Goal: Task Accomplishment & Management: Manage account settings

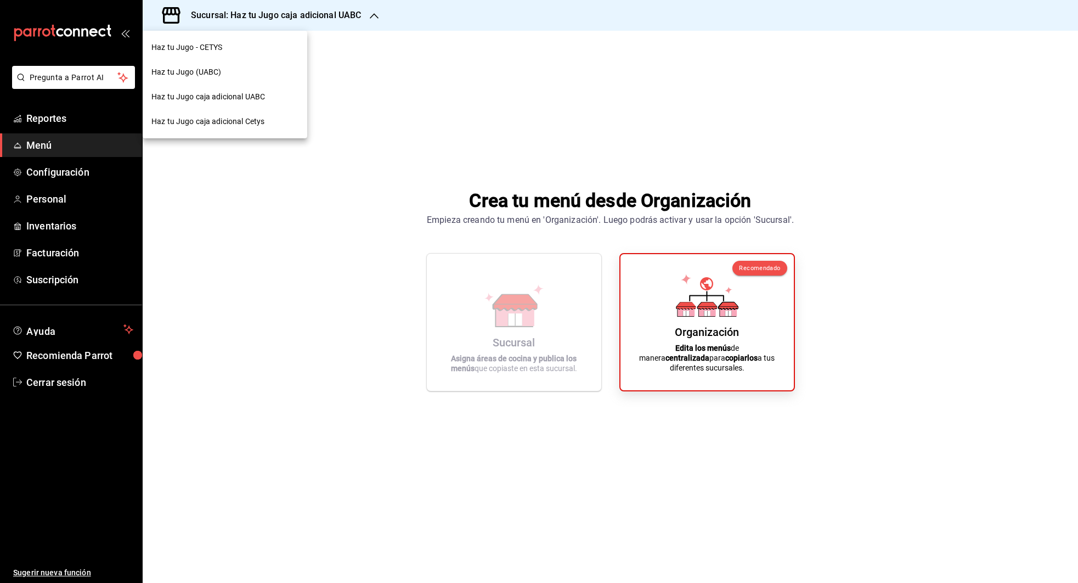
click at [369, 62] on div at bounding box center [539, 291] width 1078 height 583
click at [357, 11] on h3 "Sucursal: Haz tu Jugo caja adicional UABC" at bounding box center [271, 15] width 179 height 13
click at [190, 124] on span "Haz tu Jugo caja adicional Cetys" at bounding box center [207, 122] width 113 height 12
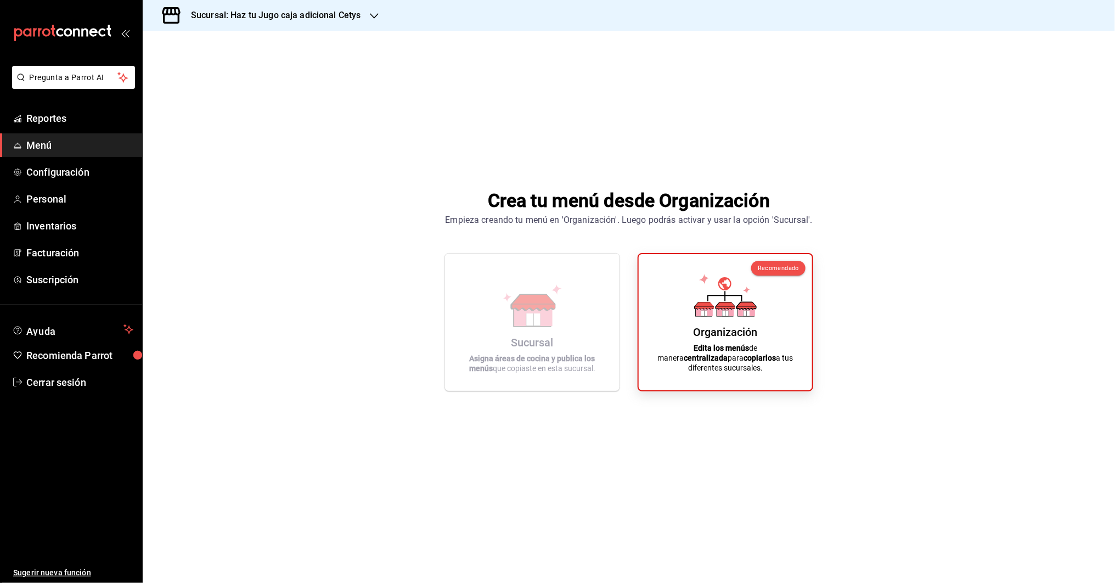
click at [353, 20] on h3 "Sucursal: Haz tu Jugo caja adicional Cetys" at bounding box center [271, 15] width 179 height 13
click at [355, 20] on h3 "Sucursal: Haz tu Jugo caja adicional Cetys" at bounding box center [271, 15] width 179 height 13
click at [236, 95] on span "Haz tu Jugo caja adicional UABC" at bounding box center [208, 97] width 114 height 12
click at [307, 14] on h3 "Sucursal: Haz tu Jugo caja adicional UABC" at bounding box center [271, 15] width 179 height 13
click at [211, 122] on span "Haz tu Jugo caja adicional Cetys" at bounding box center [207, 122] width 113 height 12
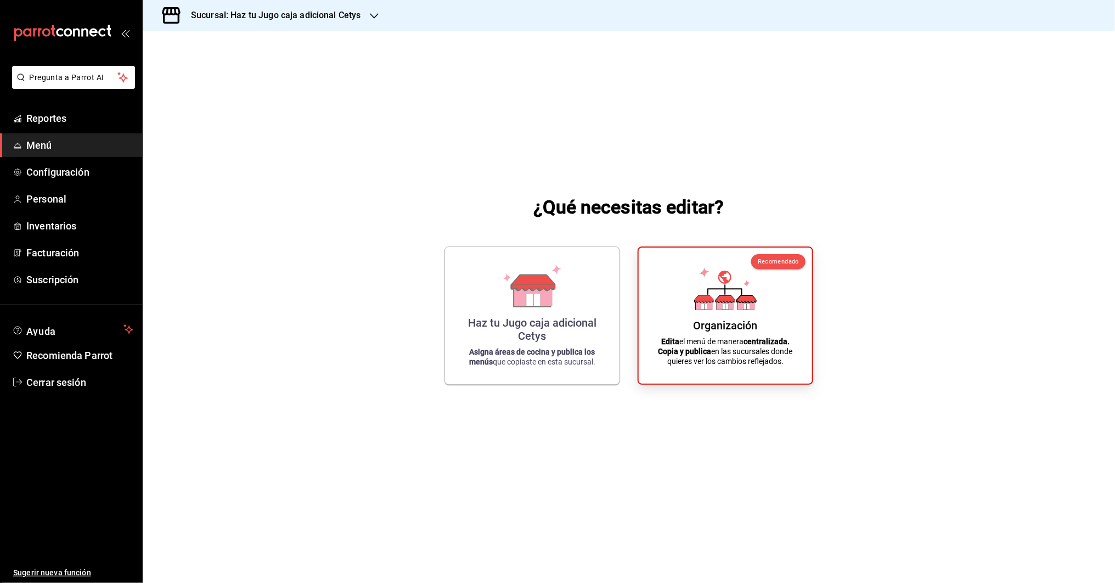
click at [374, 26] on div "Sucursal: Haz tu Jugo caja adicional Cetys" at bounding box center [267, 15] width 232 height 31
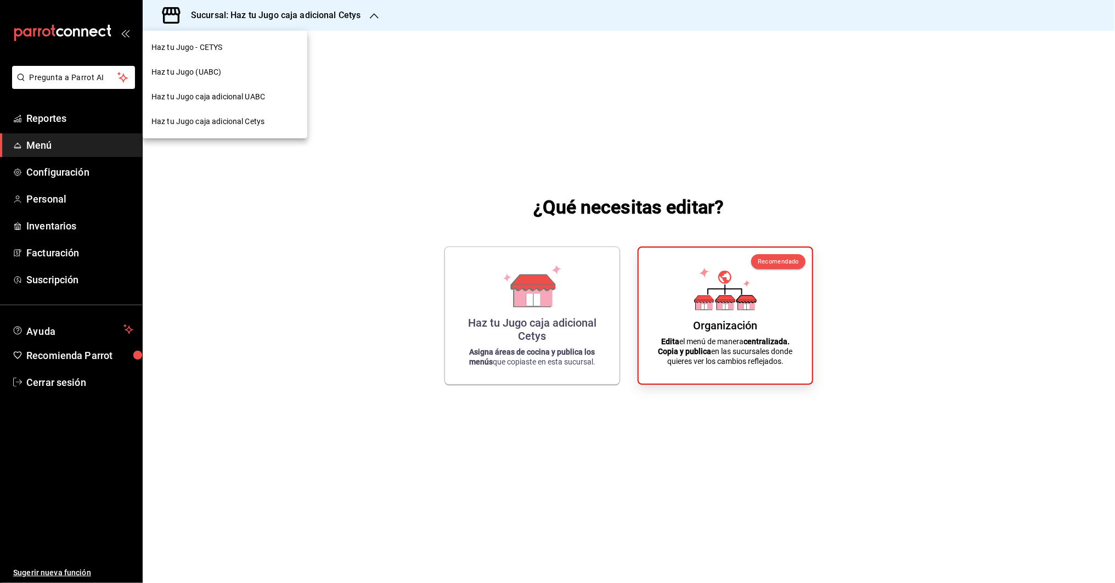
click at [302, 14] on div at bounding box center [557, 291] width 1115 height 583
click at [248, 19] on h3 "Sucursal: Haz tu Jugo caja adicional Cetys" at bounding box center [271, 15] width 179 height 13
click at [26, 382] on div at bounding box center [557, 291] width 1115 height 583
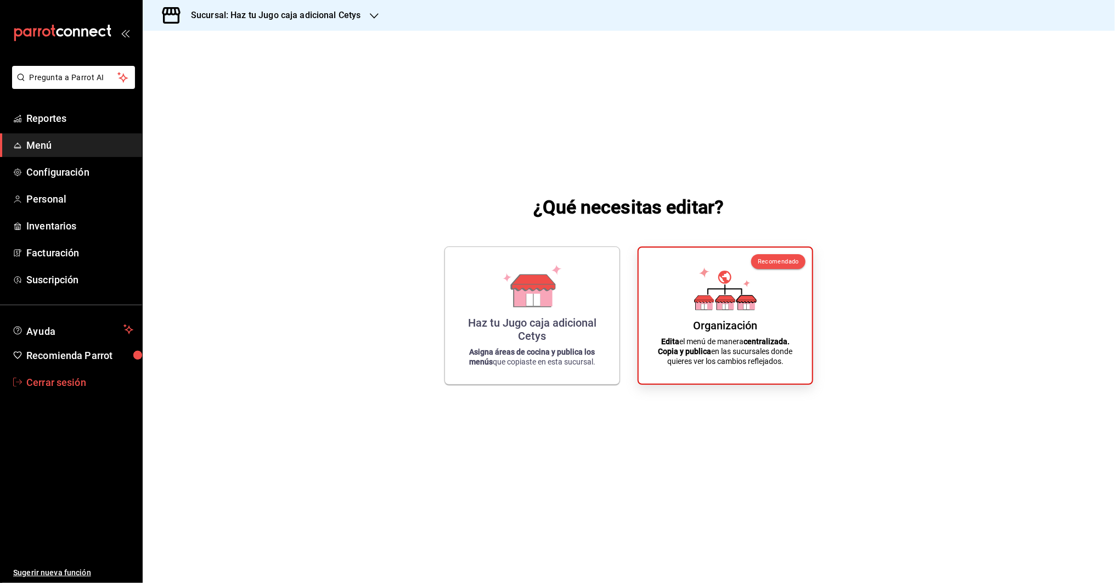
click at [41, 381] on span "Cerrar sesión" at bounding box center [79, 382] width 107 height 15
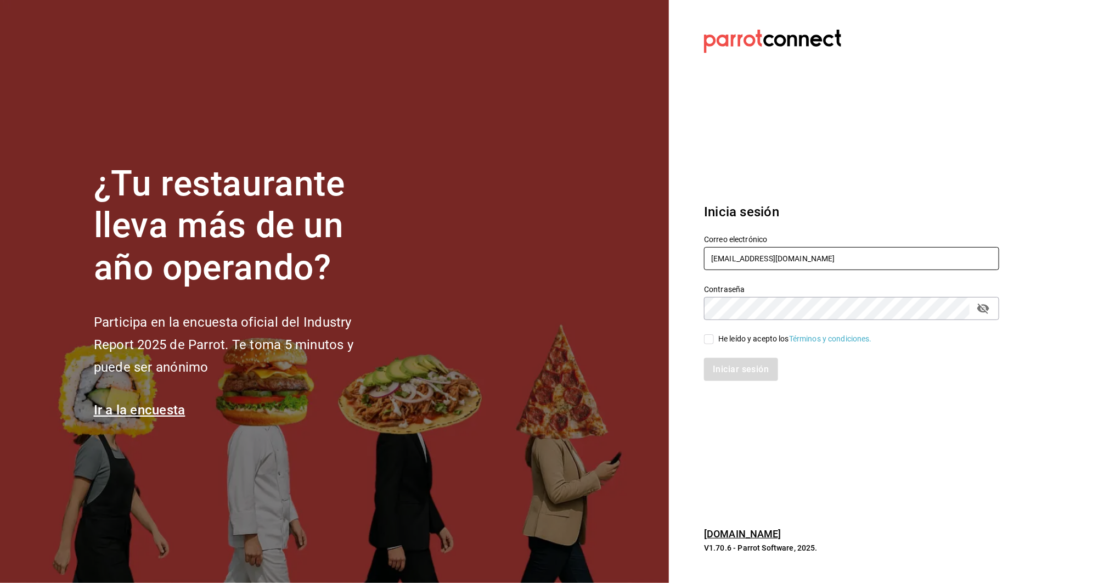
click at [739, 260] on input "multiuser@haztujugo.com" at bounding box center [851, 258] width 295 height 23
click at [739, 259] on input "multiuser@haztujugo.com" at bounding box center [851, 258] width 295 height 23
type input "[PERSON_NAME][EMAIL_ADDRESS][DOMAIN_NAME]"
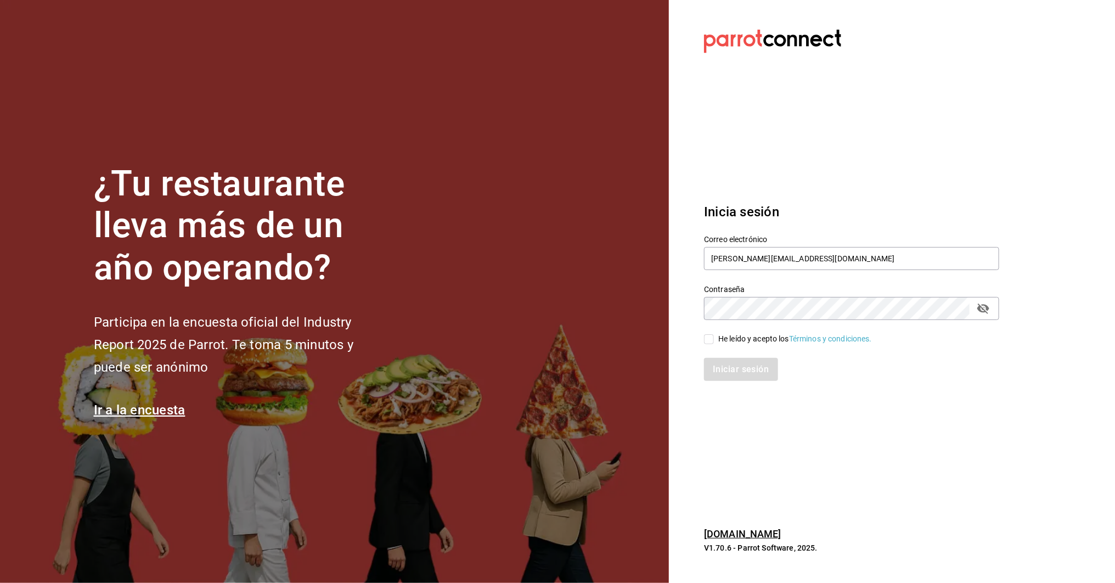
click at [738, 339] on div "He leído y acepto los Términos y condiciones." at bounding box center [795, 339] width 154 height 12
click at [714, 339] on input "He leído y acepto los Términos y condiciones." at bounding box center [709, 339] width 10 height 10
checkbox input "true"
click at [737, 385] on div "Inicia sesión Correo electrónico green@rino.com Contraseña Contraseña He leído …" at bounding box center [851, 292] width 295 height 206
click at [737, 378] on button "Iniciar sesión" at bounding box center [741, 369] width 75 height 23
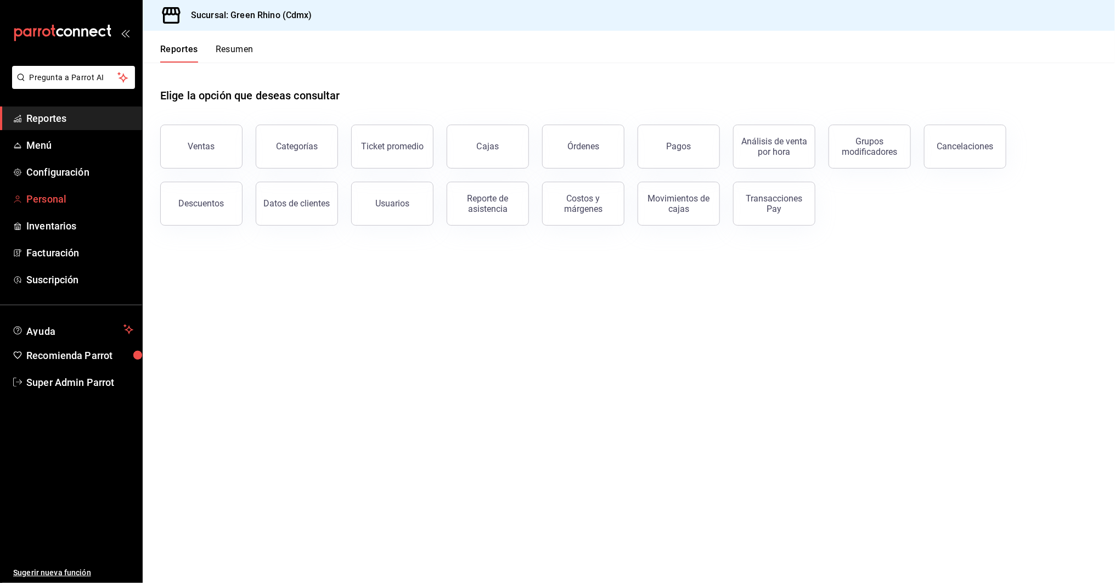
click at [36, 203] on span "Personal" at bounding box center [79, 199] width 107 height 15
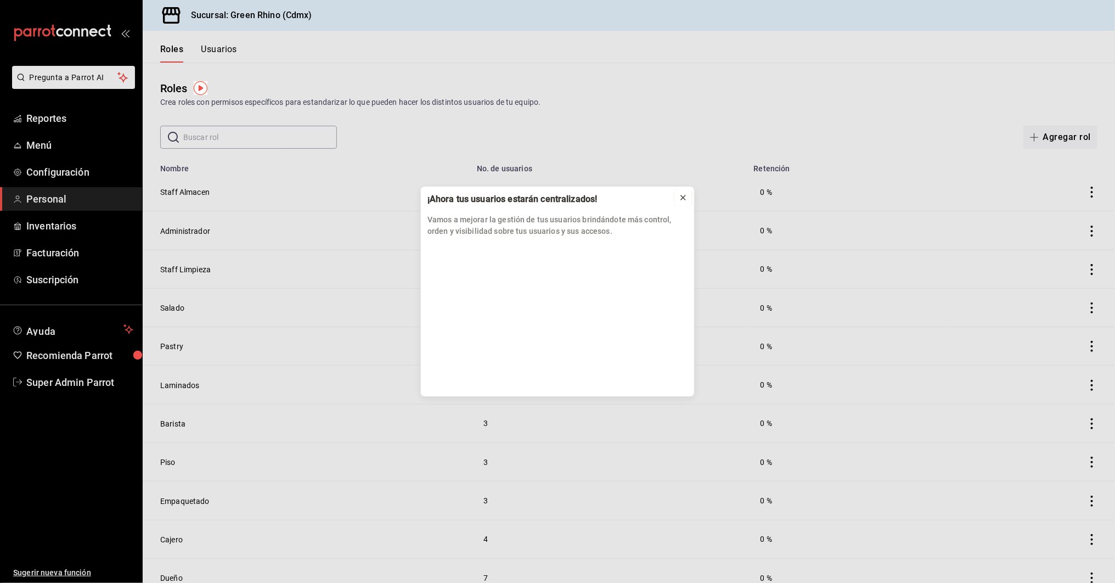
click at [684, 197] on icon at bounding box center [683, 197] width 4 height 4
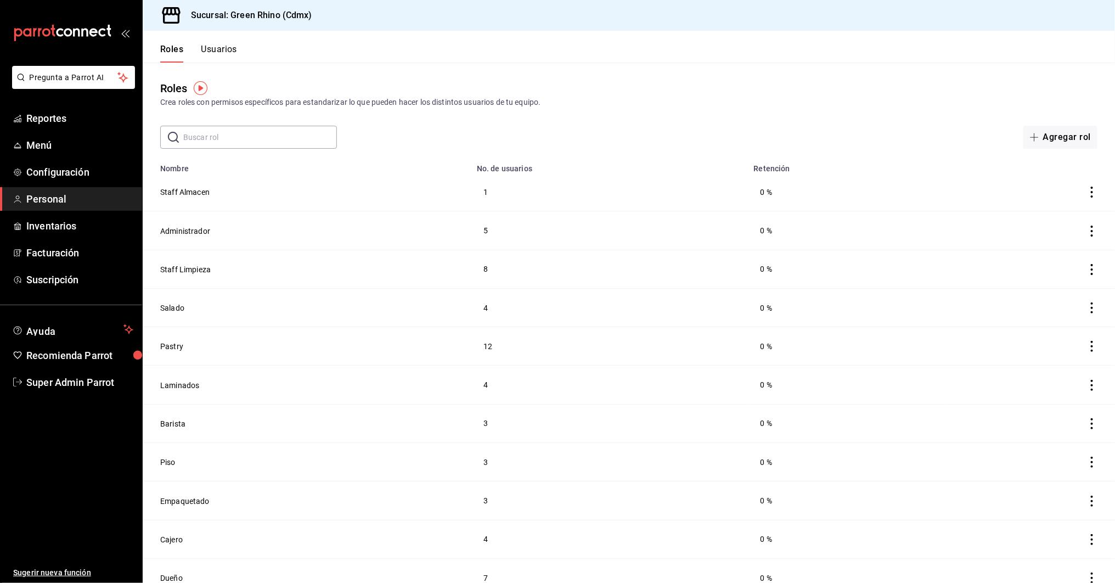
click at [218, 56] on button "Usuarios" at bounding box center [219, 53] width 36 height 19
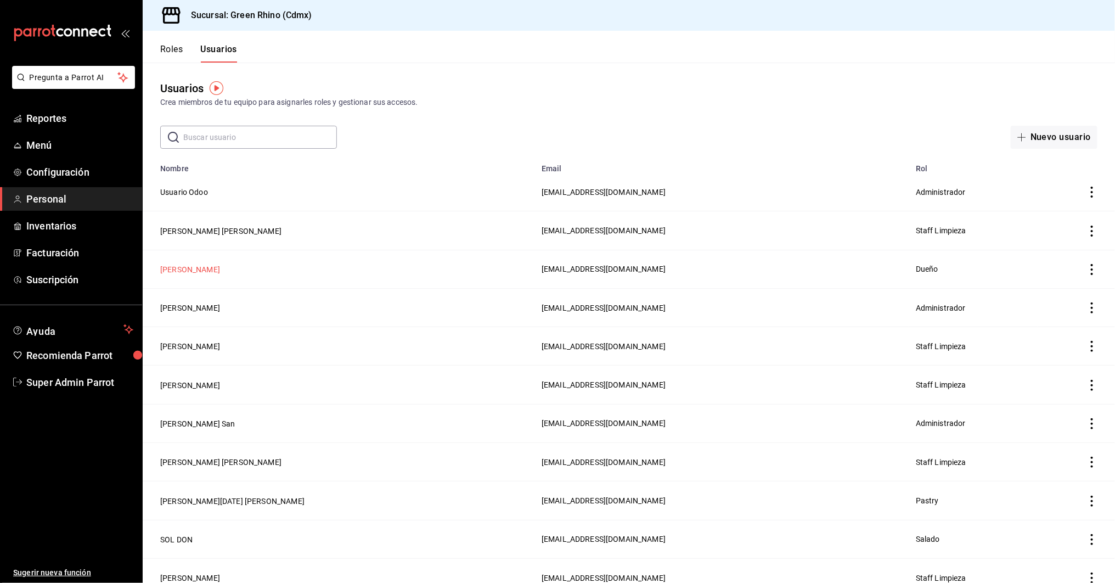
click at [179, 264] on button "[PERSON_NAME]" at bounding box center [190, 269] width 60 height 11
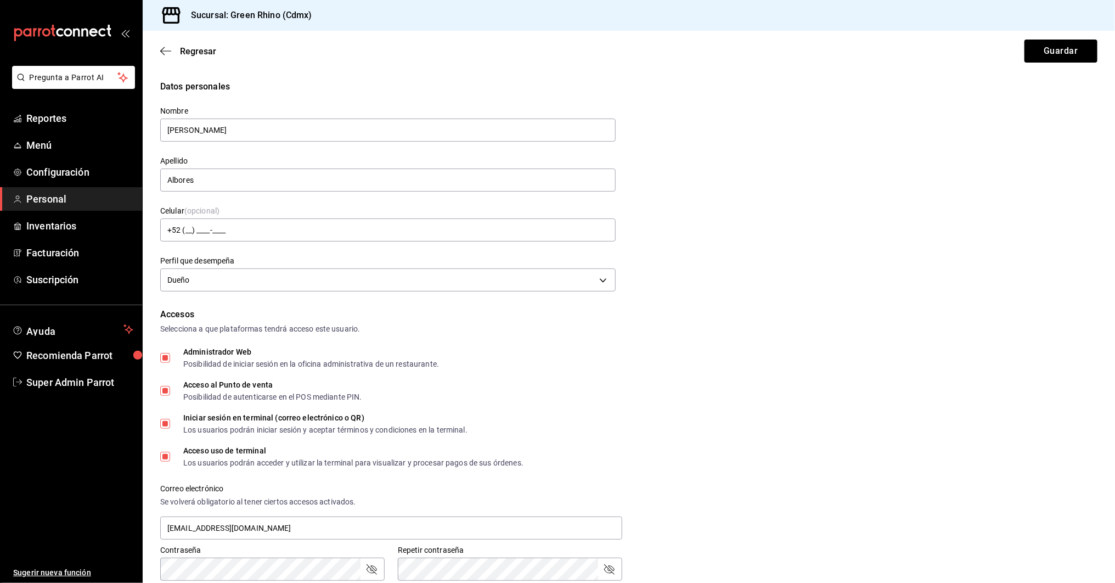
scroll to position [355, 0]
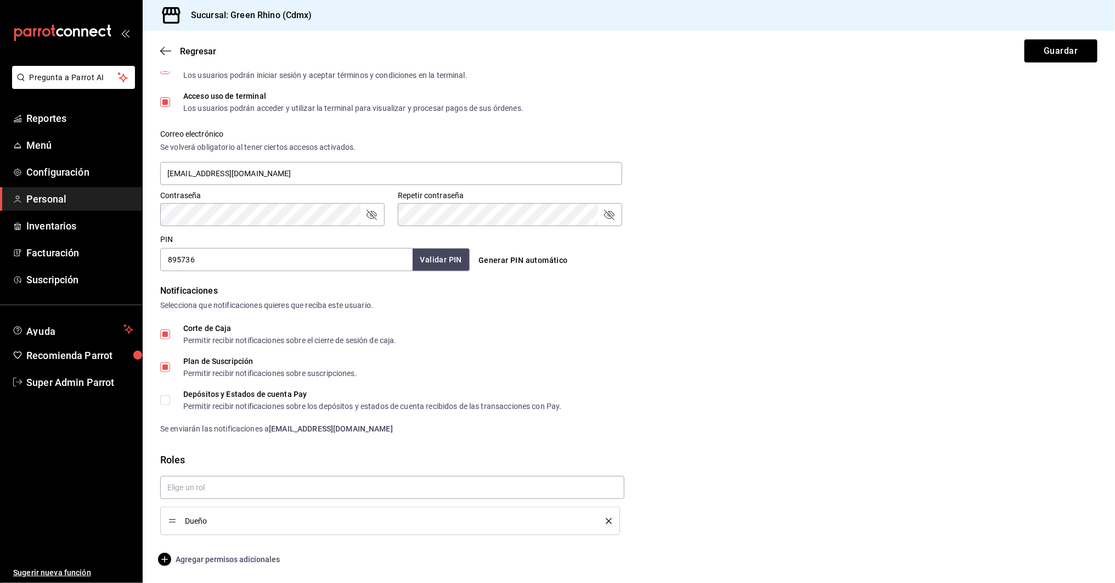
click at [196, 557] on span "Agregar permisos adicionales" at bounding box center [220, 559] width 120 height 13
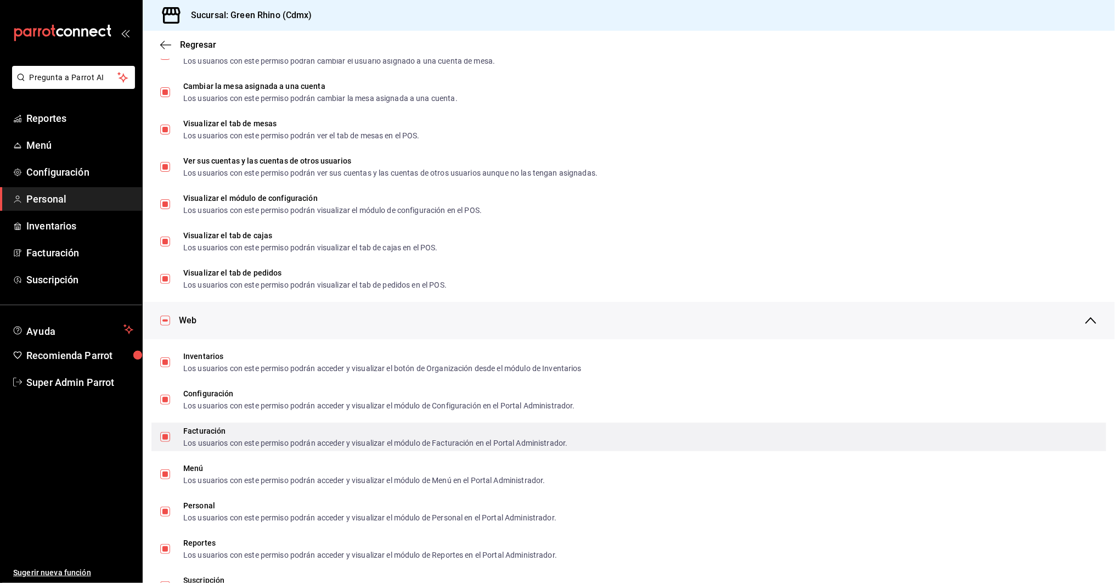
scroll to position [0, 0]
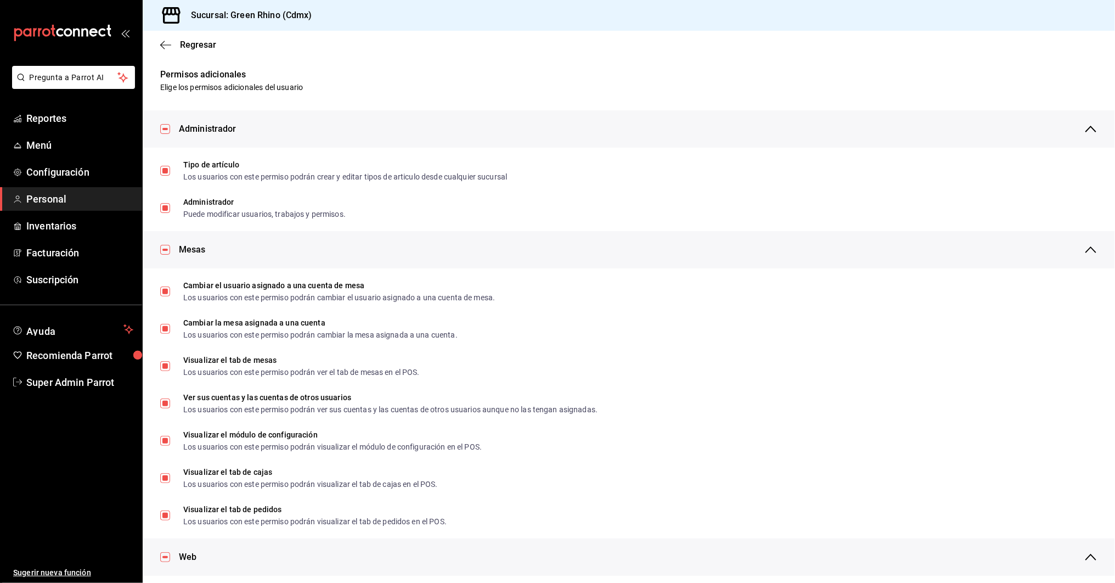
click at [159, 49] on div "Regresar" at bounding box center [629, 45] width 973 height 28
click at [162, 43] on icon "button" at bounding box center [165, 45] width 11 height 10
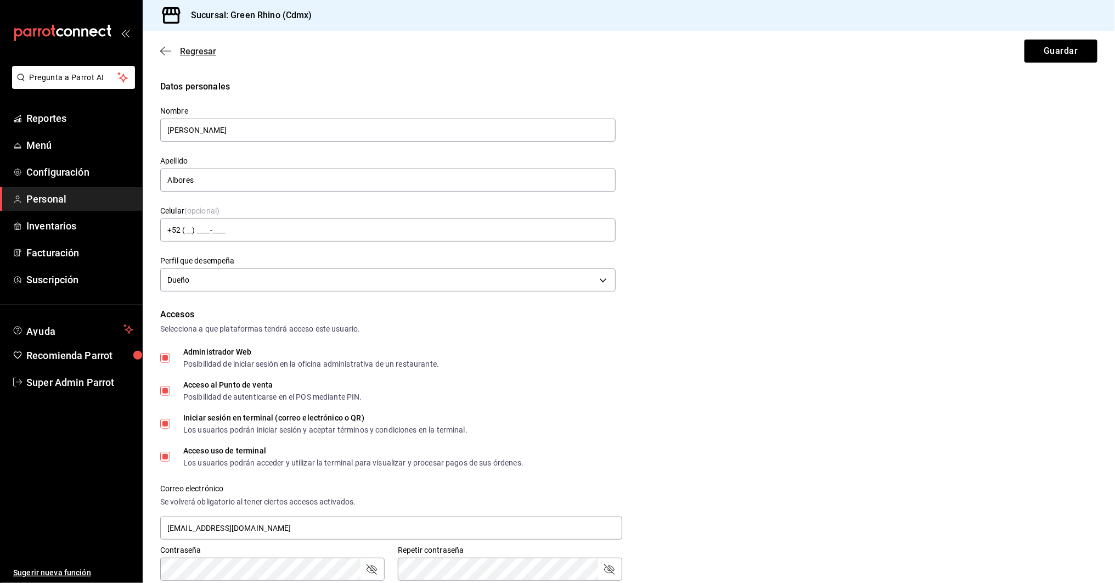
click at [161, 47] on icon "button" at bounding box center [165, 51] width 11 height 10
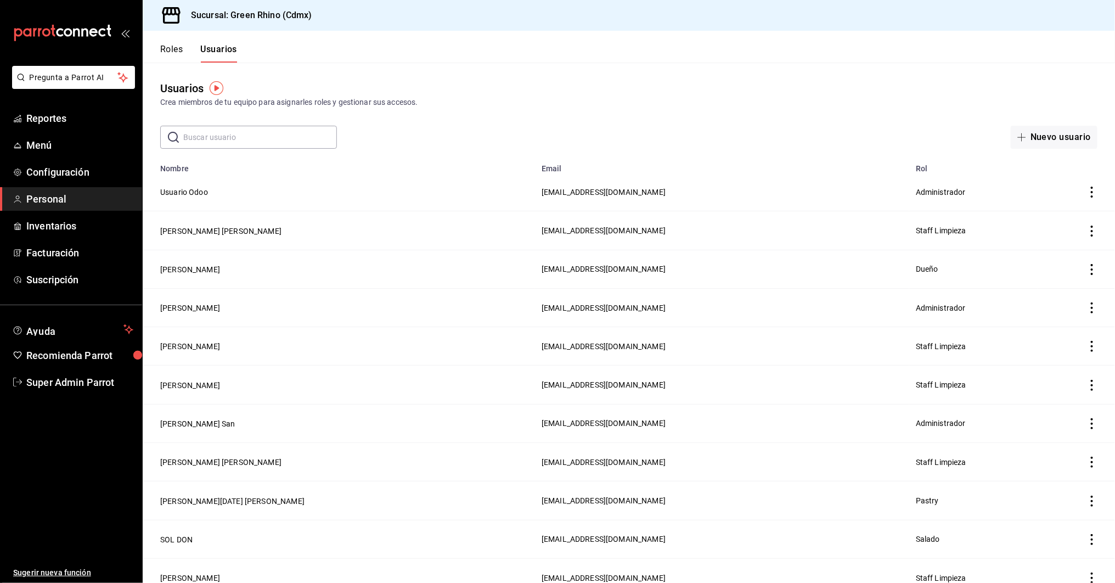
click at [171, 51] on button "Roles" at bounding box center [171, 53] width 23 height 19
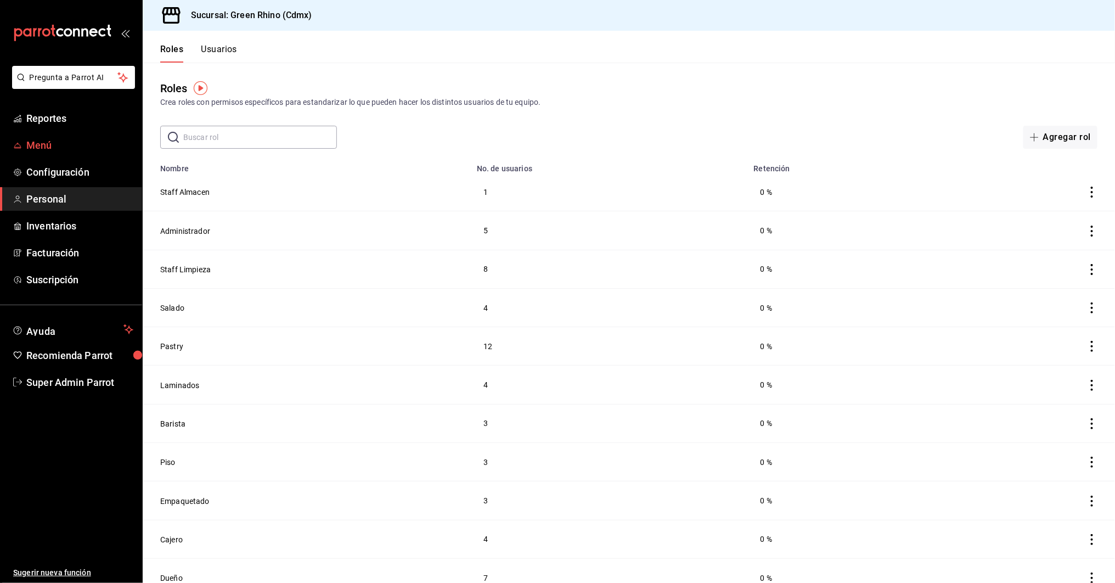
click at [33, 142] on span "Menú" at bounding box center [79, 145] width 107 height 15
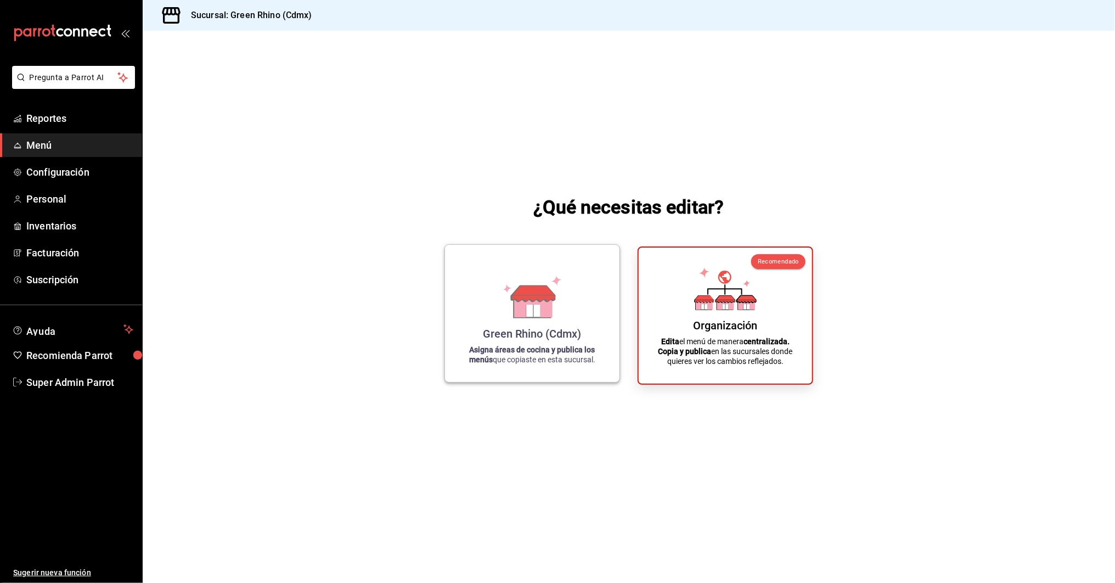
click at [512, 327] on div "Green Rhino (Cdmx)" at bounding box center [533, 333] width 98 height 13
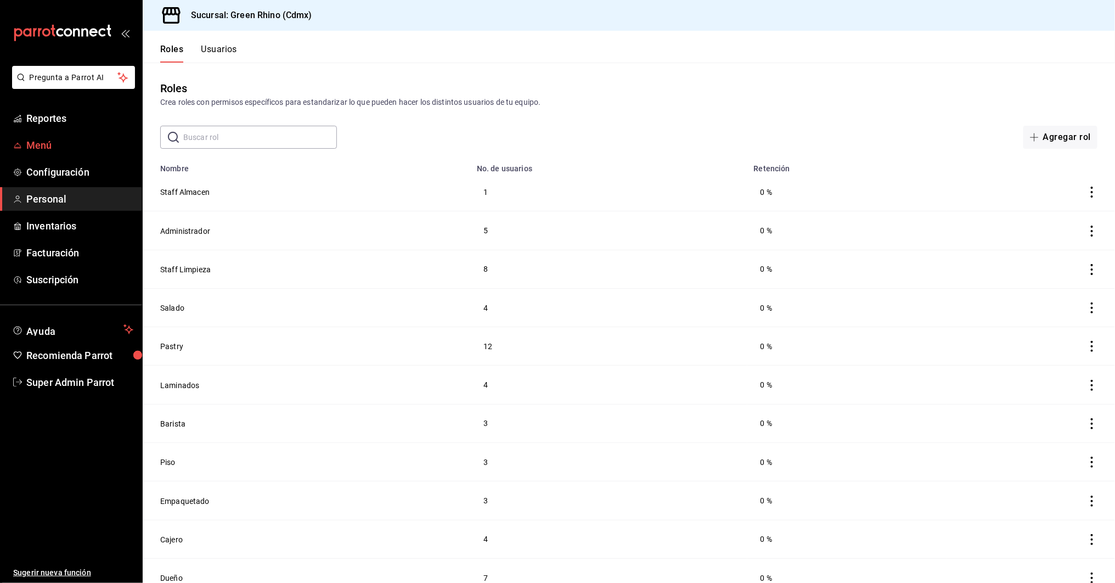
click at [27, 153] on link "Menú" at bounding box center [71, 145] width 142 height 24
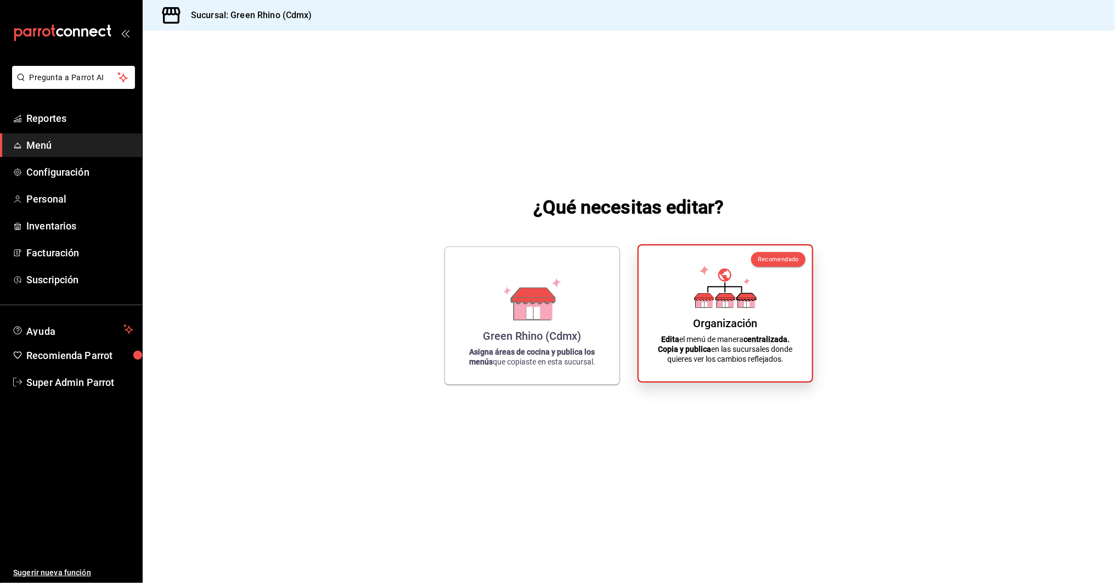
click at [683, 324] on div "Organización Edita el menú de manera centralizada. Copia y publica en las sucur…" at bounding box center [725, 313] width 147 height 119
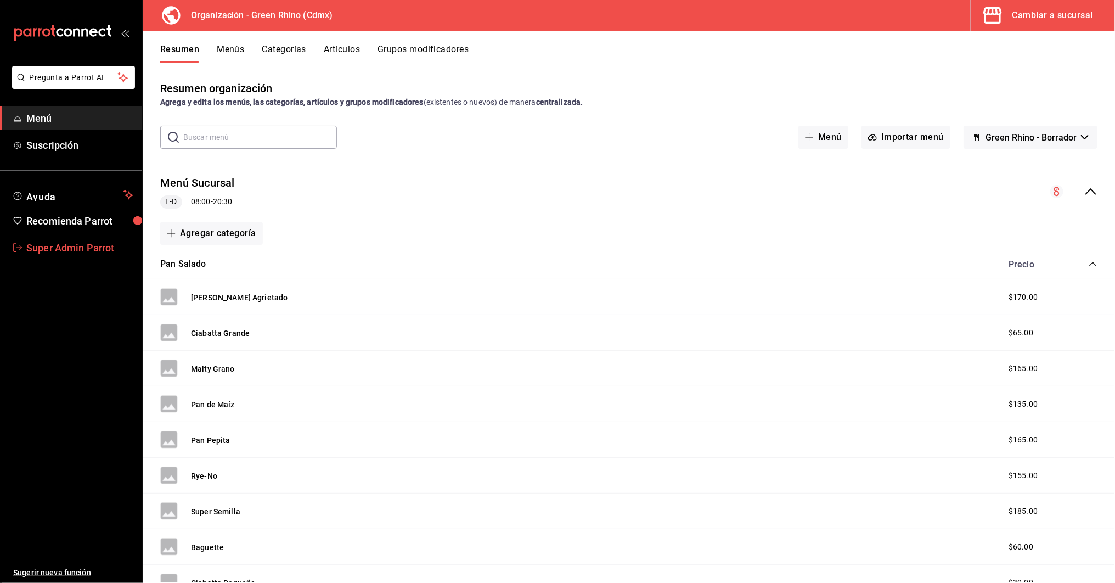
click at [57, 249] on span "Super Admin Parrot" at bounding box center [79, 247] width 107 height 15
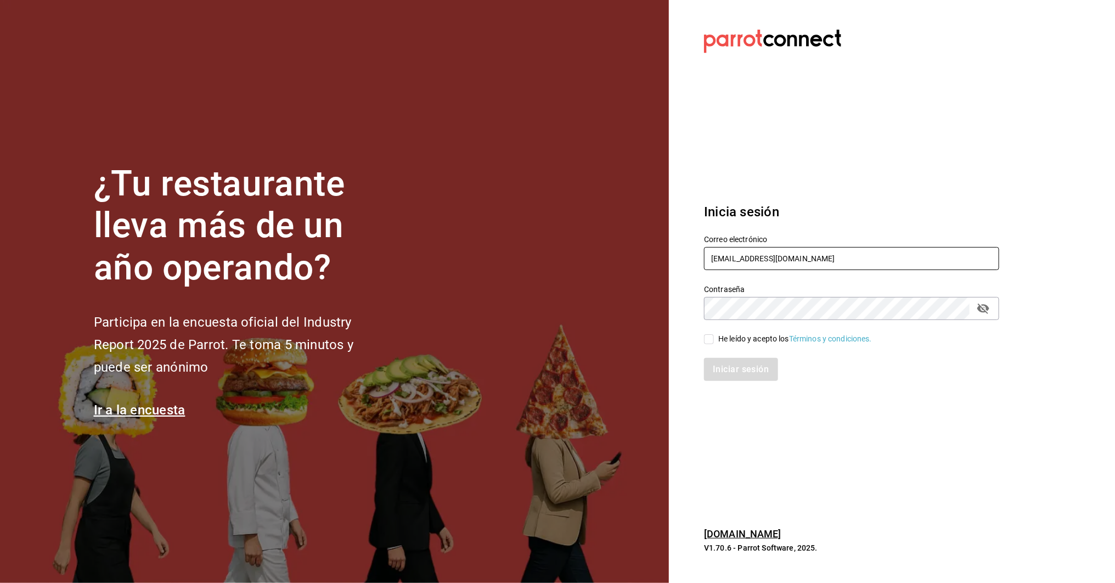
click at [741, 257] on input "[EMAIL_ADDRESS][DOMAIN_NAME]" at bounding box center [851, 258] width 295 height 23
type input "[EMAIL_ADDRESS][DOMAIN_NAME]"
click at [705, 338] on input "He leído y acepto los Términos y condiciones." at bounding box center [709, 339] width 10 height 10
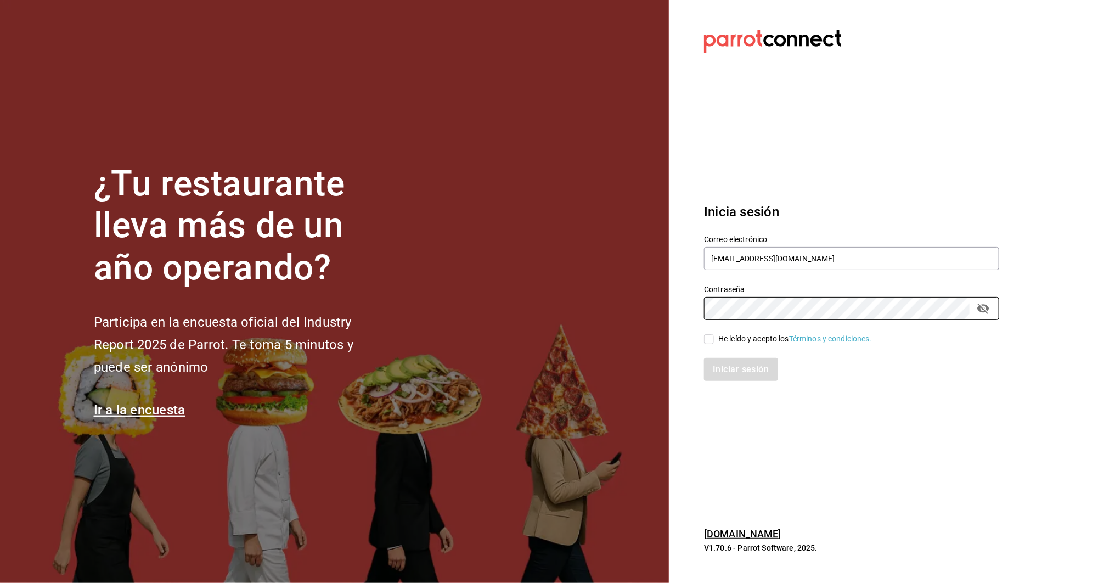
checkbox input "true"
click at [720, 375] on button "Iniciar sesión" at bounding box center [741, 369] width 75 height 23
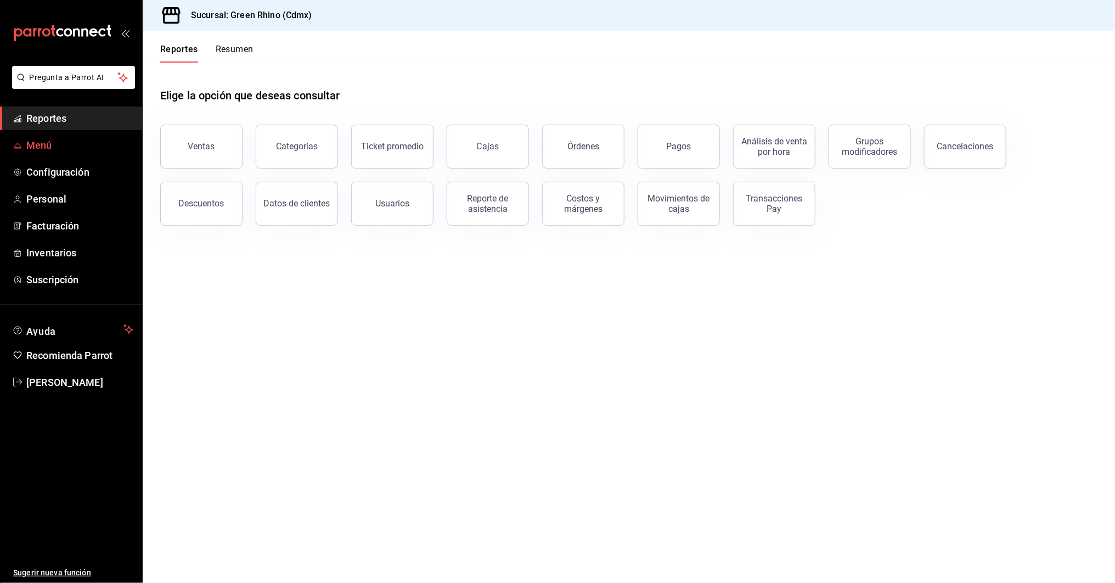
click at [30, 141] on span "Menú" at bounding box center [79, 145] width 107 height 15
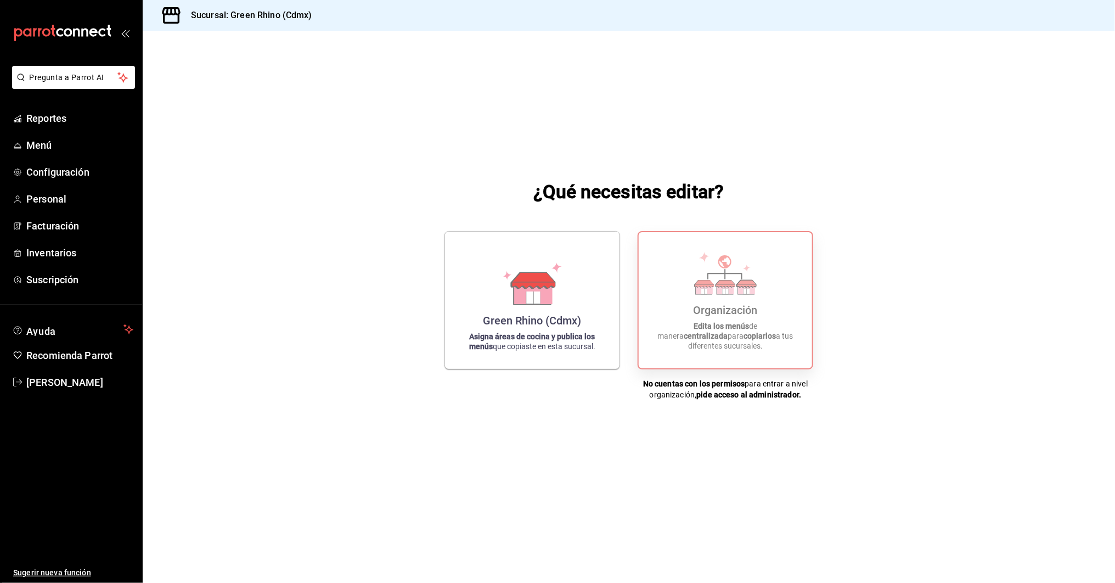
click at [724, 317] on div "Organización" at bounding box center [726, 310] width 64 height 13
click at [60, 375] on span "[PERSON_NAME]" at bounding box center [79, 382] width 107 height 15
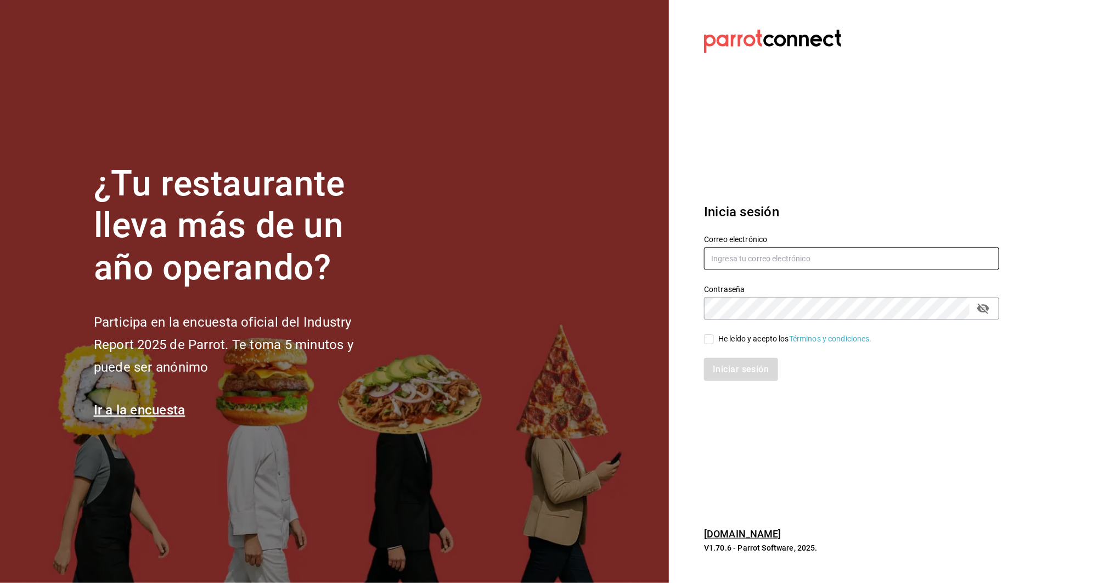
type input "[EMAIL_ADDRESS][DOMAIN_NAME]"
click at [710, 339] on input "He leído y acepto los Términos y condiciones." at bounding box center [709, 339] width 10 height 10
checkbox input "true"
click at [743, 373] on button "Iniciar sesión" at bounding box center [741, 369] width 75 height 23
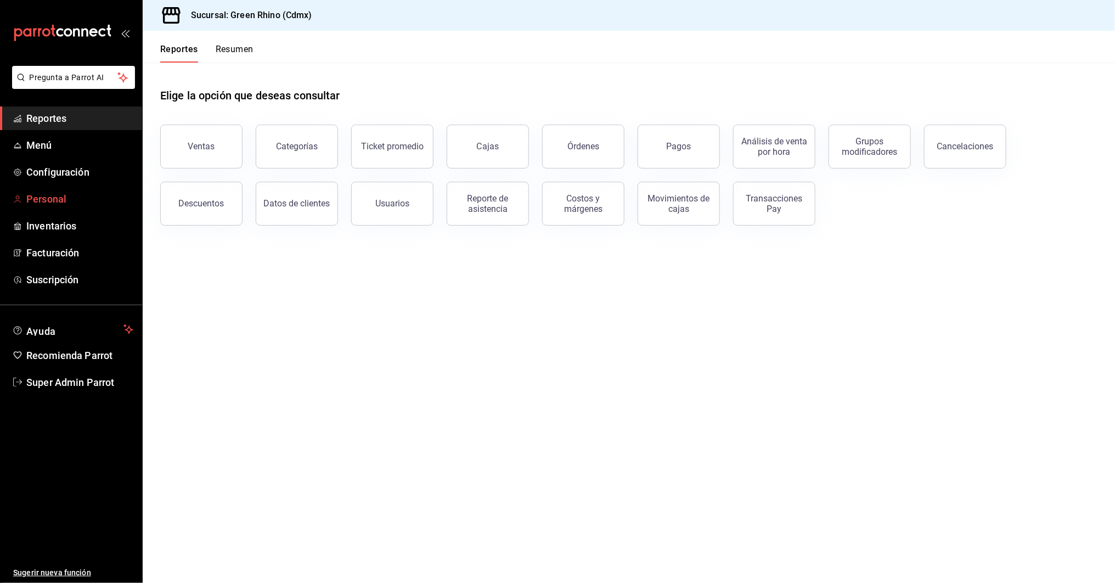
click at [40, 198] on span "Personal" at bounding box center [79, 199] width 107 height 15
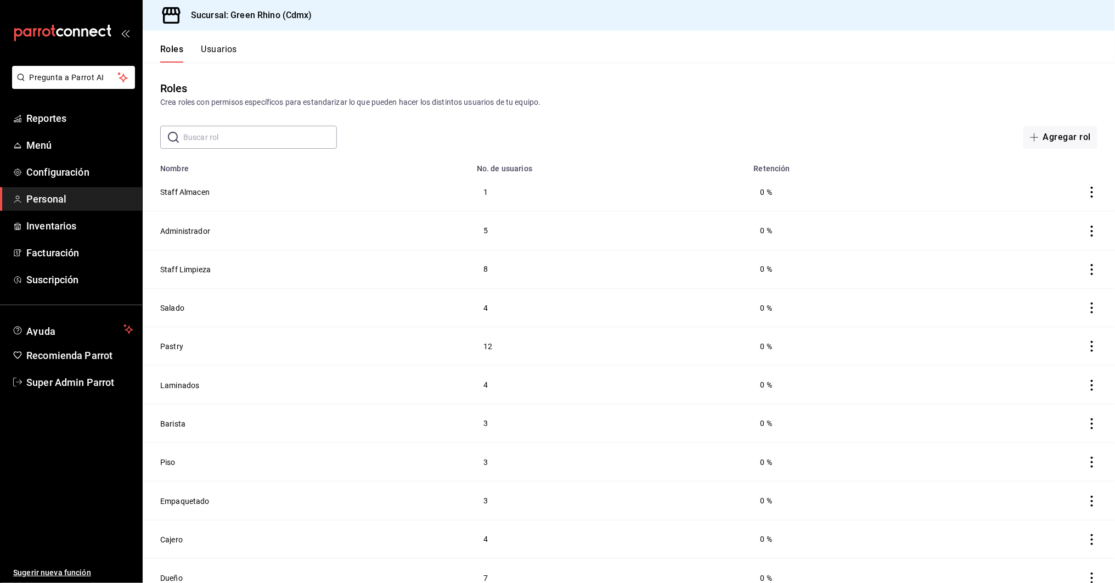
click at [233, 52] on button "Usuarios" at bounding box center [219, 53] width 36 height 19
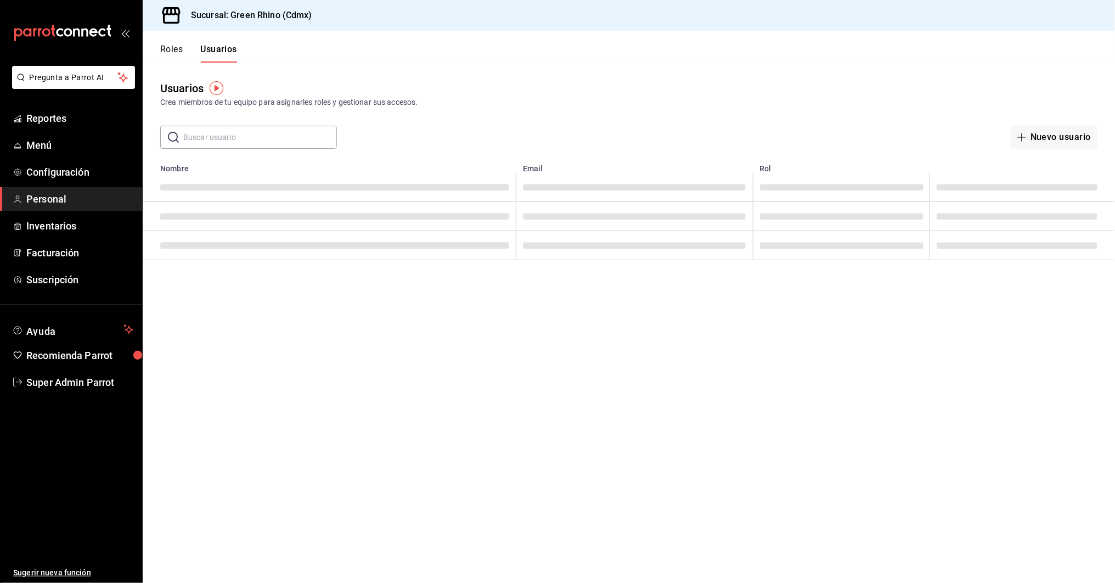
click at [212, 139] on input "text" at bounding box center [260, 137] width 154 height 22
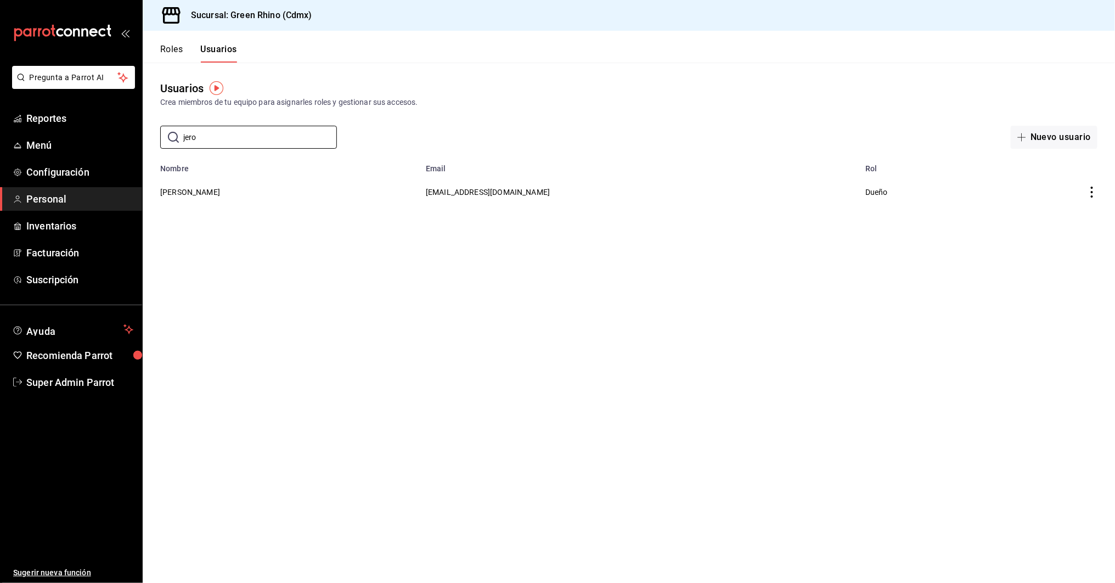
type input "jero"
drag, startPoint x: 569, startPoint y: 188, endPoint x: 440, endPoint y: 188, distance: 128.4
click at [440, 188] on tr "[PERSON_NAME] [EMAIL_ADDRESS][DOMAIN_NAME] Dueño" at bounding box center [629, 192] width 973 height 38
copy span "[EMAIL_ADDRESS][DOMAIN_NAME]"
click at [38, 142] on span "Menú" at bounding box center [79, 145] width 107 height 15
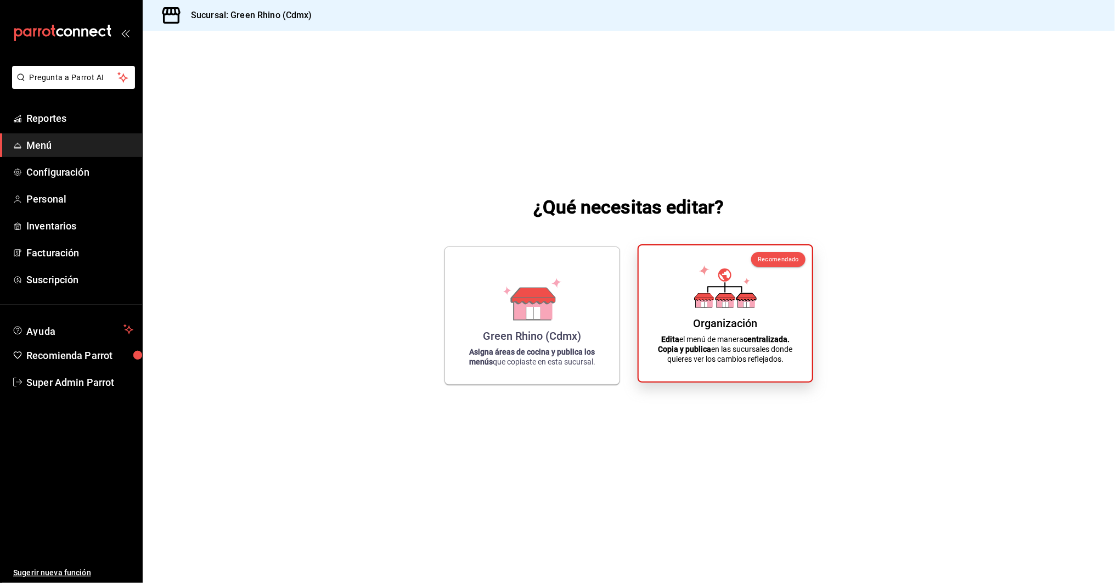
click at [776, 306] on div "Organización Edita el menú de manera centralizada. Copia y publica en las sucur…" at bounding box center [725, 313] width 147 height 119
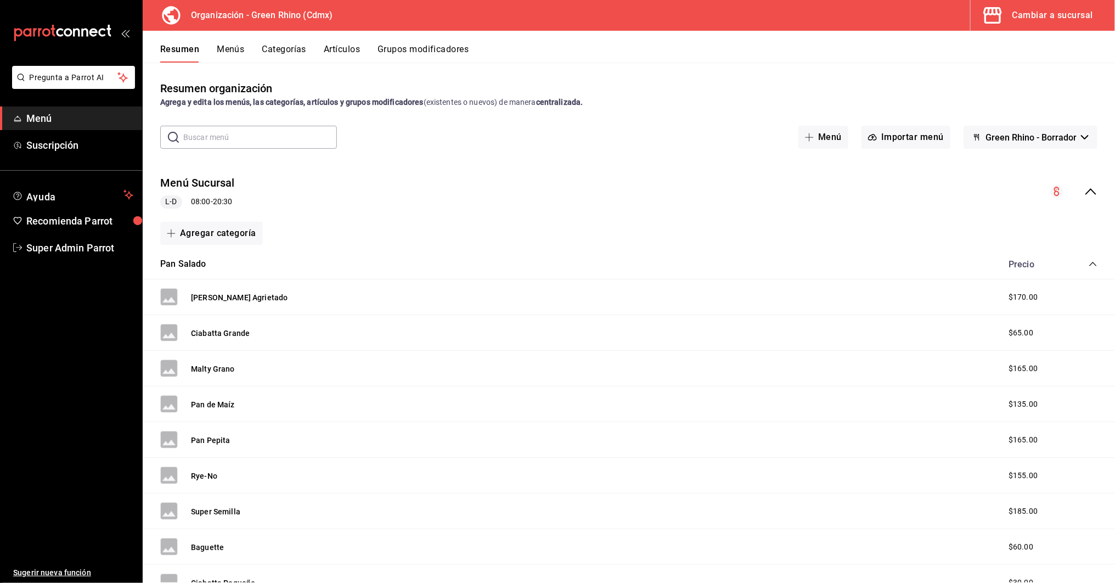
click at [1093, 265] on icon "collapse-category-row" at bounding box center [1093, 264] width 9 height 9
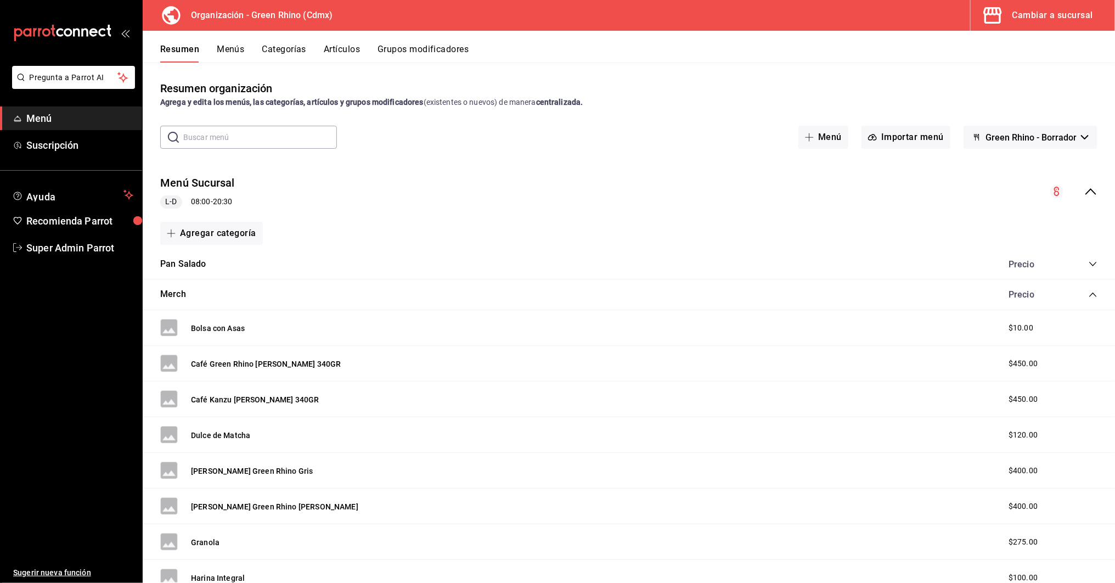
click at [1093, 294] on icon "collapse-category-row" at bounding box center [1092, 295] width 7 height 4
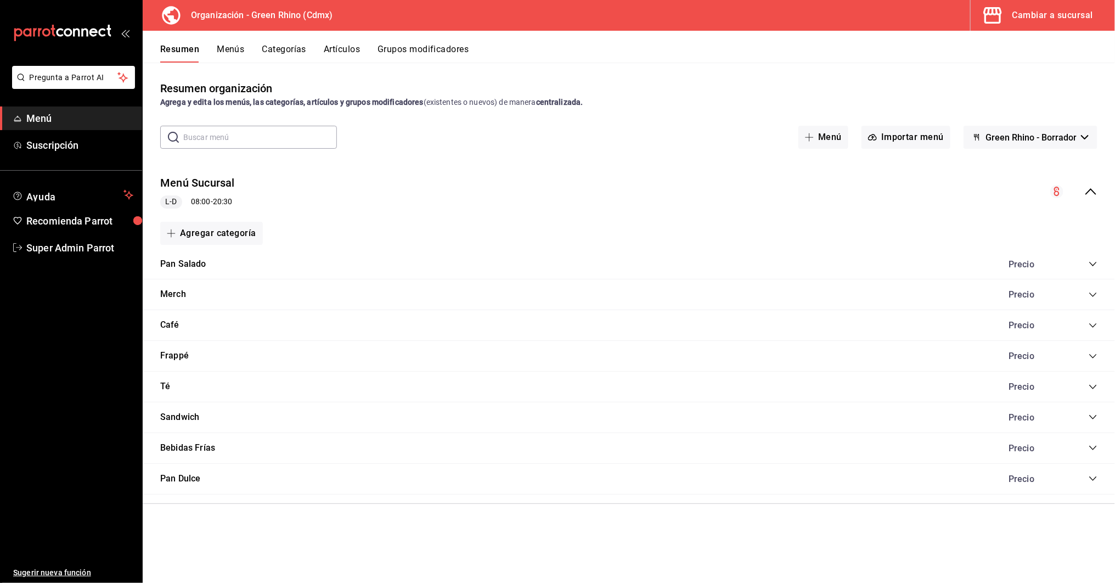
click at [1091, 190] on icon "collapse-menu-row" at bounding box center [1091, 191] width 13 height 13
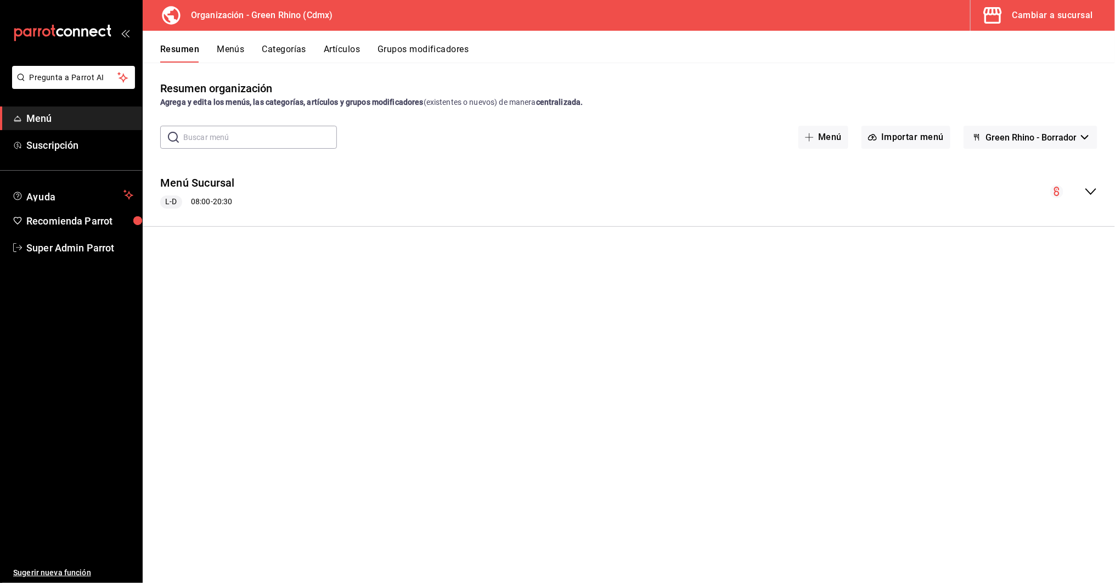
click at [241, 57] on button "Menús" at bounding box center [230, 53] width 27 height 19
click at [278, 53] on button "Categorías" at bounding box center [284, 53] width 44 height 19
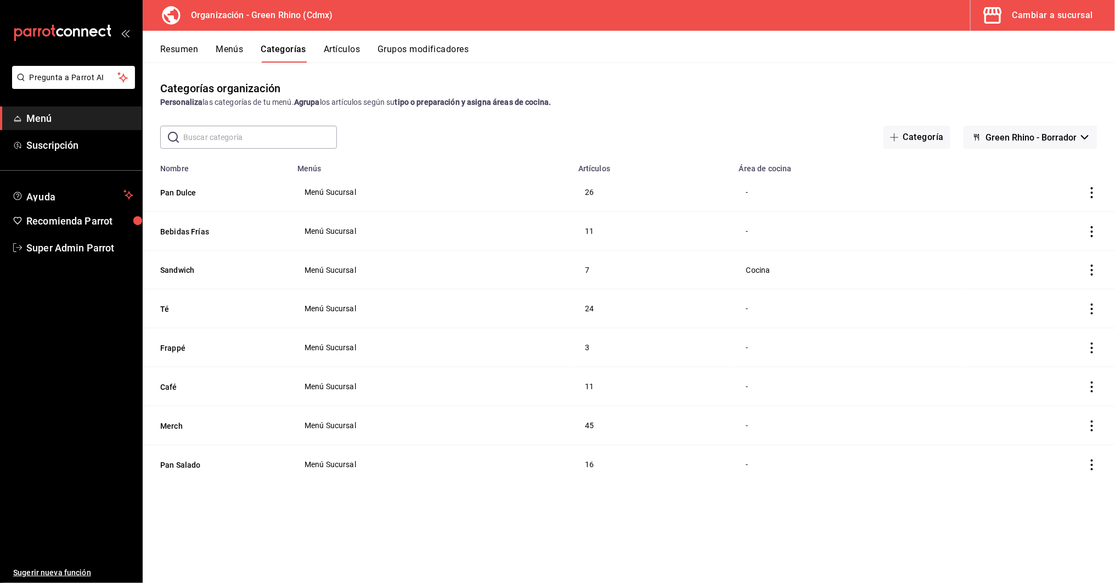
click at [178, 49] on button "Resumen" at bounding box center [179, 53] width 38 height 19
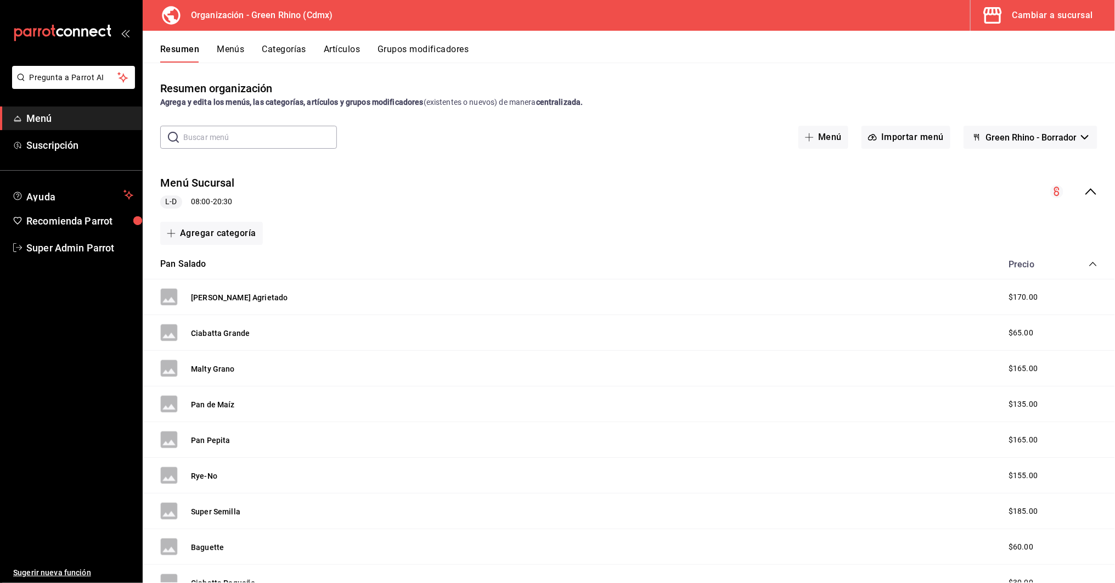
click at [1085, 197] on icon "collapse-menu-row" at bounding box center [1091, 191] width 13 height 13
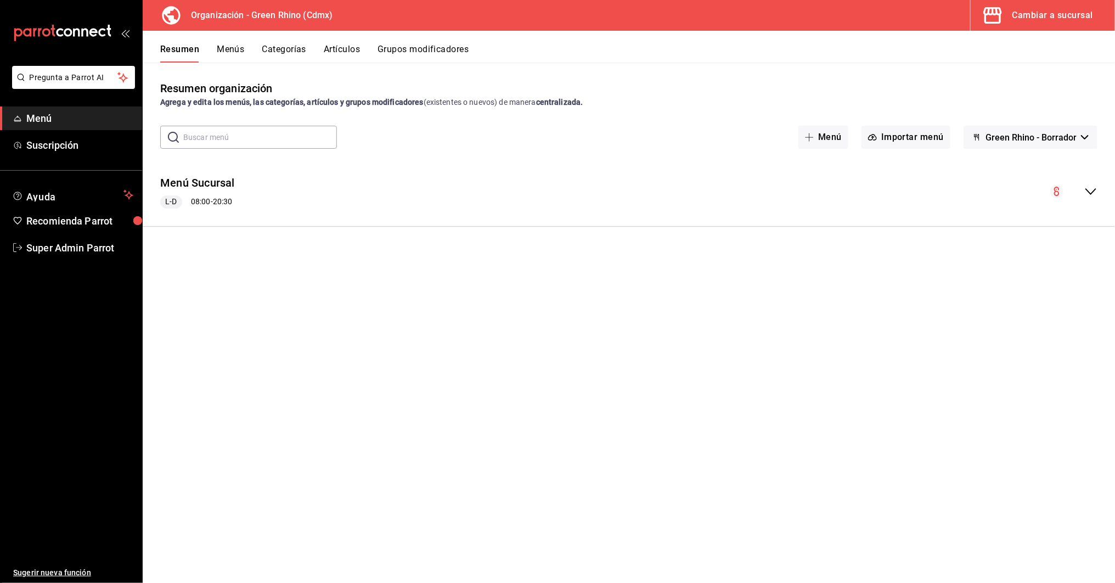
click at [226, 52] on button "Menús" at bounding box center [230, 53] width 27 height 19
click at [1093, 190] on icon "actions" at bounding box center [1092, 187] width 2 height 11
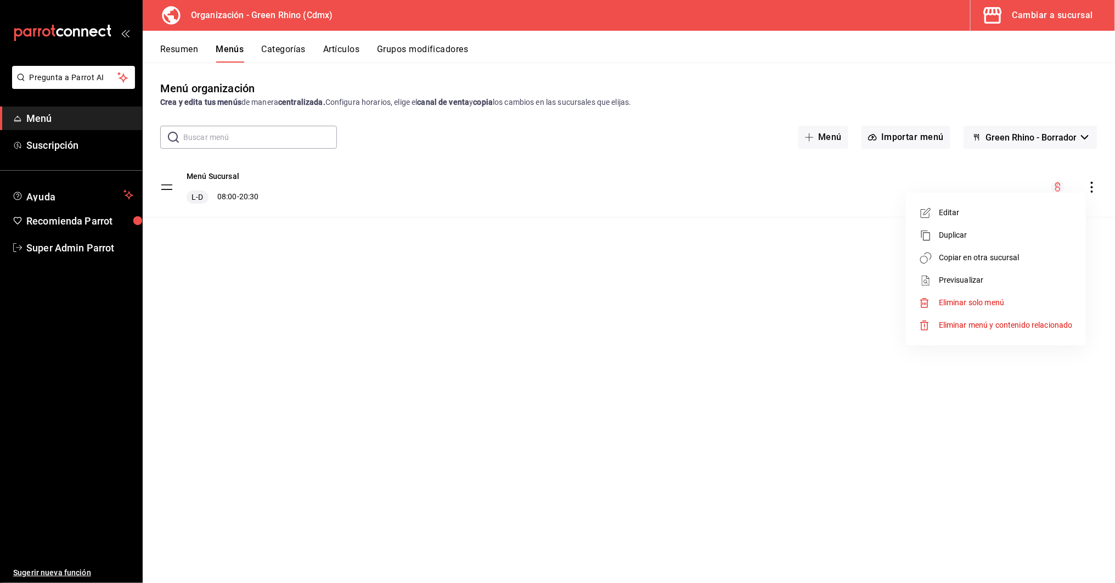
click at [950, 259] on span "Copiar en otra sucursal" at bounding box center [1006, 258] width 134 height 12
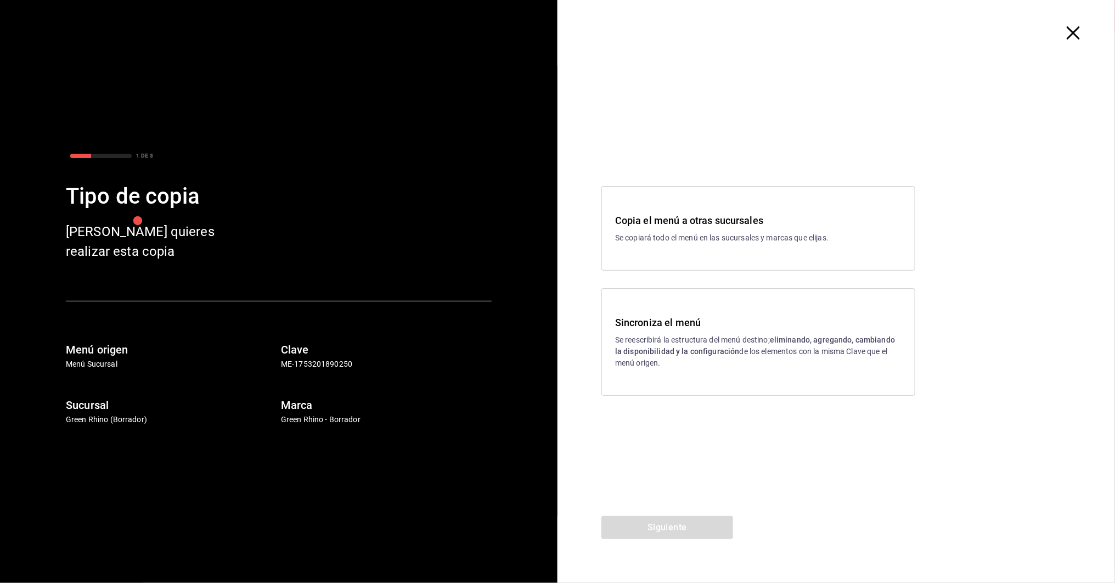
click at [1068, 36] on icon "button" at bounding box center [1073, 32] width 13 height 13
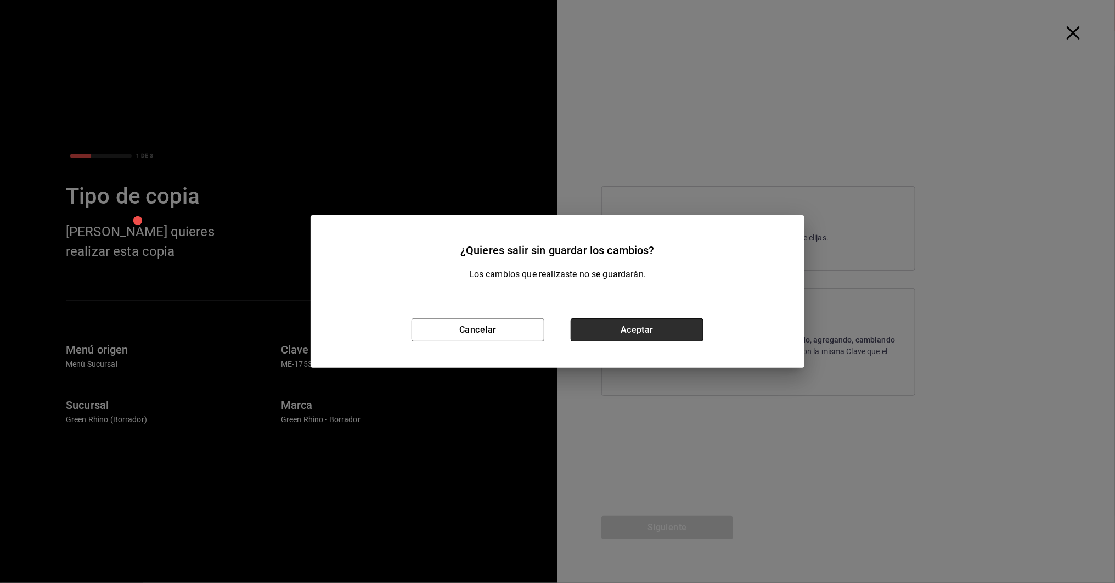
click at [630, 331] on button "Aceptar" at bounding box center [637, 329] width 133 height 23
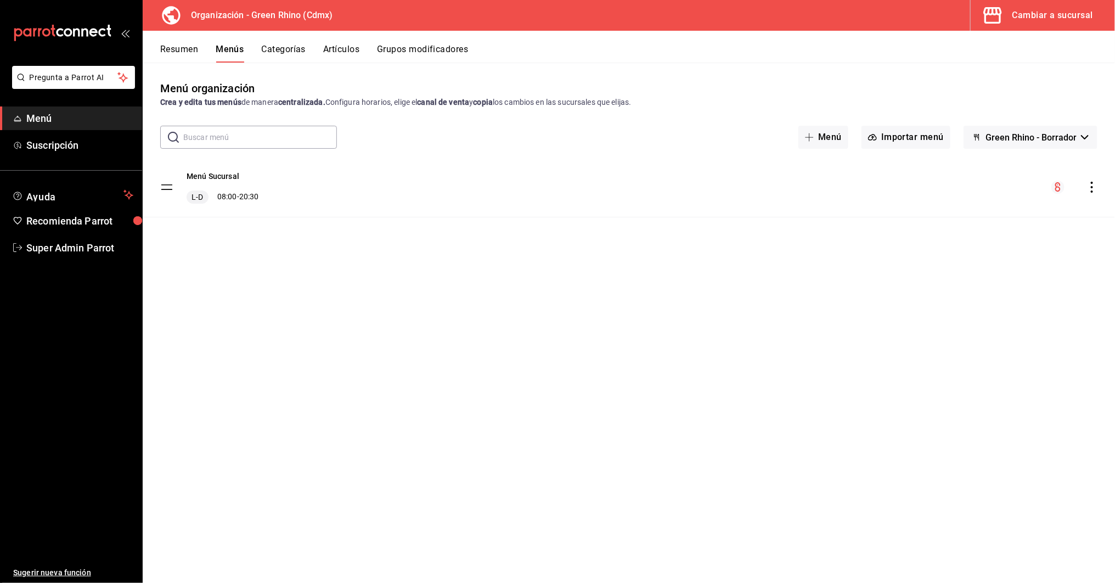
click at [1080, 190] on div "menu-maker-table" at bounding box center [1075, 187] width 46 height 13
click at [1087, 188] on icon "actions" at bounding box center [1092, 187] width 11 height 11
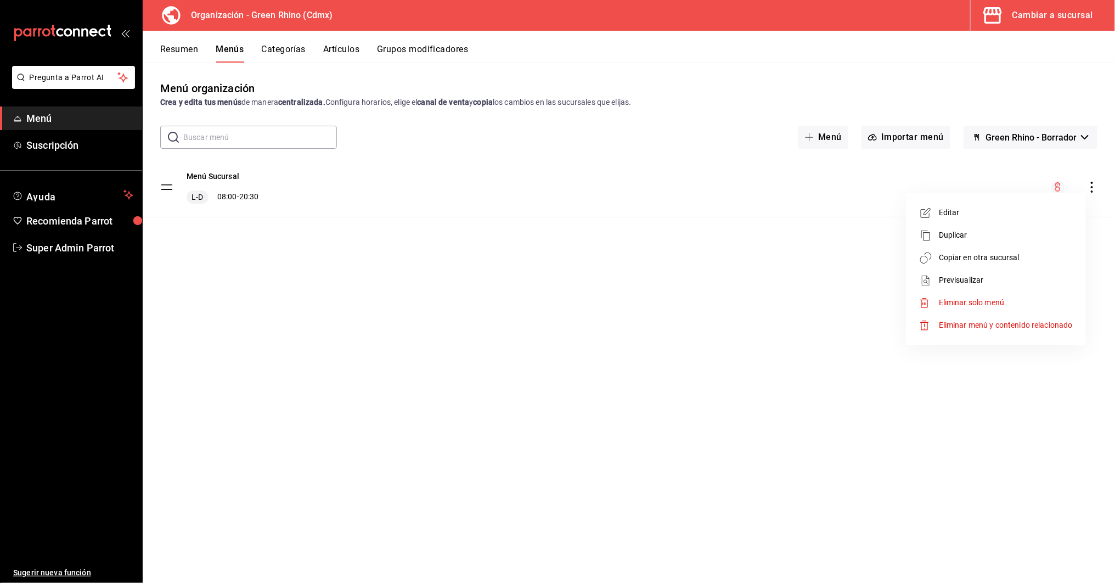
click at [956, 256] on span "Copiar en otra sucursal" at bounding box center [1006, 258] width 134 height 12
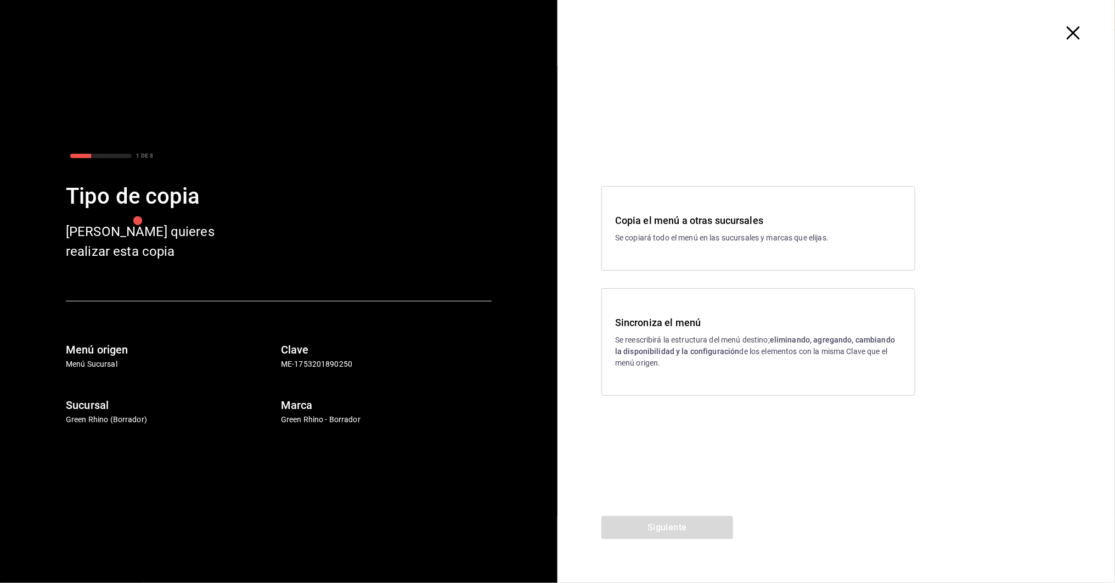
click at [706, 355] on strong "eliminando, agregando, cambiando la disponibilidad y la configuración" at bounding box center [755, 345] width 280 height 20
click at [629, 523] on button "Siguiente" at bounding box center [668, 527] width 132 height 23
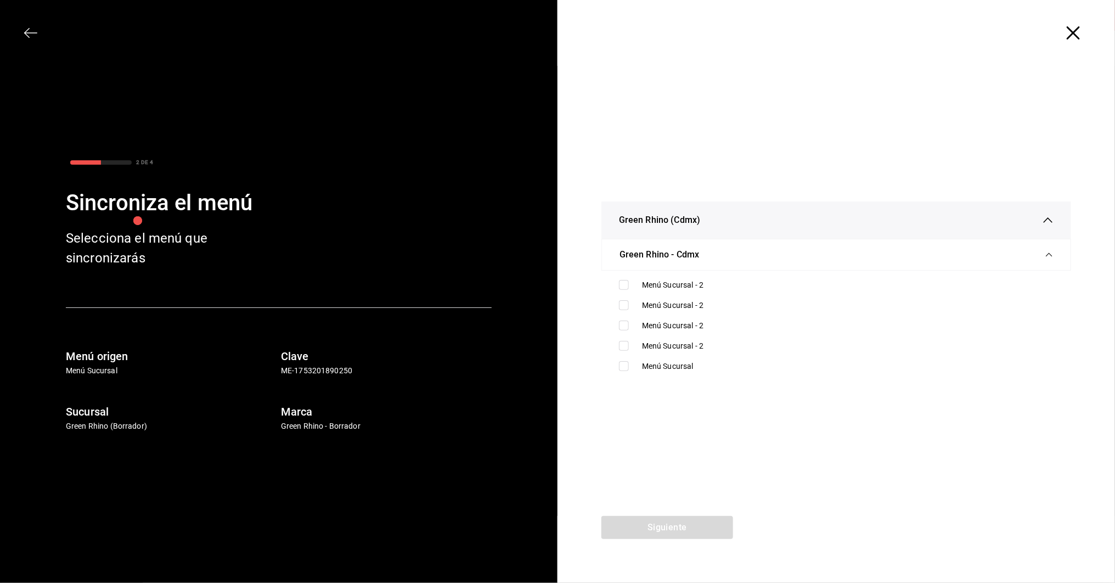
click at [1076, 31] on icon "button" at bounding box center [1073, 32] width 13 height 13
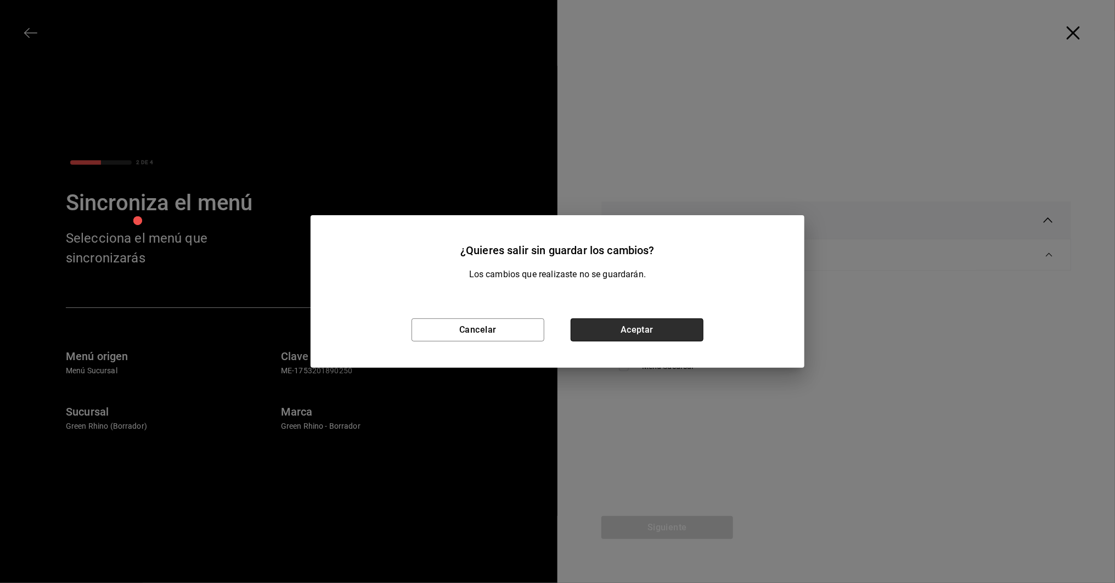
click at [600, 336] on button "Aceptar" at bounding box center [637, 329] width 133 height 23
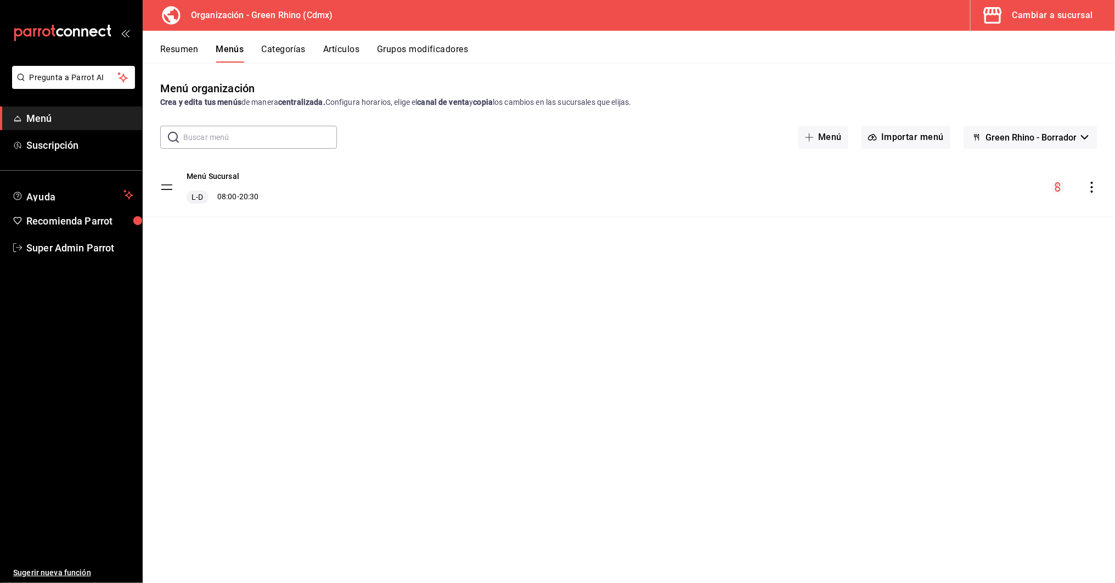
click at [1081, 8] on div "Cambiar a sucursal" at bounding box center [1053, 15] width 81 height 15
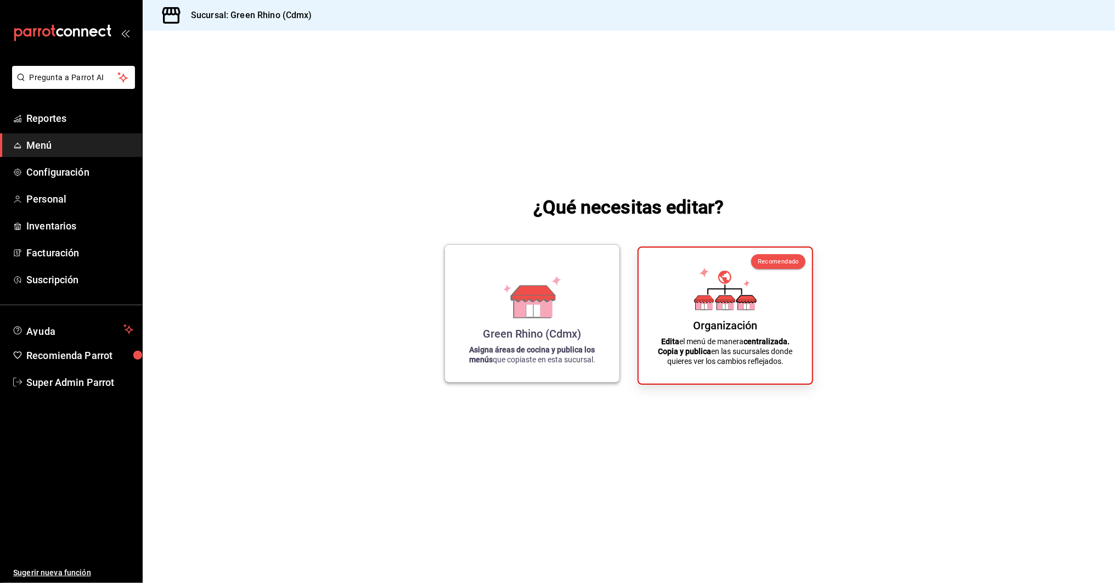
click at [462, 313] on div "Green Rhino (Cdmx) Asigna áreas de cocina y publica los menús que copiaste en e…" at bounding box center [532, 314] width 148 height 120
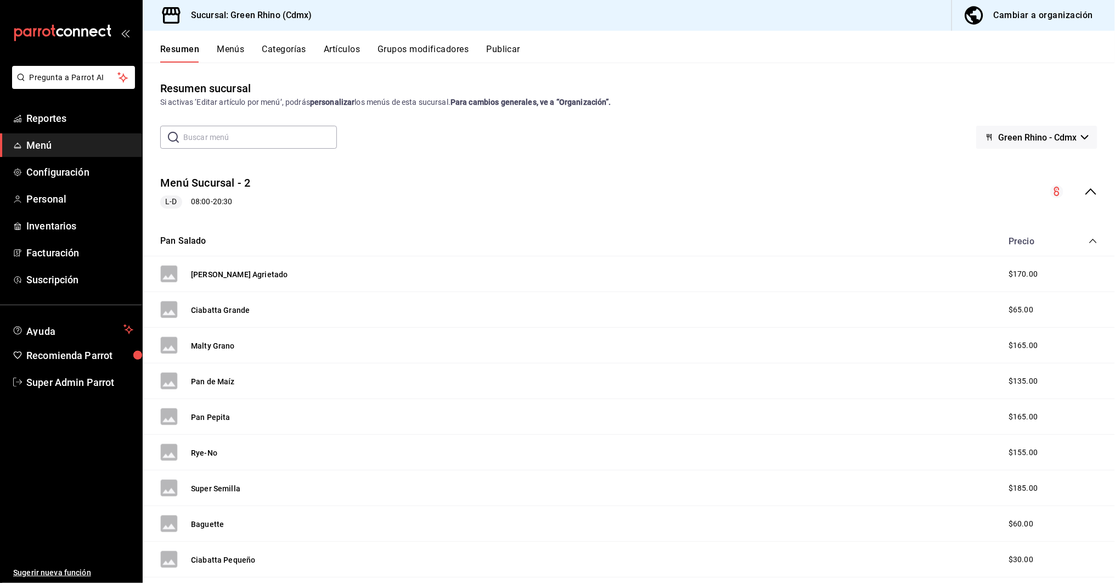
click at [1092, 198] on icon "collapse-menu-row" at bounding box center [1091, 191] width 13 height 13
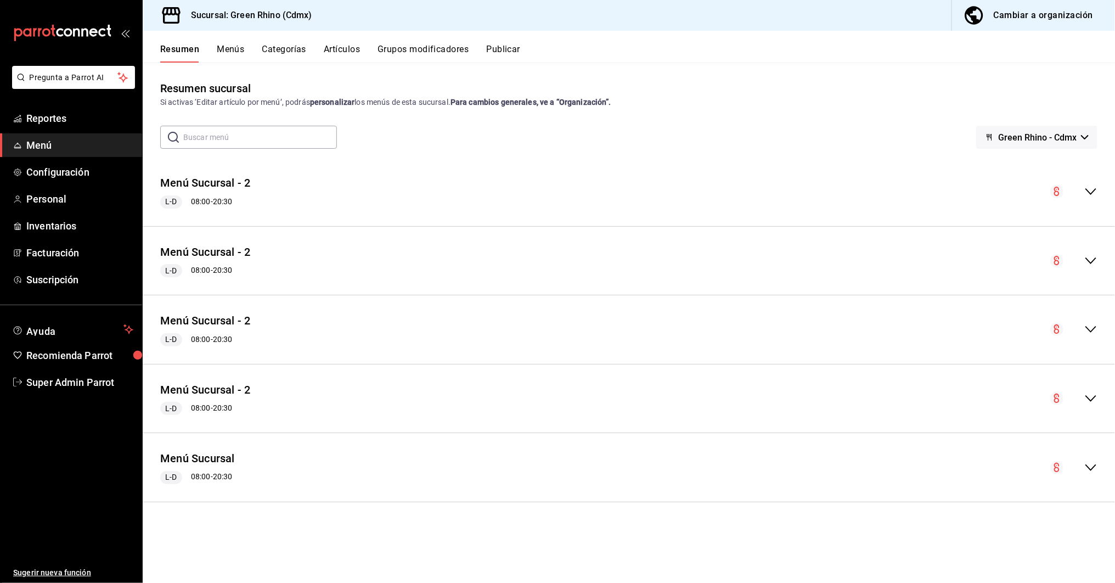
click at [1087, 402] on icon "collapse-menu-row" at bounding box center [1091, 398] width 13 height 13
click at [1087, 402] on icon "collapse-menu-row" at bounding box center [1091, 398] width 11 height 7
click at [1092, 412] on div "Menú Sucursal - 2 [PERSON_NAME] 08:00 - 20:30" at bounding box center [629, 398] width 973 height 51
click at [1093, 329] on icon "collapse-menu-row" at bounding box center [1091, 329] width 13 height 13
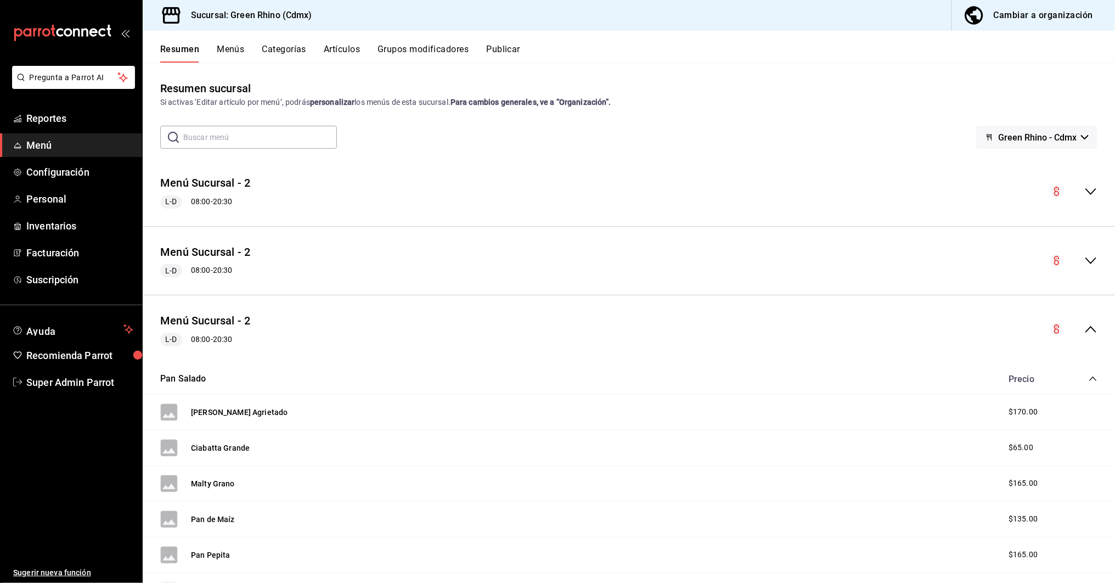
click at [1094, 374] on div "Precio" at bounding box center [1048, 379] width 100 height 10
click at [1095, 378] on icon "collapse-category-row" at bounding box center [1093, 378] width 9 height 9
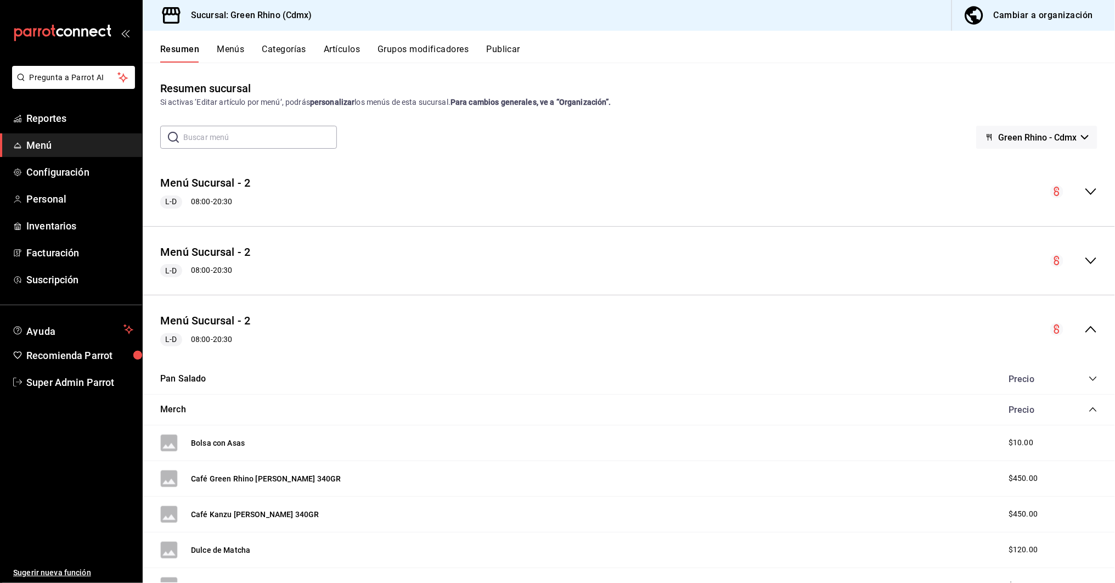
click at [1094, 409] on icon "collapse-category-row" at bounding box center [1092, 409] width 7 height 4
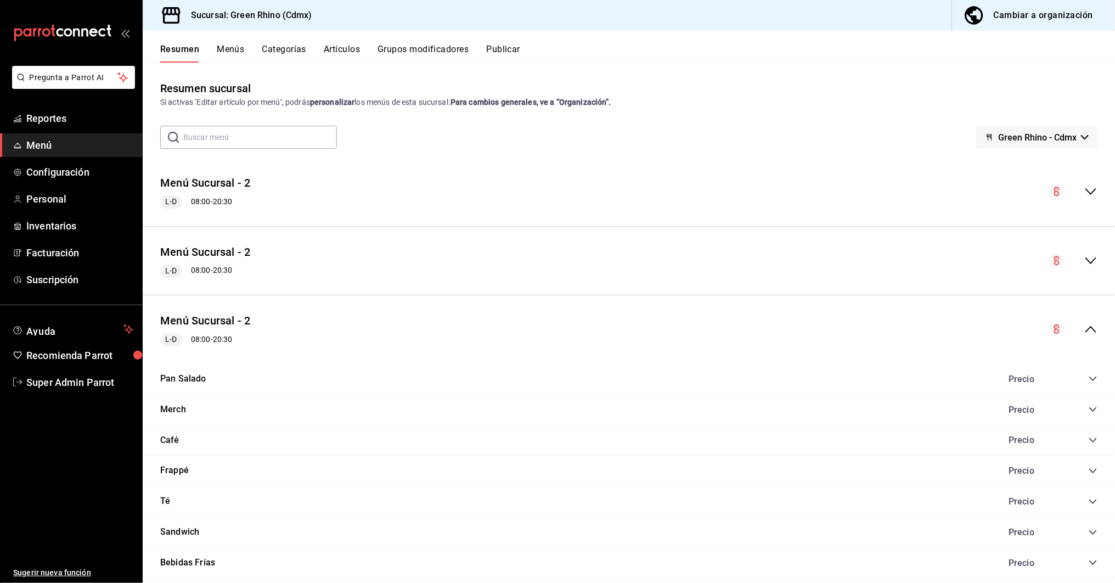
click at [1097, 329] on icon "collapse-menu-row" at bounding box center [1091, 329] width 13 height 13
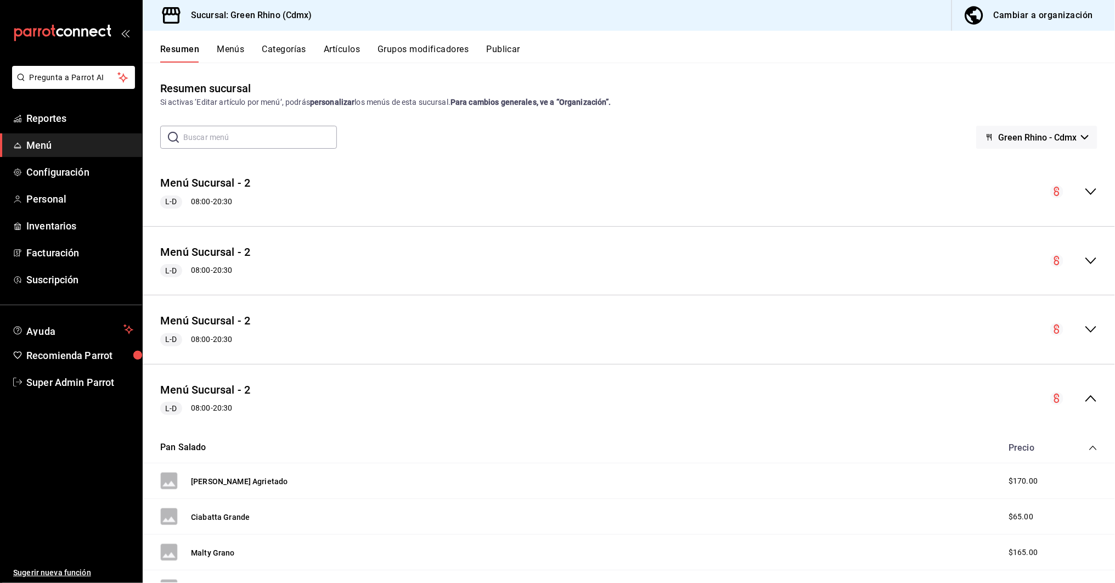
click at [1092, 254] on icon "collapse-menu-row" at bounding box center [1091, 260] width 13 height 13
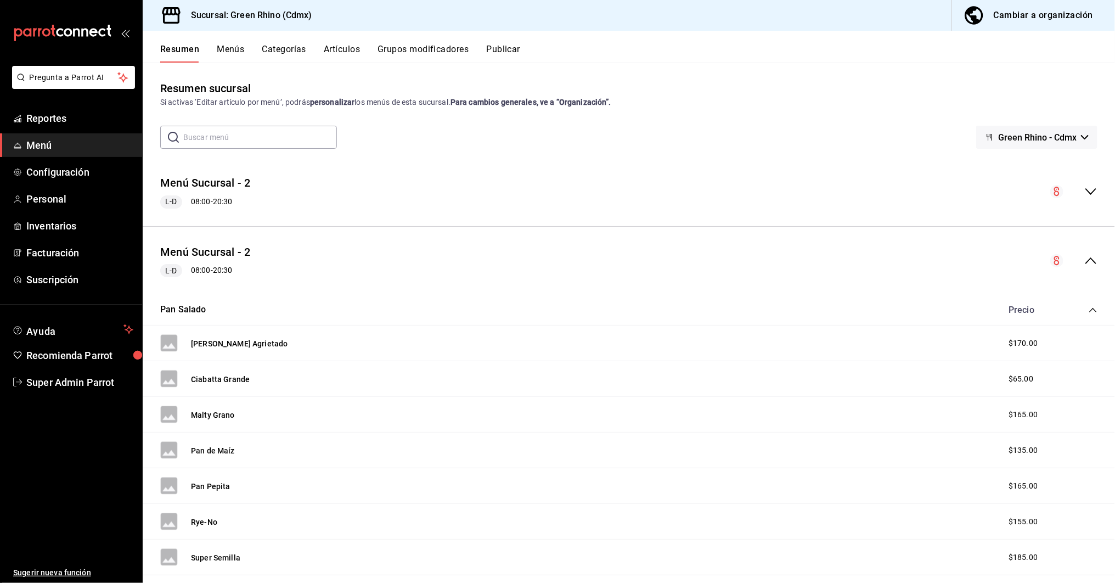
click at [238, 47] on button "Menús" at bounding box center [230, 53] width 27 height 19
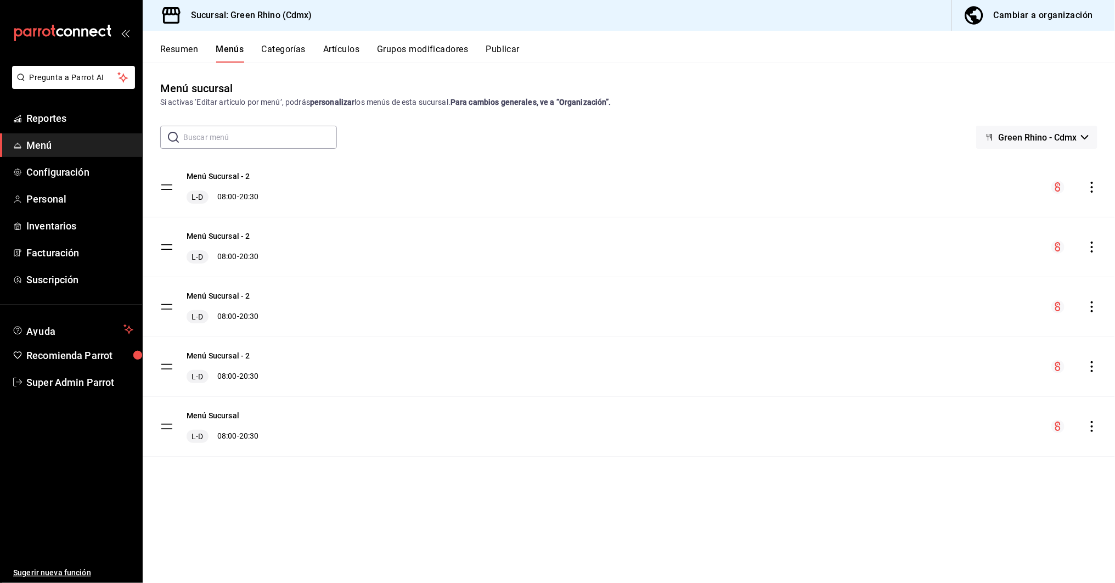
click at [1097, 187] on icon "actions" at bounding box center [1092, 187] width 11 height 11
click at [874, 134] on div at bounding box center [557, 291] width 1115 height 583
click at [1097, 368] on icon "actions" at bounding box center [1092, 366] width 11 height 11
click at [1012, 20] on div at bounding box center [557, 291] width 1115 height 583
click at [1005, 15] on div "Cambiar a organización" at bounding box center [1043, 15] width 99 height 15
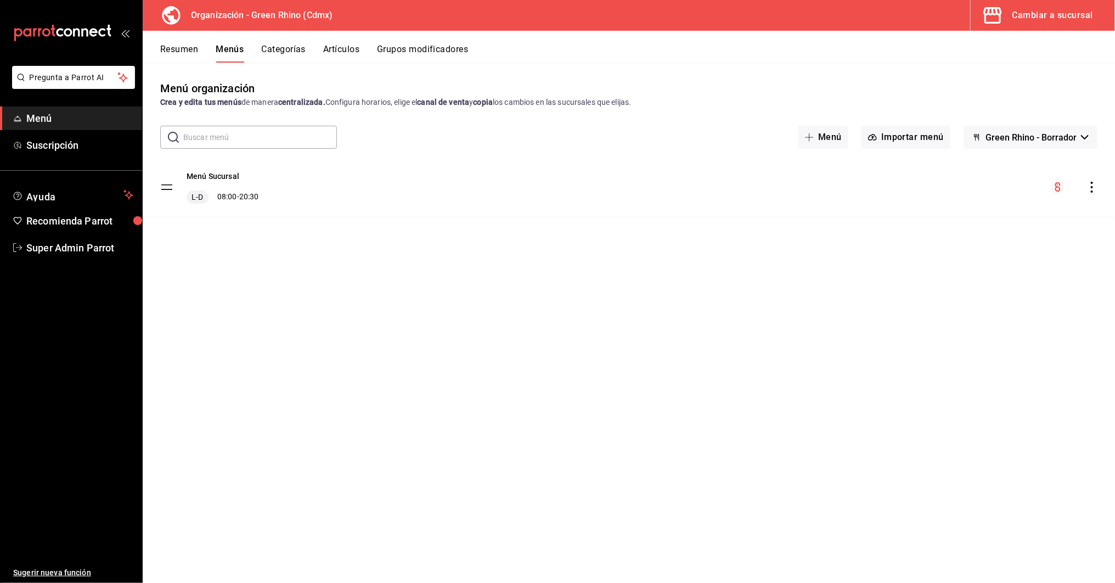
click at [1093, 187] on icon "actions" at bounding box center [1092, 187] width 2 height 11
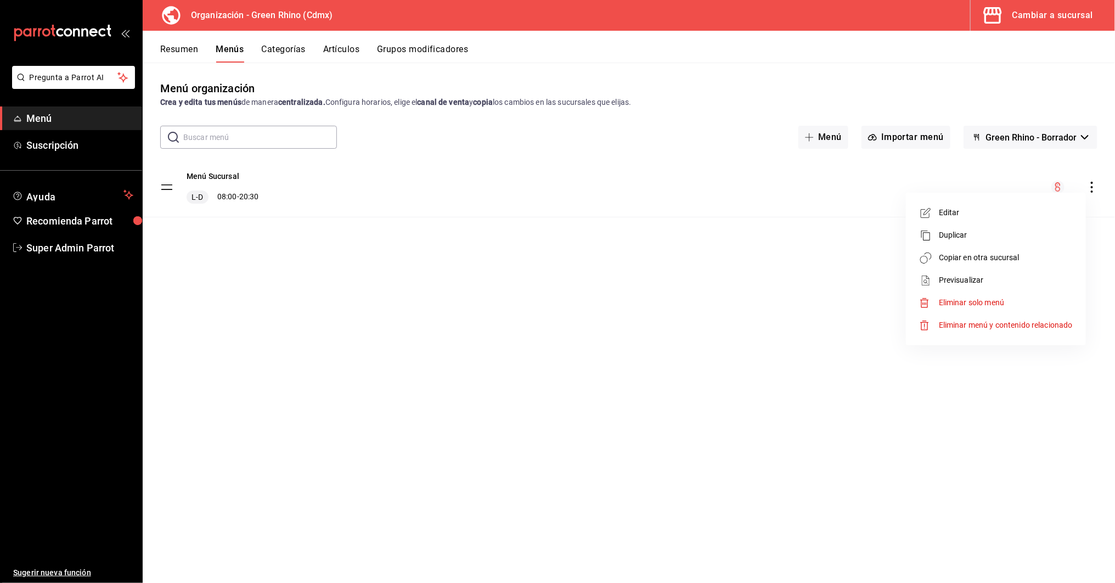
click at [1005, 252] on span "Copiar en otra sucursal" at bounding box center [1006, 258] width 134 height 12
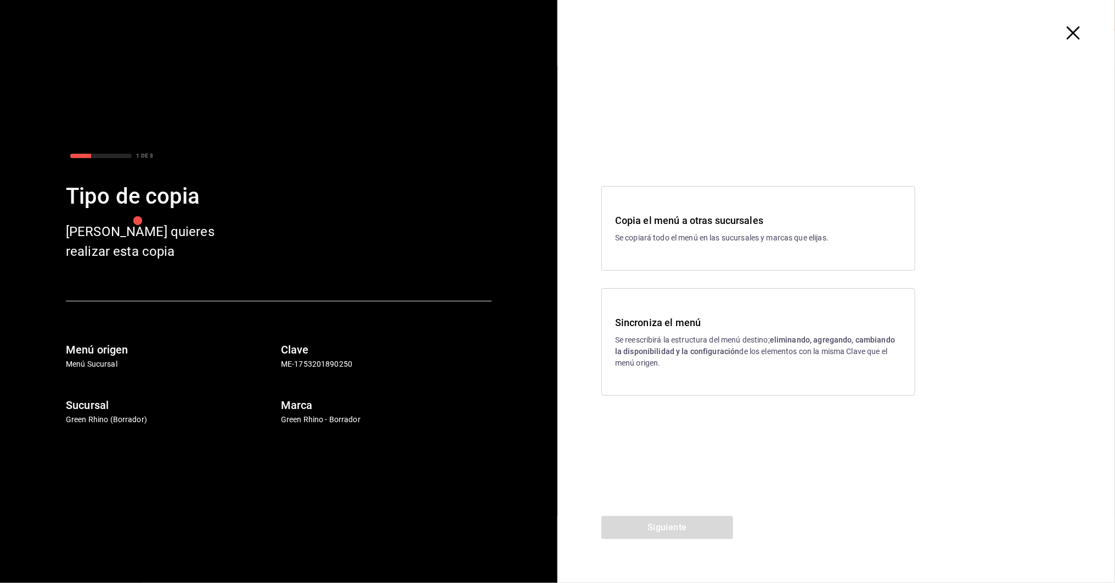
click at [1085, 37] on span "button" at bounding box center [1079, 32] width 20 height 13
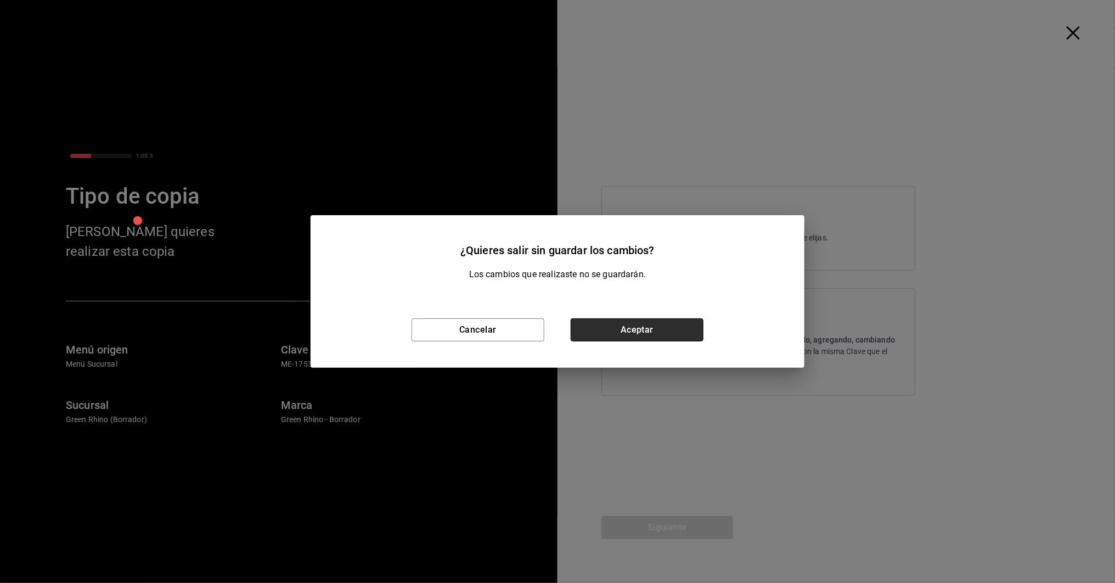
click at [628, 324] on button "Aceptar" at bounding box center [637, 329] width 133 height 23
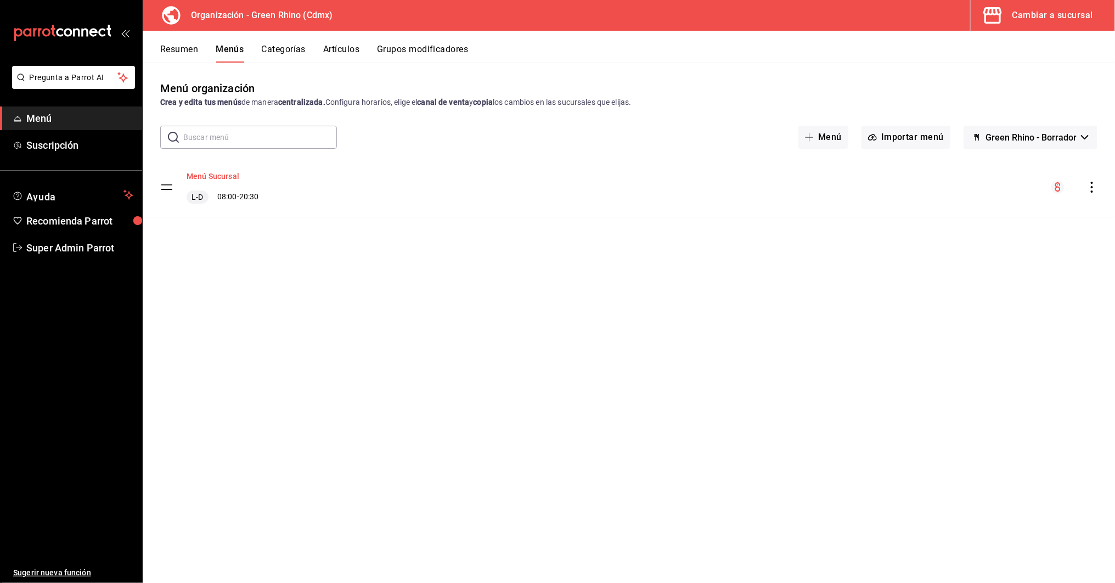
click at [207, 178] on button "Menú Sucursal" at bounding box center [213, 176] width 53 height 11
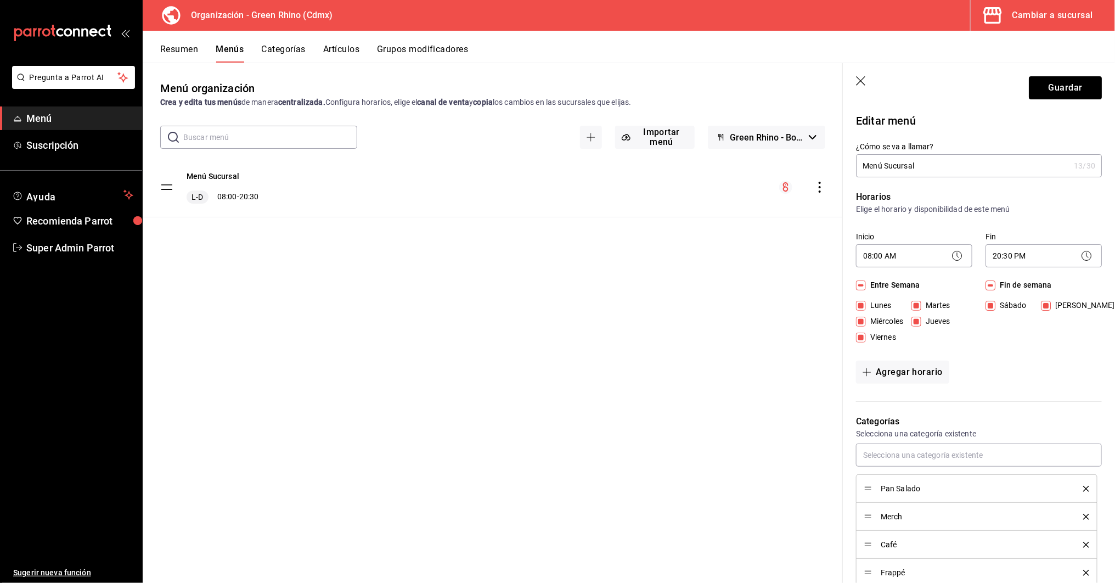
click at [823, 187] on icon "actions" at bounding box center [819, 187] width 11 height 11
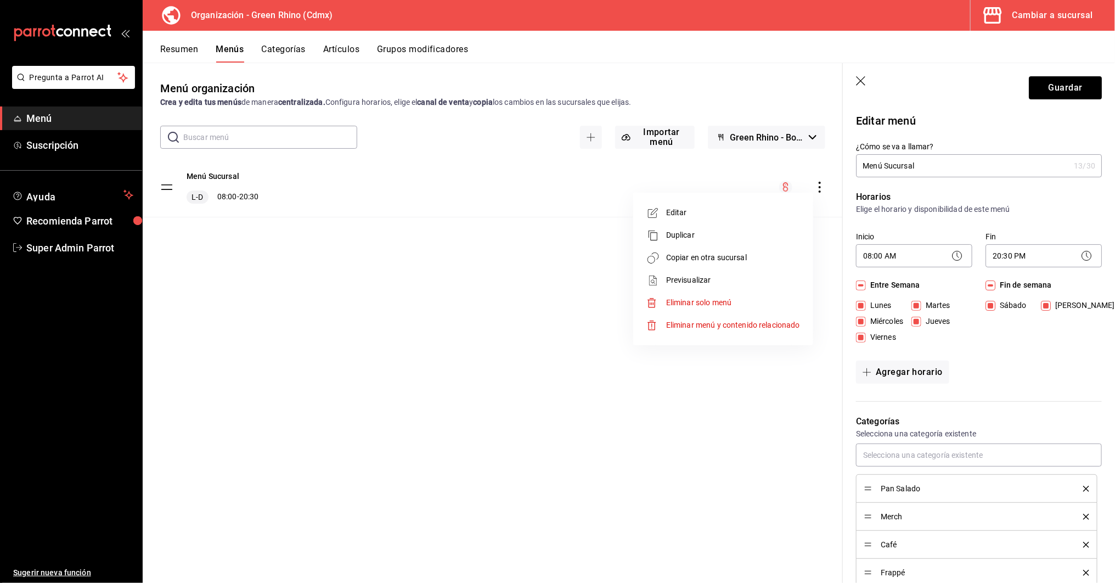
click at [678, 213] on span "Editar" at bounding box center [733, 213] width 134 height 12
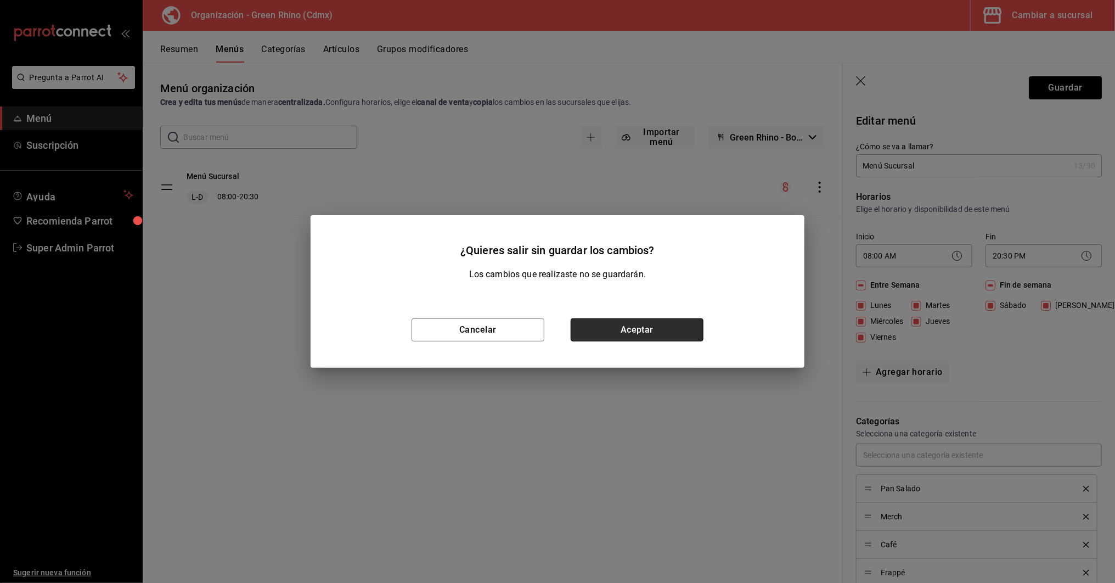
click at [620, 333] on button "Aceptar" at bounding box center [637, 329] width 133 height 23
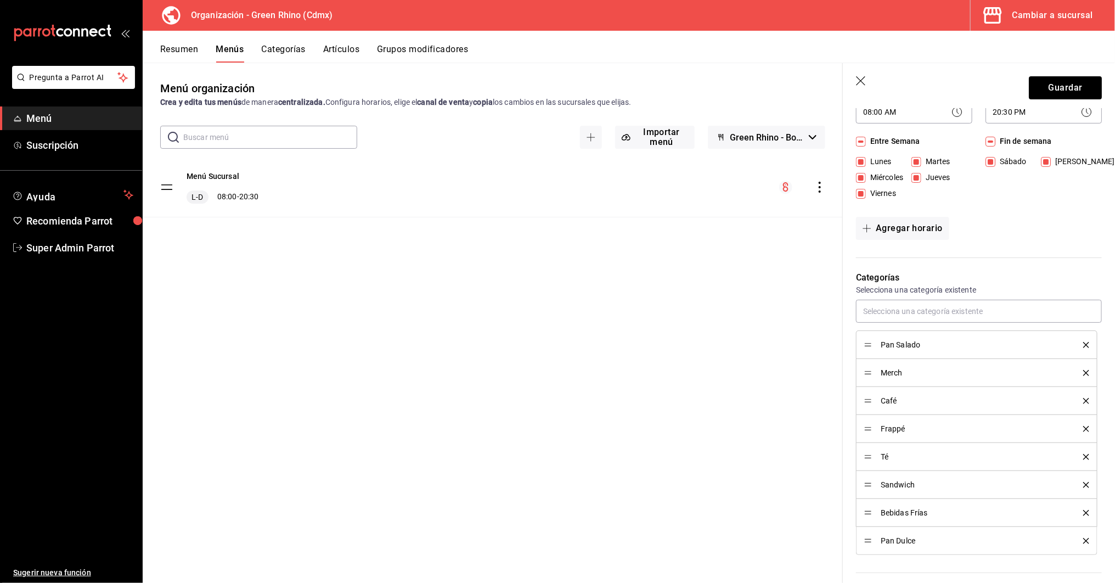
scroll to position [252, 0]
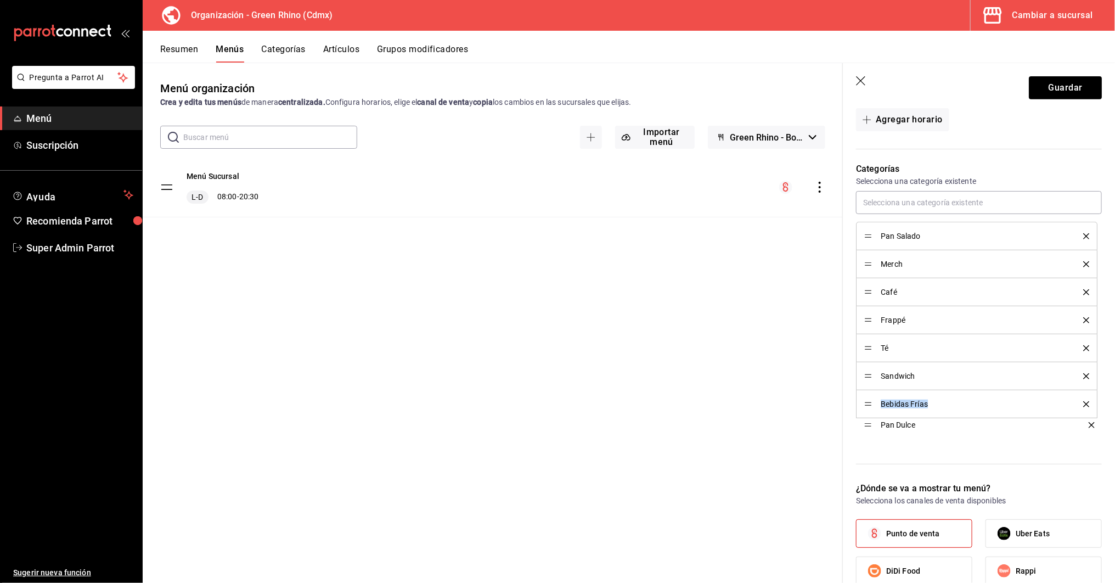
drag, startPoint x: 868, startPoint y: 435, endPoint x: 881, endPoint y: 428, distance: 15.0
click at [894, 458] on div "Categorías Selecciona una categoría existente Pan Salado Merch Café Frappé Té S…" at bounding box center [972, 308] width 259 height 319
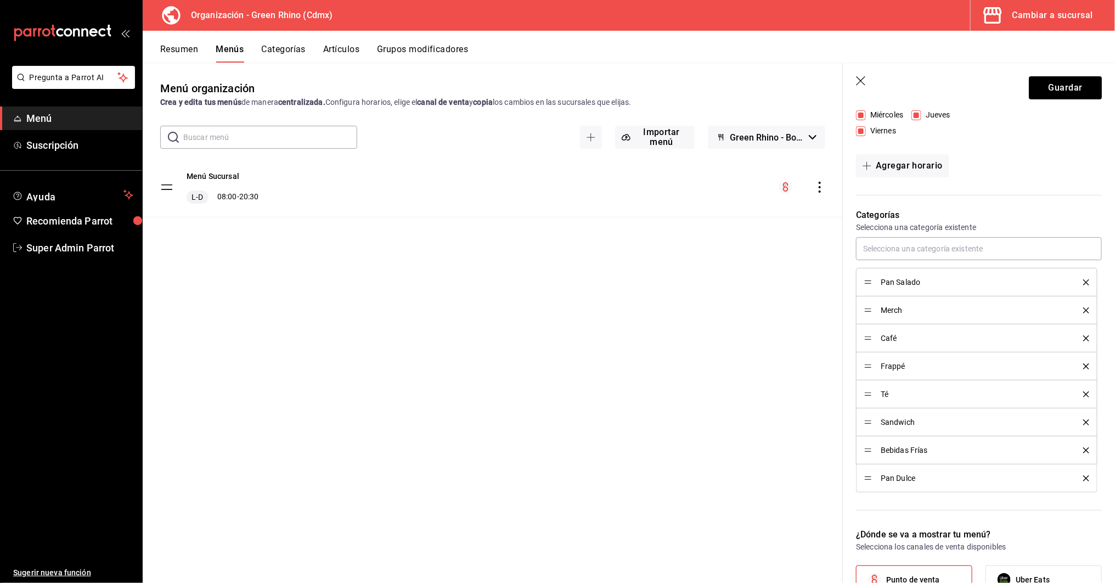
scroll to position [147, 0]
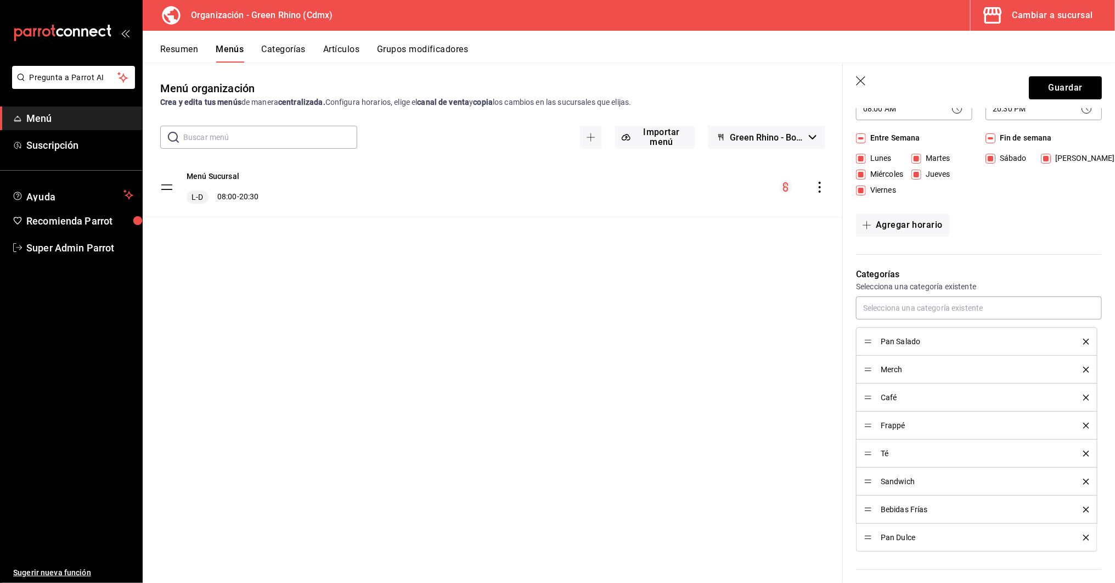
click at [290, 59] on button "Categorías" at bounding box center [284, 53] width 44 height 19
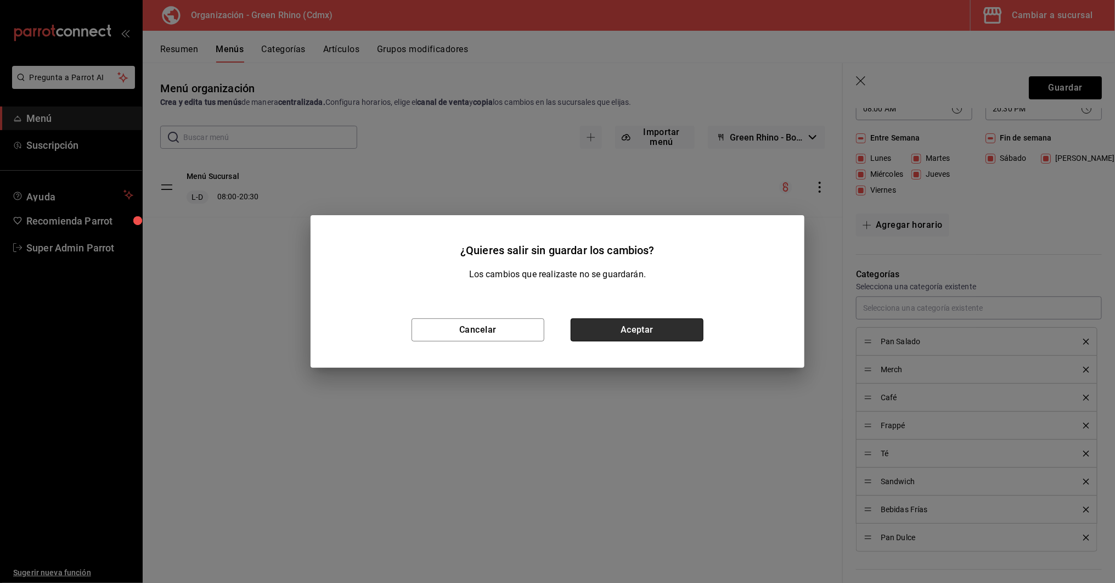
click at [633, 331] on button "Aceptar" at bounding box center [637, 329] width 133 height 23
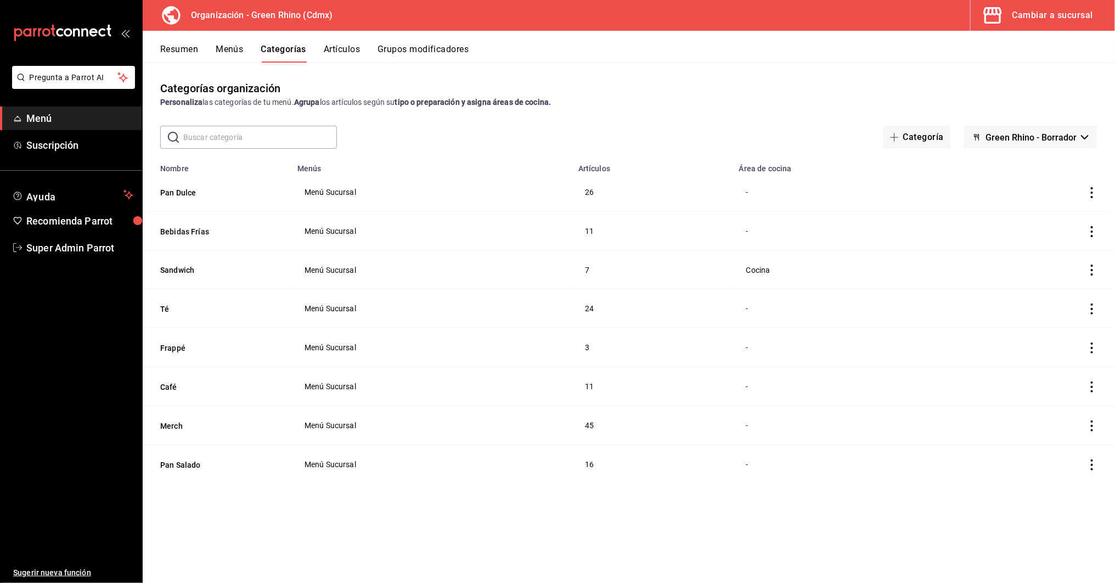
click at [171, 198] on th "Pan Dulce" at bounding box center [217, 192] width 148 height 39
click at [171, 195] on button "Pan Dulce" at bounding box center [215, 192] width 110 height 11
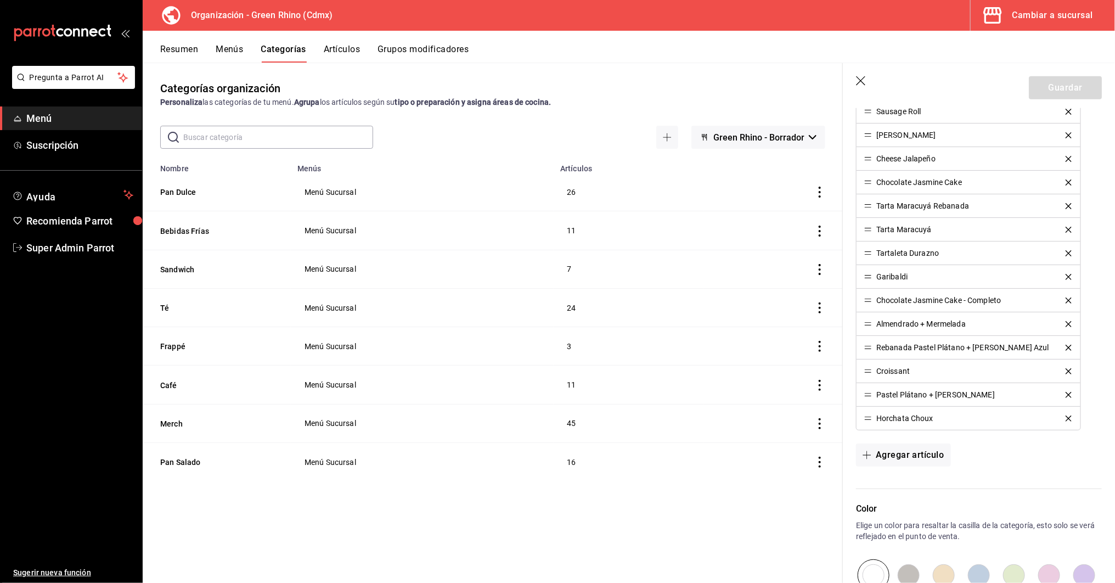
scroll to position [769, 0]
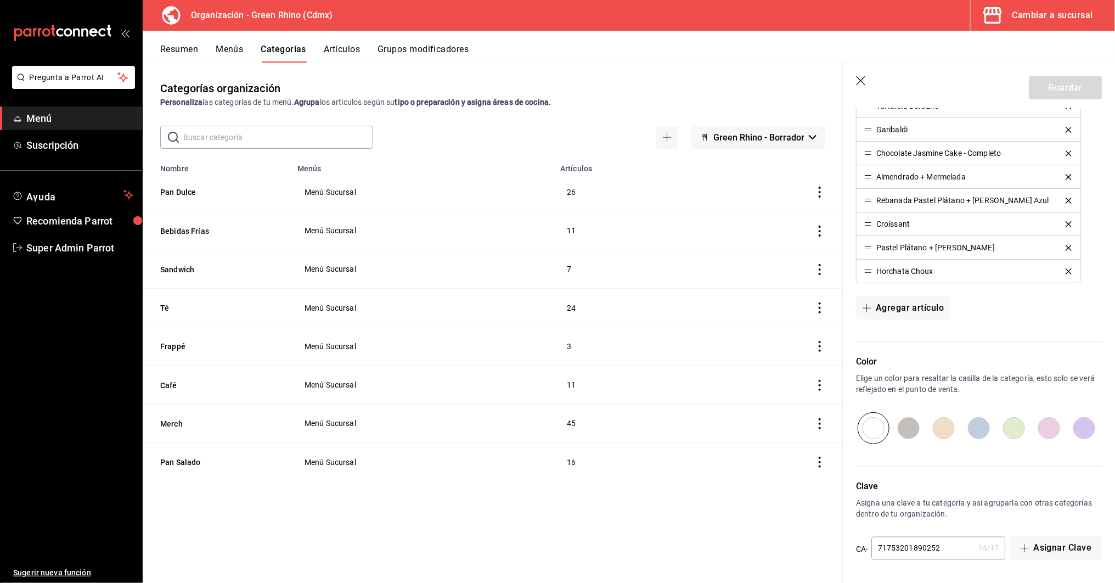
click at [872, 75] on header "Guardar" at bounding box center [979, 85] width 272 height 45
click at [867, 76] on icon "button" at bounding box center [861, 81] width 11 height 11
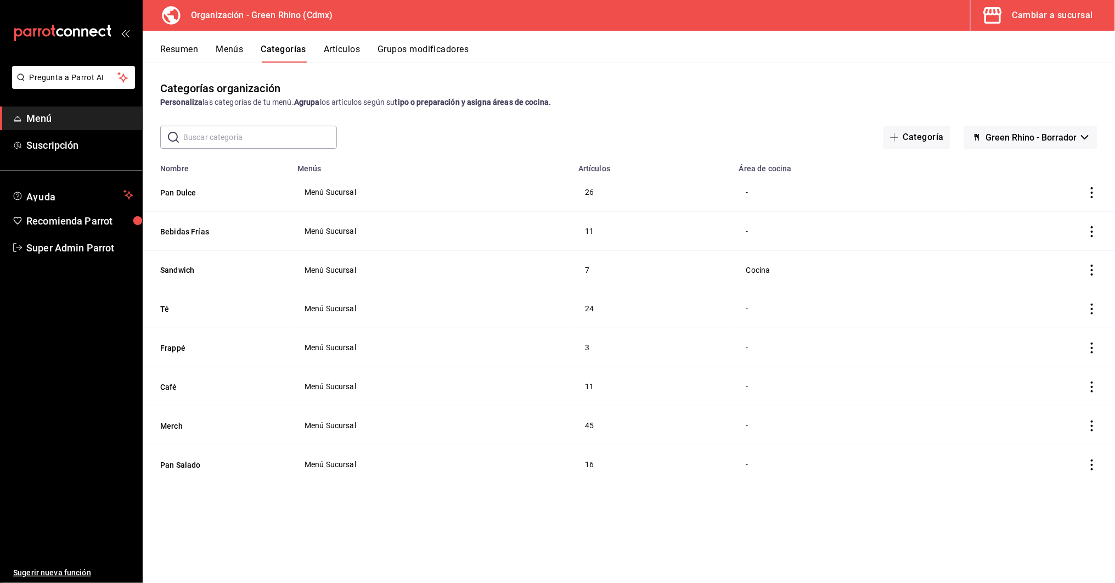
click at [35, 123] on span "Menú" at bounding box center [79, 118] width 107 height 15
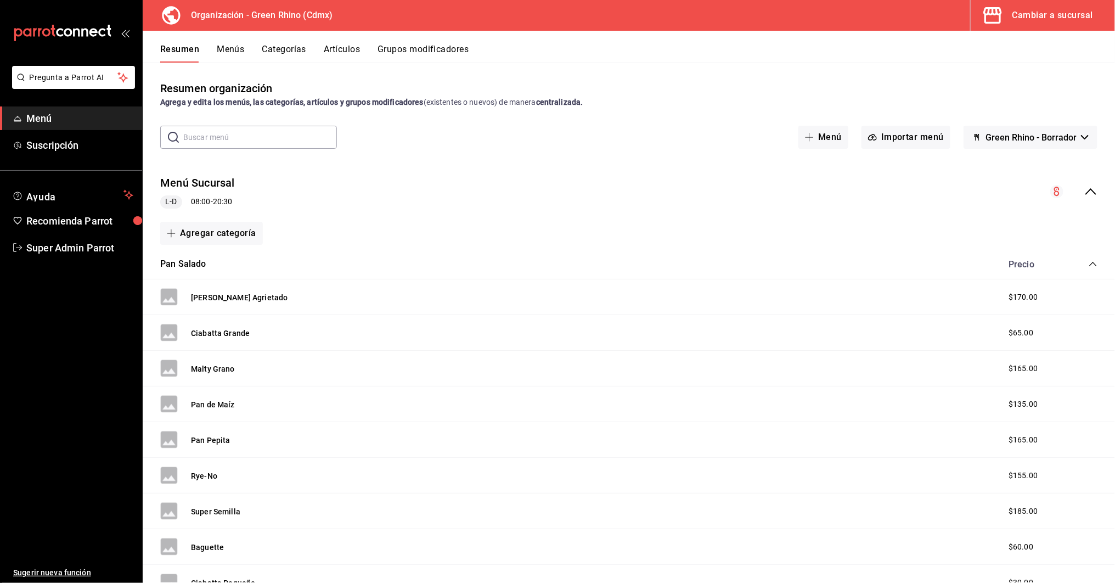
click at [1090, 13] on div "Cambiar a sucursal" at bounding box center [1053, 15] width 81 height 15
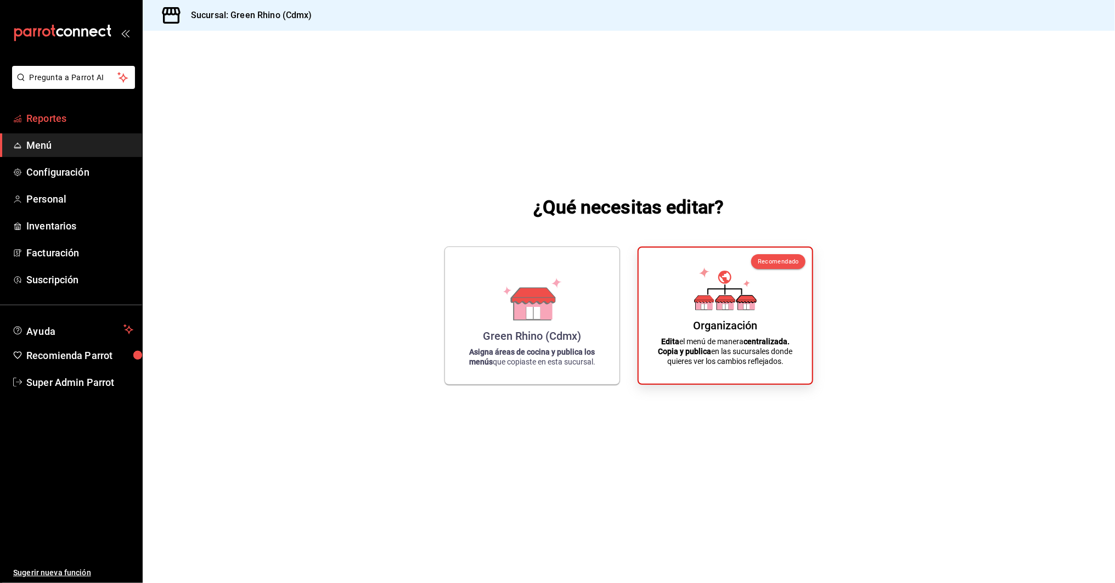
click at [36, 121] on span "Reportes" at bounding box center [79, 118] width 107 height 15
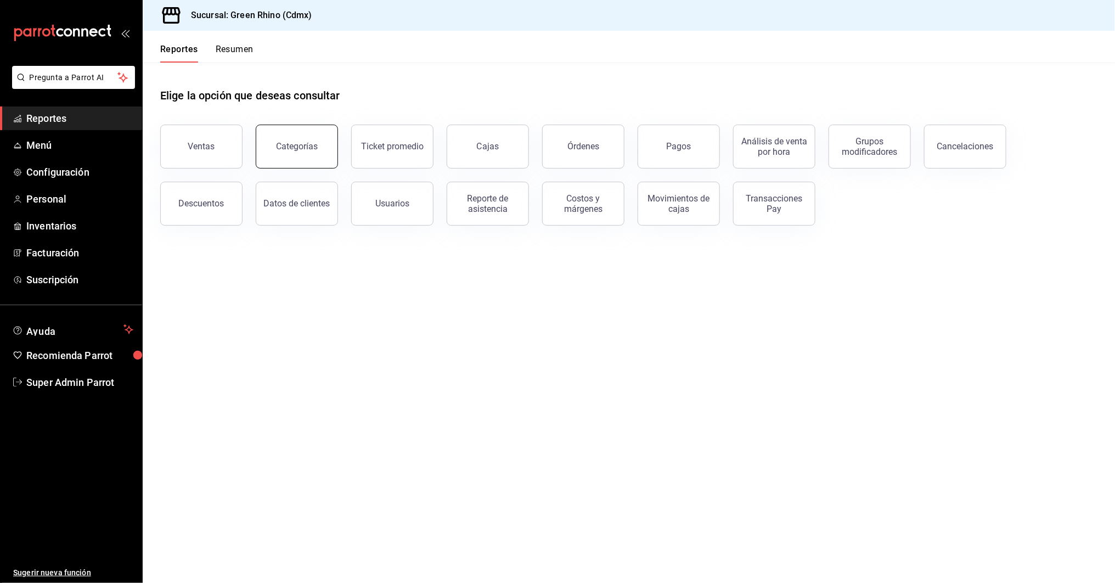
click at [271, 134] on button "Categorías" at bounding box center [297, 147] width 82 height 44
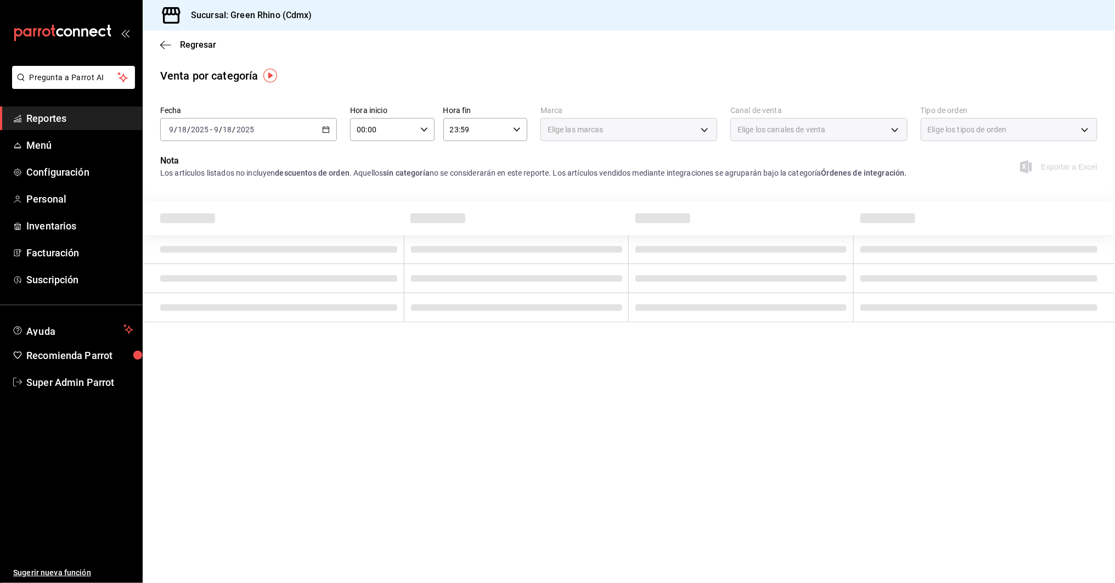
click at [326, 134] on div "[DATE] [DATE] - [DATE] [DATE]" at bounding box center [248, 129] width 177 height 23
click at [185, 217] on span "Semana actual" at bounding box center [212, 212] width 85 height 12
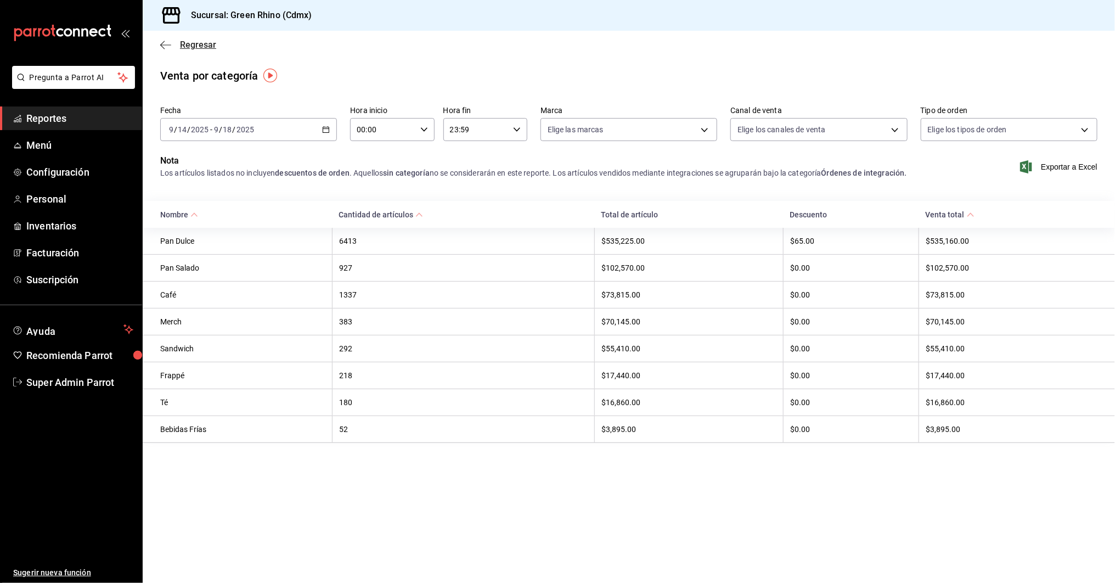
click at [163, 45] on icon "button" at bounding box center [165, 45] width 11 height 10
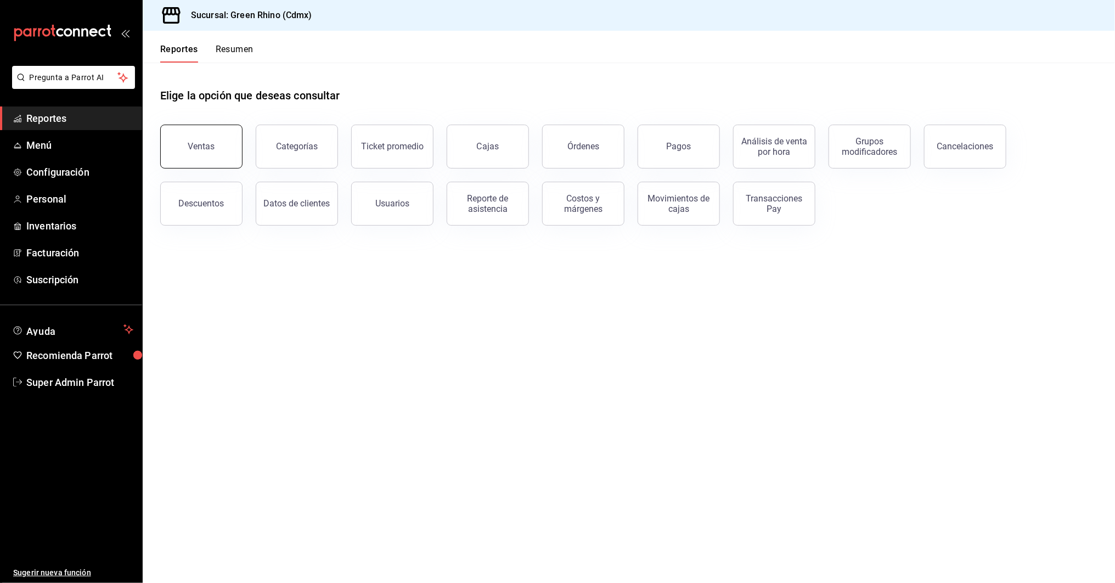
click at [217, 137] on button "Ventas" at bounding box center [201, 147] width 82 height 44
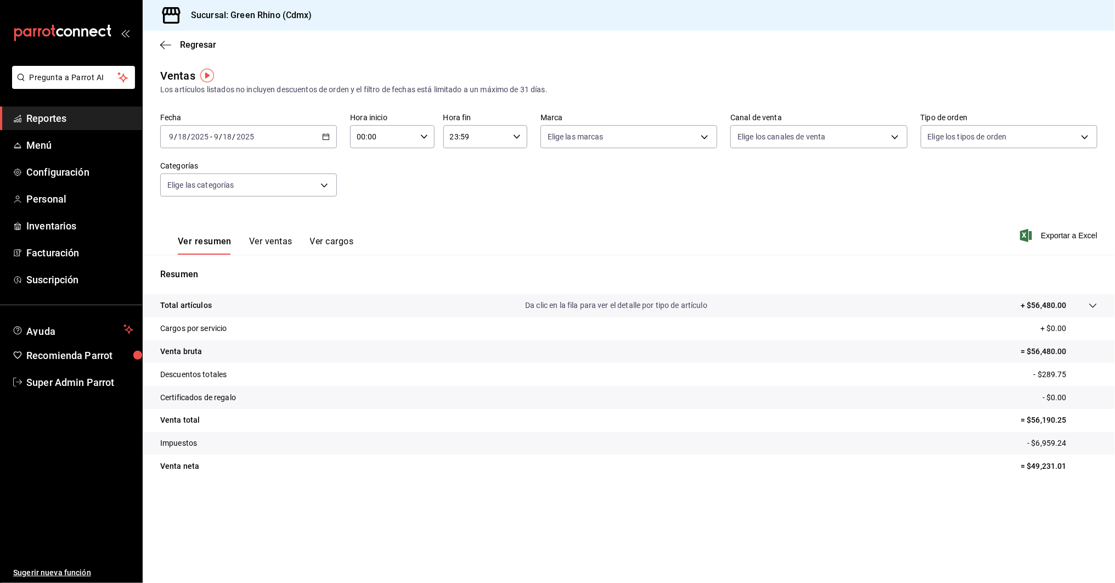
click at [328, 136] on icon "button" at bounding box center [326, 137] width 8 height 8
click at [197, 218] on span "Semana actual" at bounding box center [212, 220] width 85 height 12
click at [271, 246] on button "Ver ventas" at bounding box center [270, 245] width 43 height 19
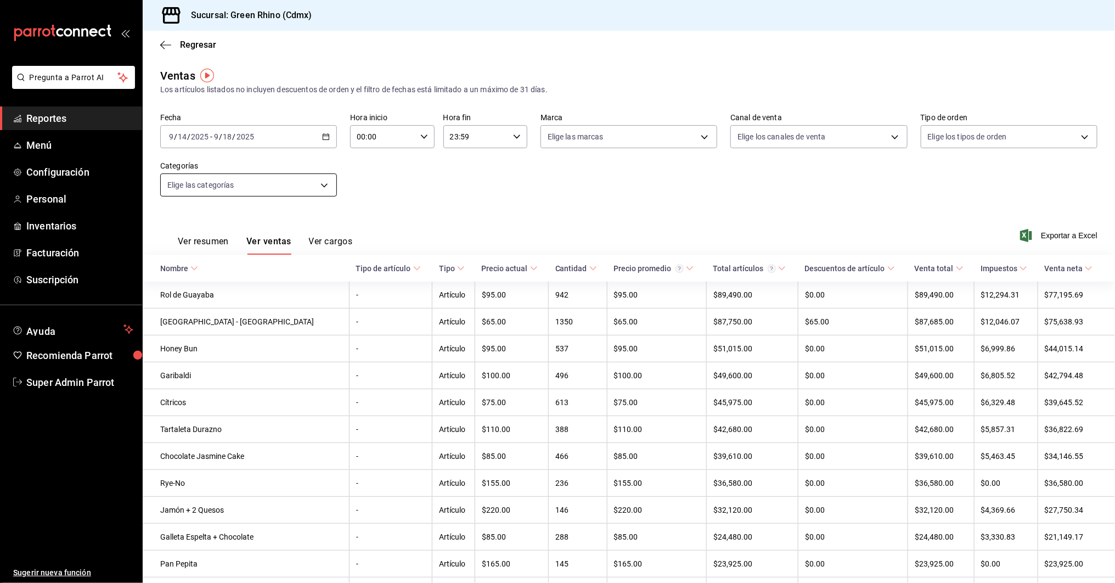
click at [277, 191] on body "Pregunta a Parrot AI Reportes Menú Configuración Personal Inventarios Facturaci…" at bounding box center [557, 291] width 1115 height 583
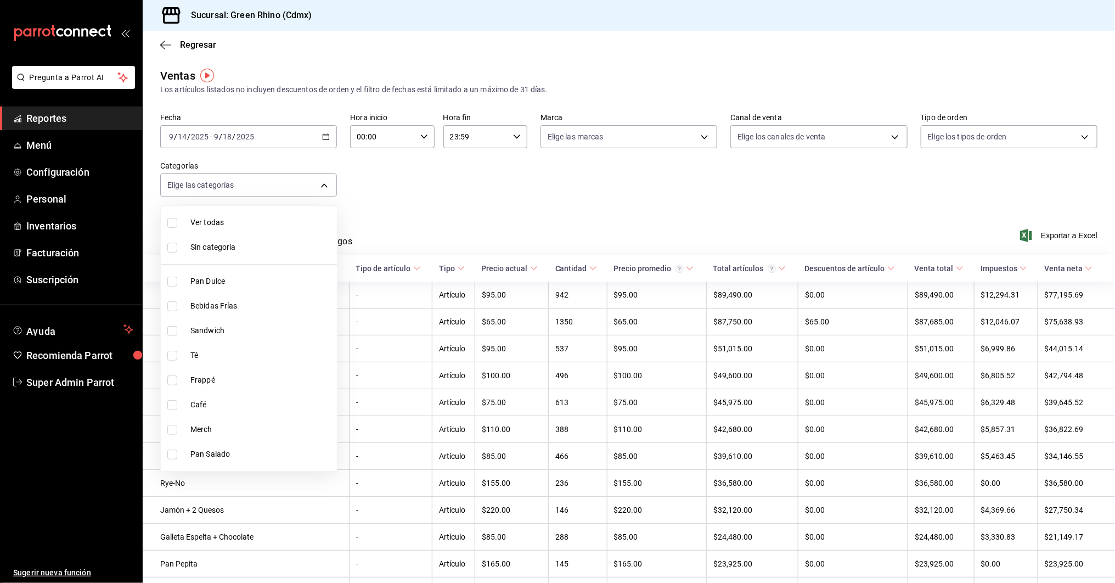
click at [183, 279] on li "Pan Dulce" at bounding box center [249, 281] width 176 height 25
type input "6bbed989-6c2a-4cea-bab8-d1a56aaac758"
checkbox input "true"
click at [556, 192] on div at bounding box center [557, 291] width 1115 height 583
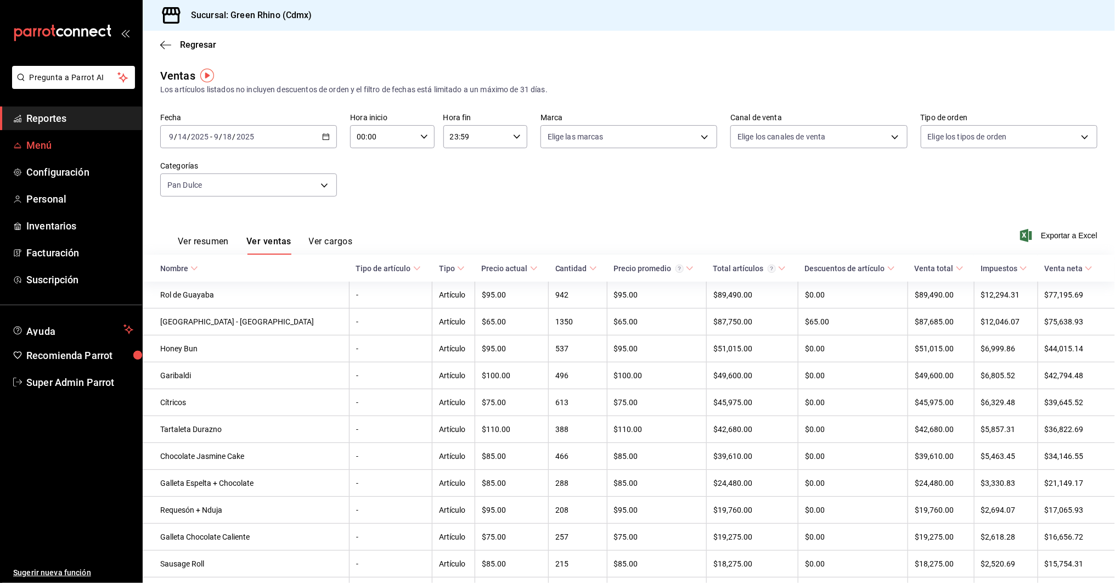
click at [36, 144] on span "Menú" at bounding box center [79, 145] width 107 height 15
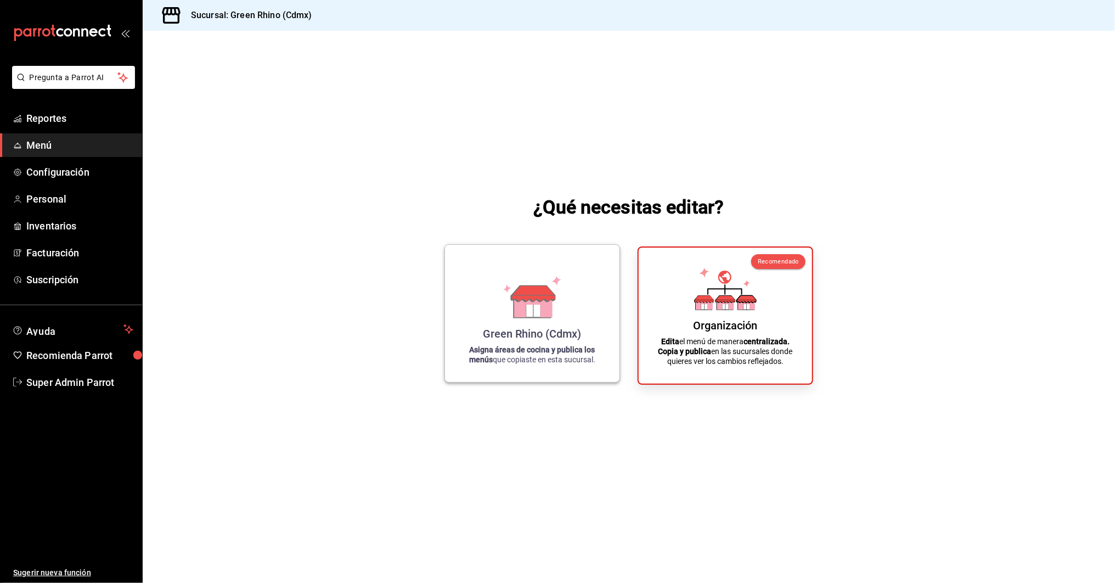
click at [555, 313] on icon at bounding box center [532, 297] width 63 height 43
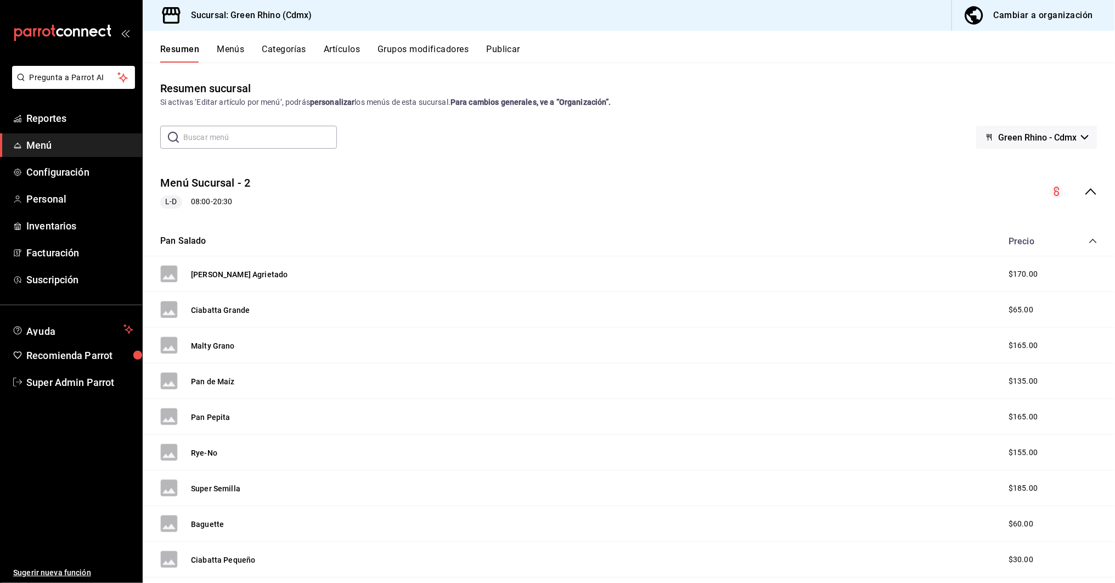
click at [1092, 188] on icon "collapse-menu-row" at bounding box center [1091, 191] width 13 height 13
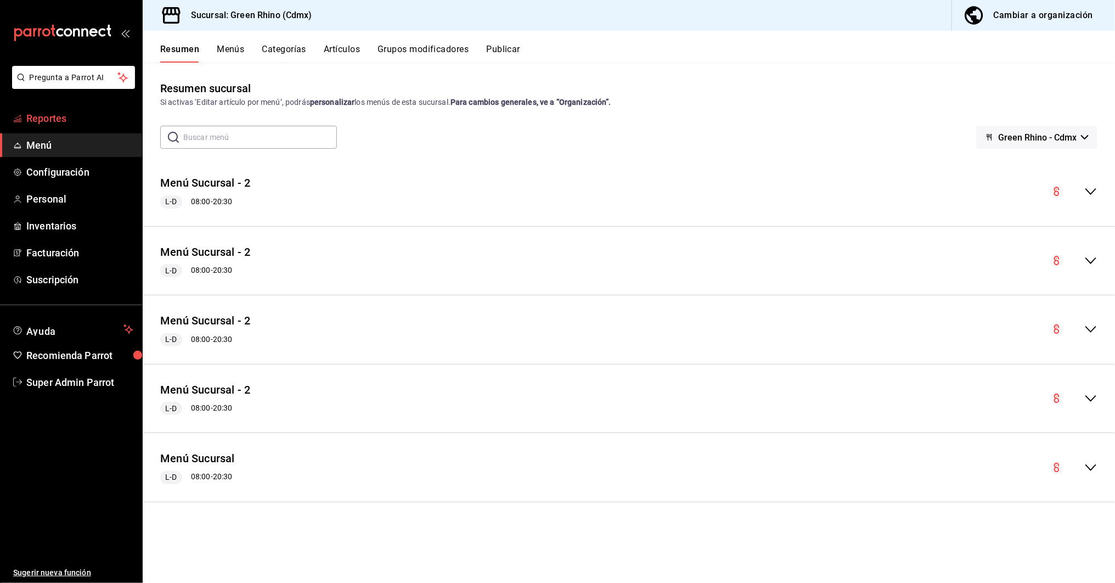
click at [48, 120] on span "Reportes" at bounding box center [79, 118] width 107 height 15
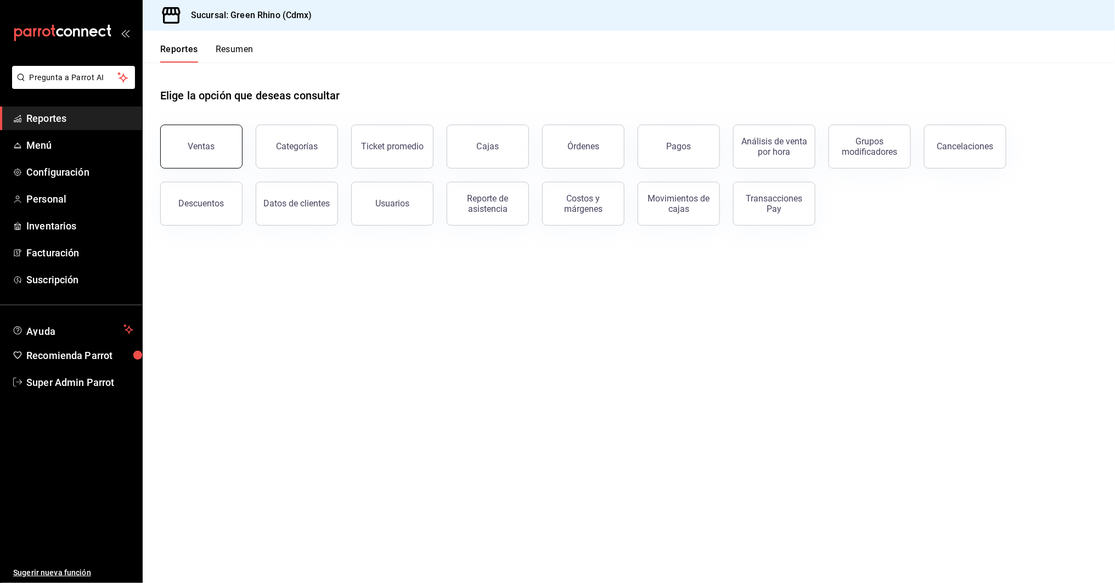
click at [209, 136] on button "Ventas" at bounding box center [201, 147] width 82 height 44
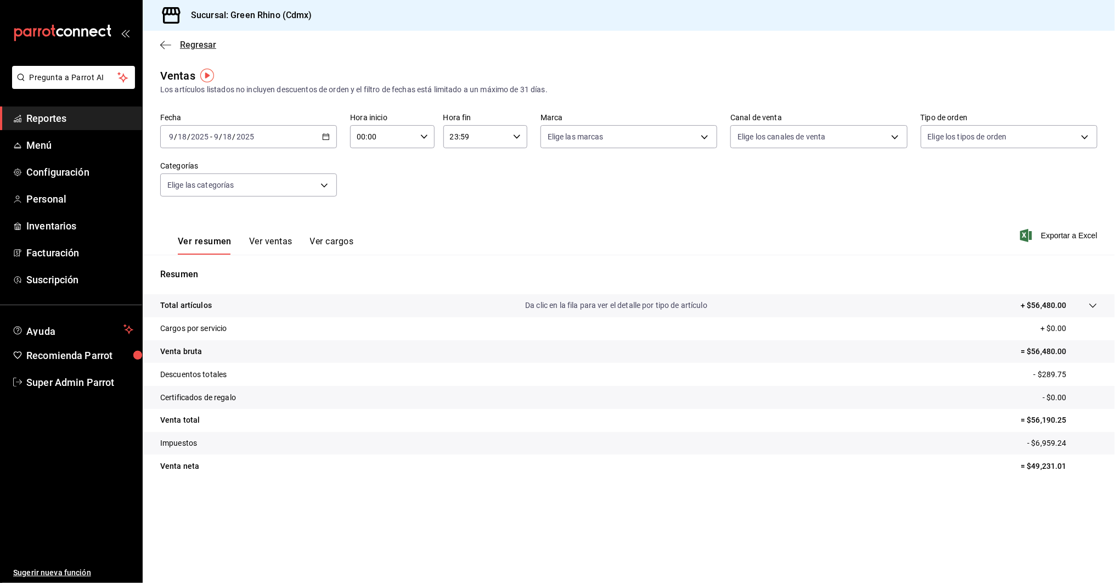
click at [165, 46] on icon "button" at bounding box center [165, 45] width 11 height 10
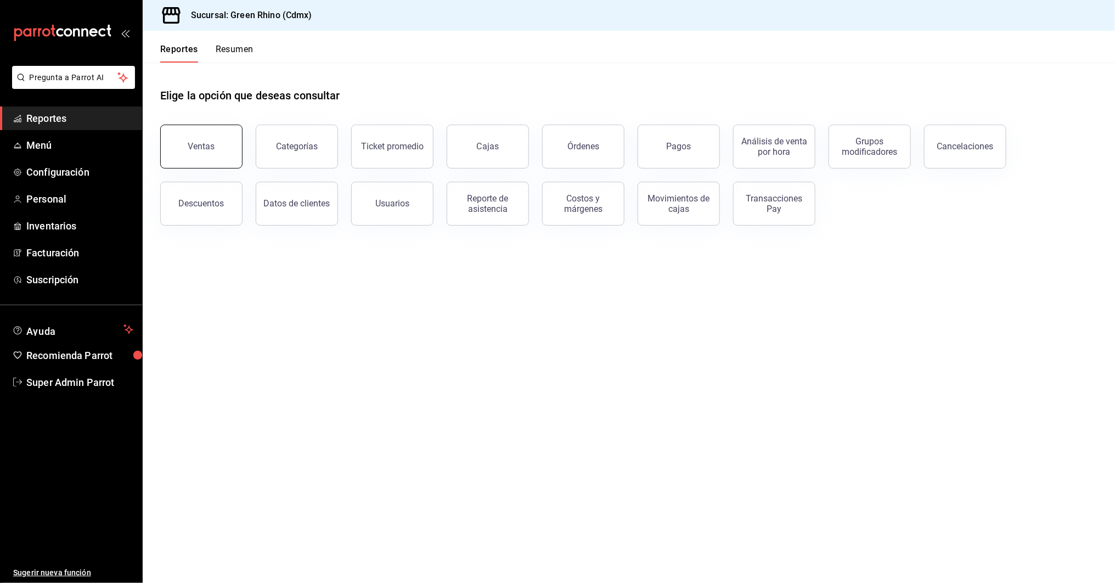
click at [194, 149] on div "Ventas" at bounding box center [201, 146] width 27 height 10
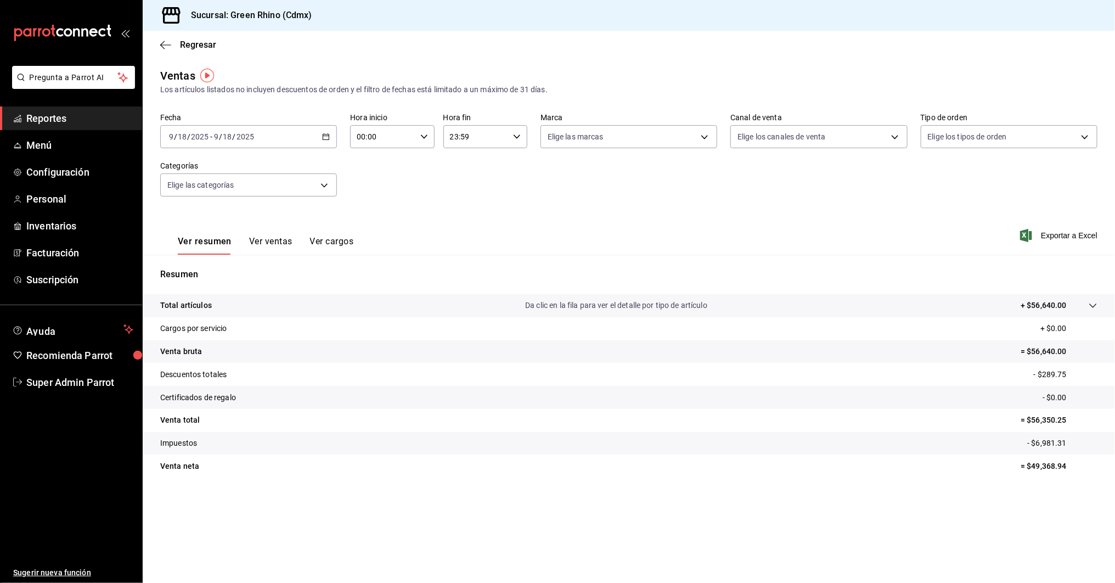
click at [270, 243] on button "Ver ventas" at bounding box center [270, 245] width 43 height 19
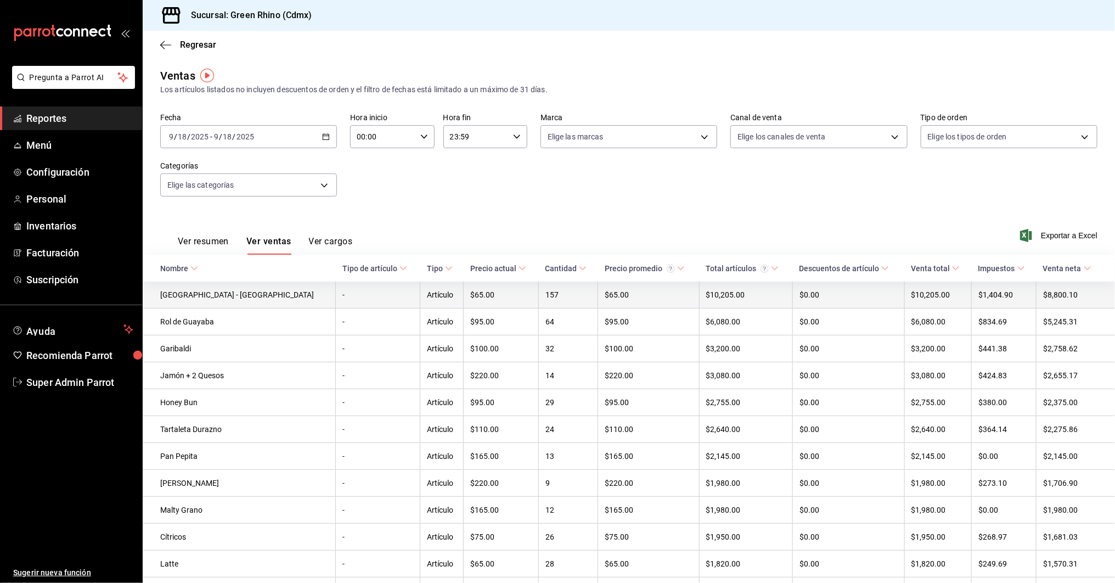
click at [336, 291] on td "-" at bounding box center [378, 295] width 85 height 27
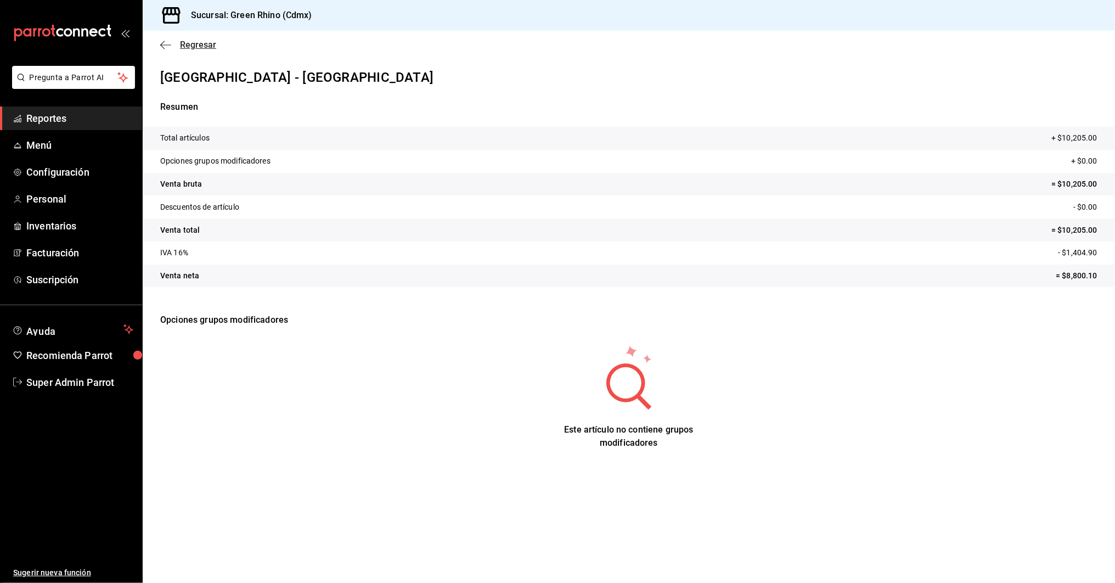
click at [163, 43] on icon "button" at bounding box center [165, 45] width 11 height 10
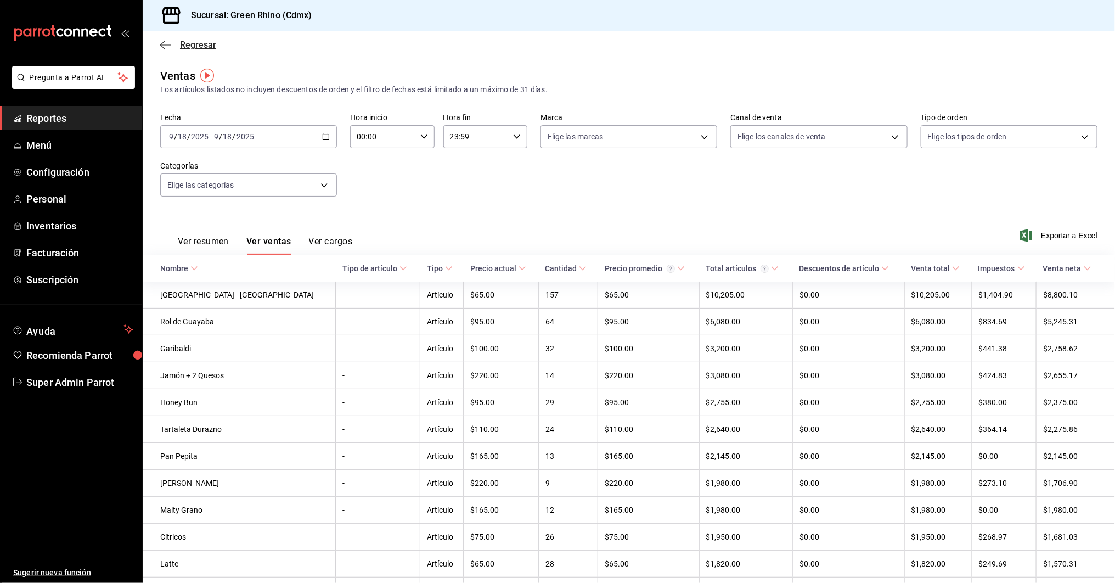
click at [164, 41] on icon "button" at bounding box center [162, 45] width 4 height 8
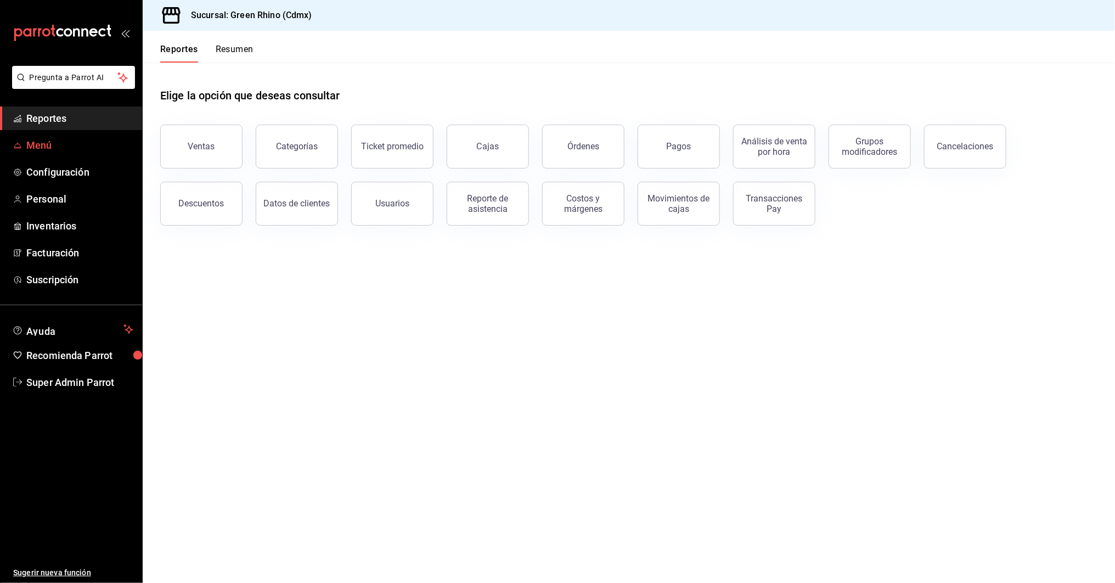
click at [41, 146] on span "Menú" at bounding box center [79, 145] width 107 height 15
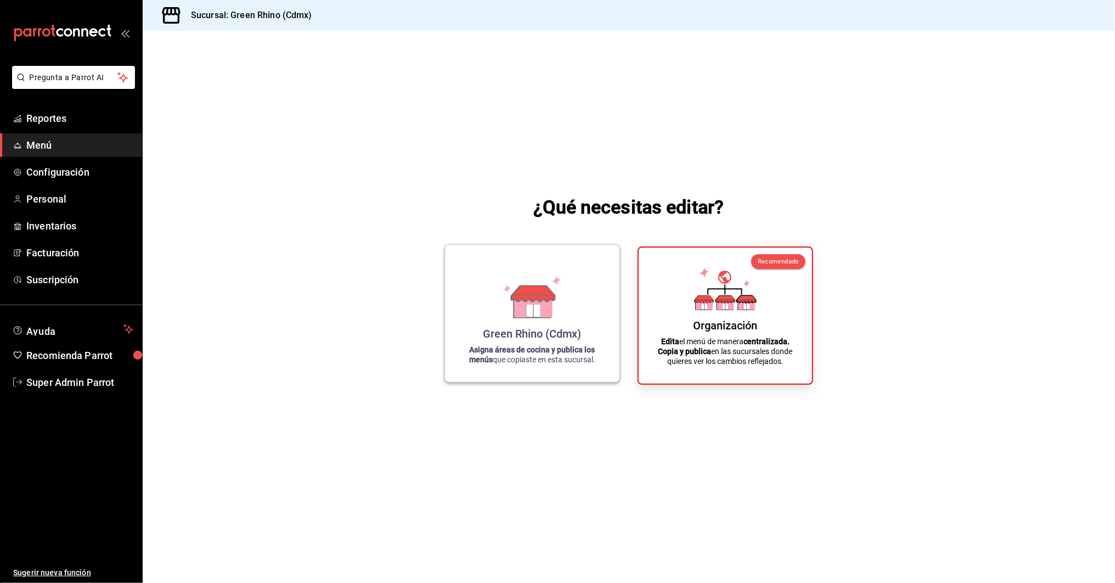
click at [518, 291] on icon at bounding box center [533, 293] width 43 height 16
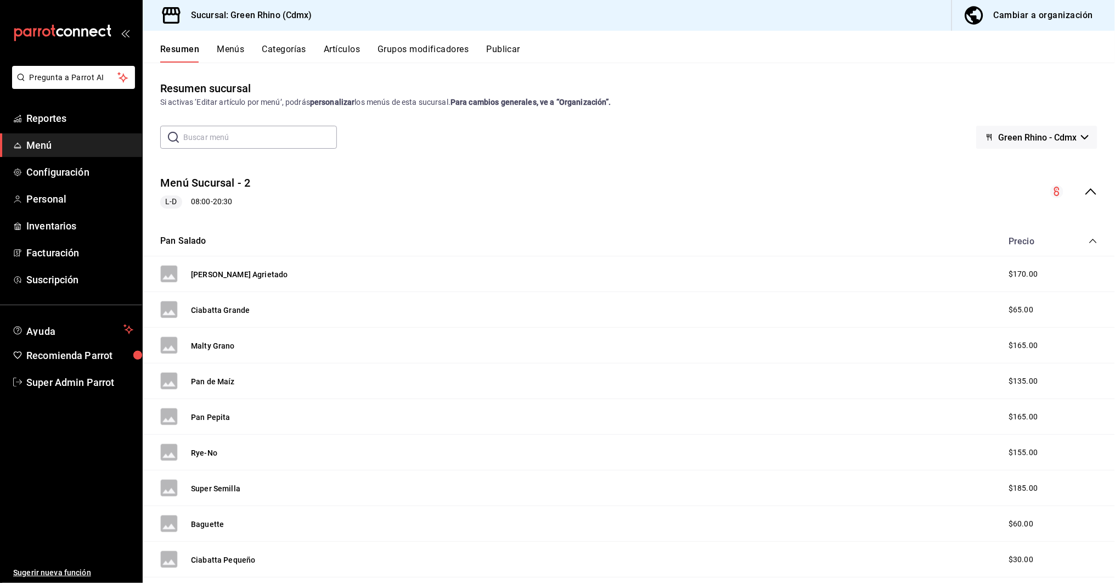
click at [1091, 239] on icon "collapse-category-row" at bounding box center [1093, 241] width 9 height 9
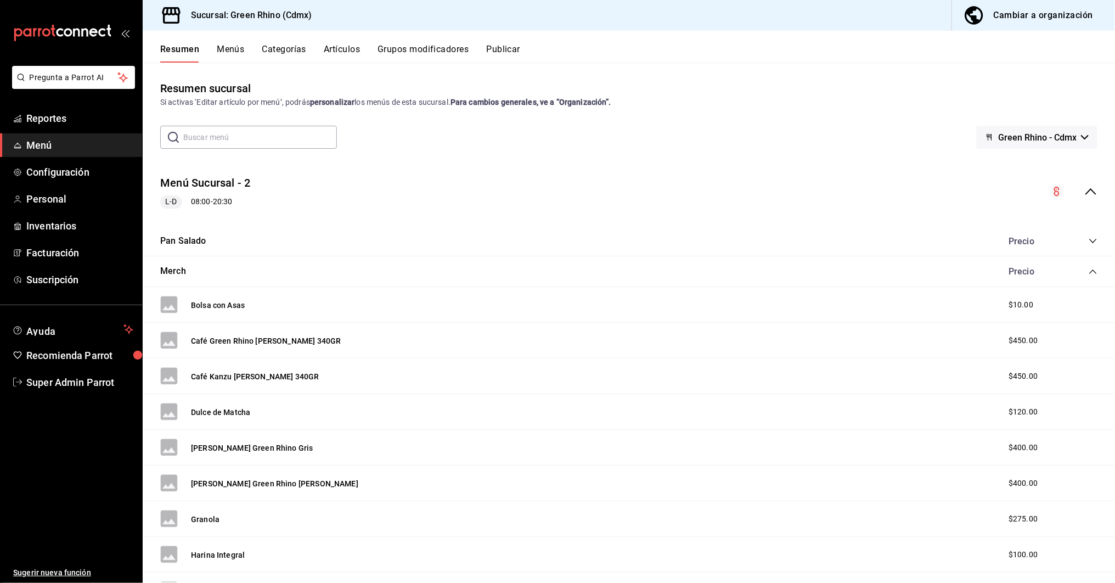
click at [1095, 272] on icon "collapse-category-row" at bounding box center [1092, 271] width 7 height 4
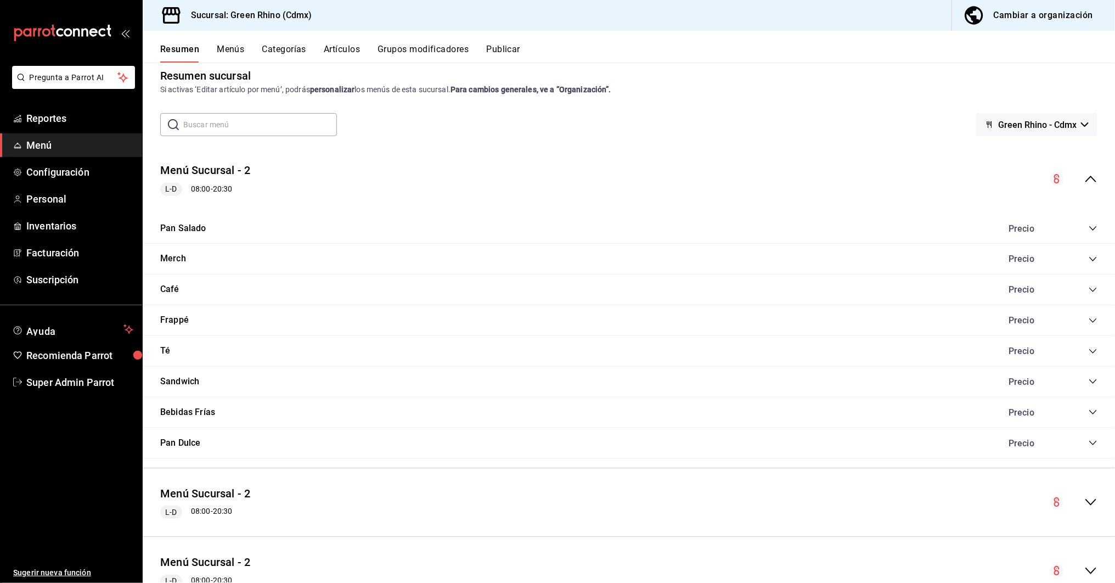
scroll to position [7, 0]
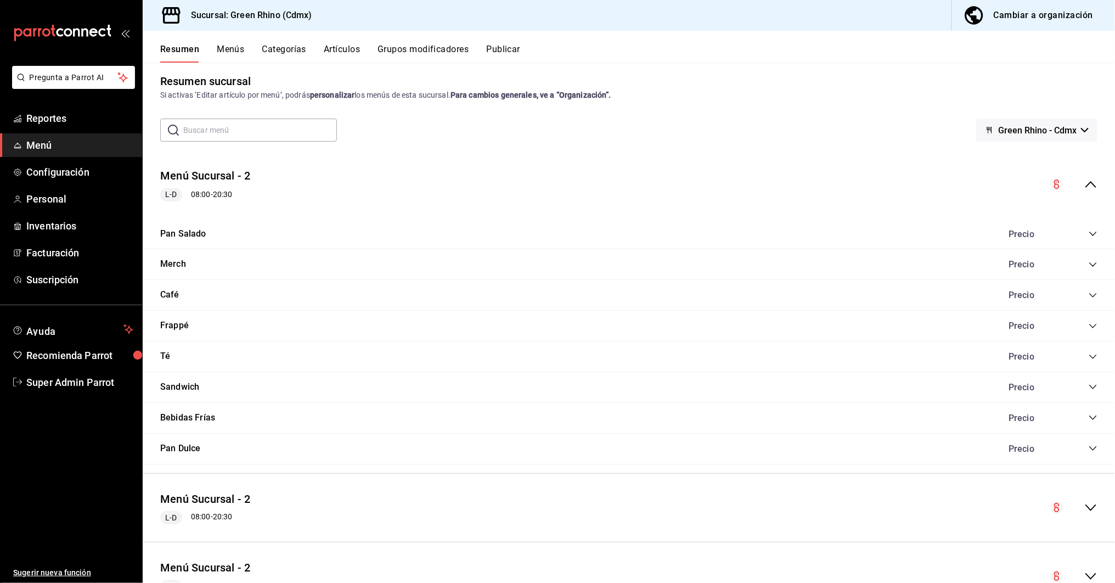
click at [283, 51] on button "Categorías" at bounding box center [284, 53] width 44 height 19
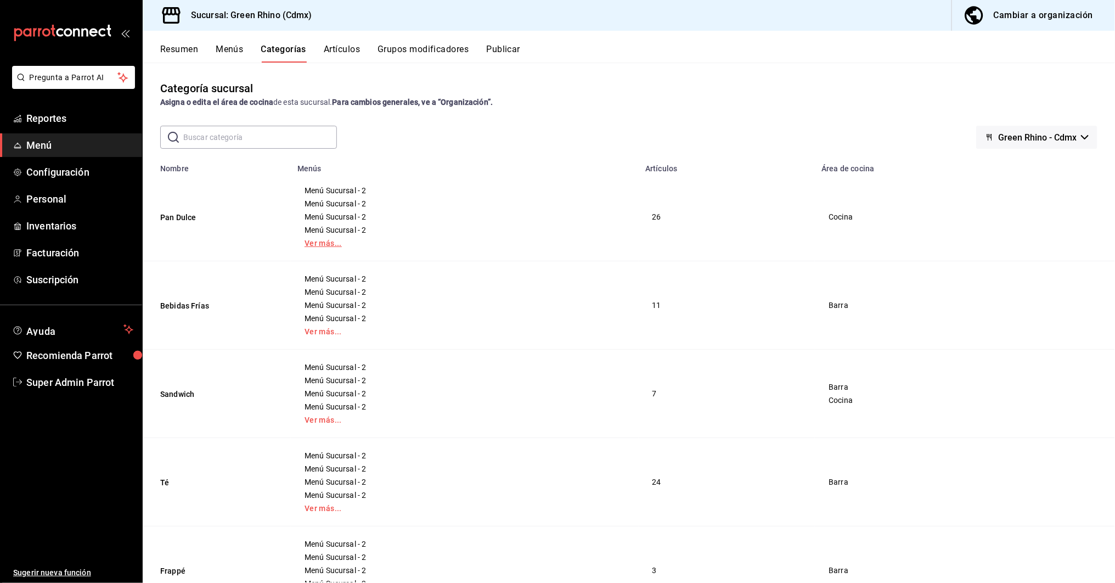
click at [315, 244] on link "Ver más..." at bounding box center [465, 243] width 321 height 8
click at [211, 58] on div "Resumen Menús Categorías Artículos Grupos modificadores Publicar" at bounding box center [637, 53] width 955 height 19
click at [234, 45] on button "Menús" at bounding box center [229, 53] width 27 height 19
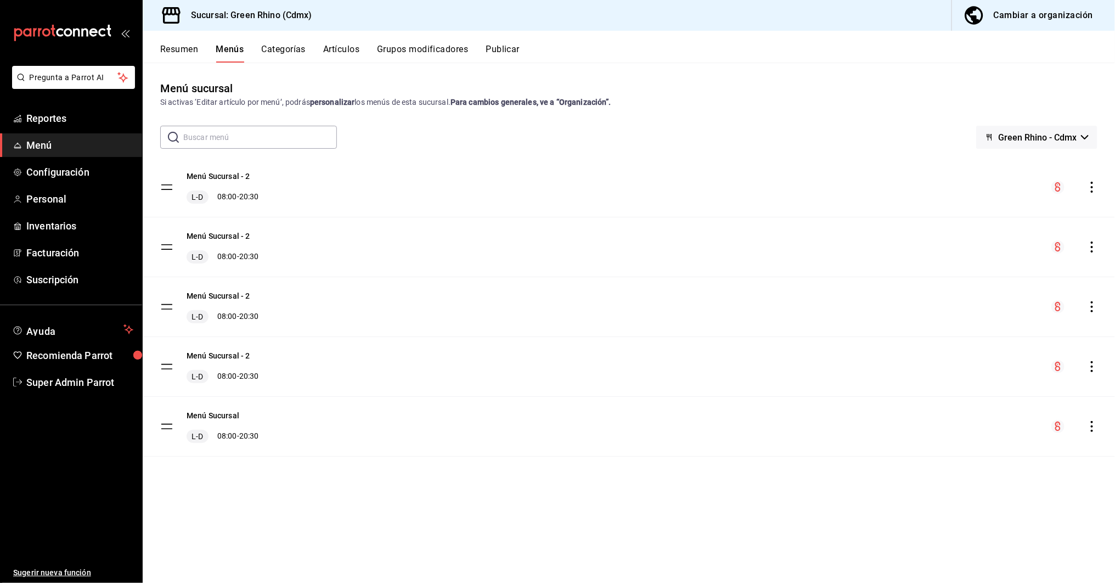
click at [268, 55] on button "Categorías" at bounding box center [284, 53] width 44 height 19
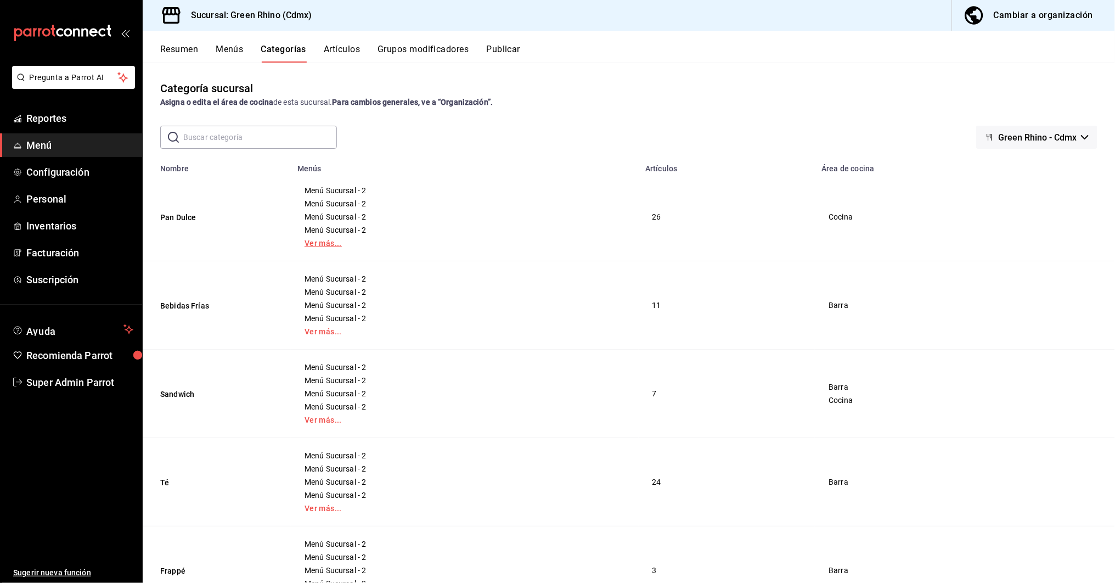
click at [318, 240] on link "Ver más..." at bounding box center [465, 243] width 321 height 8
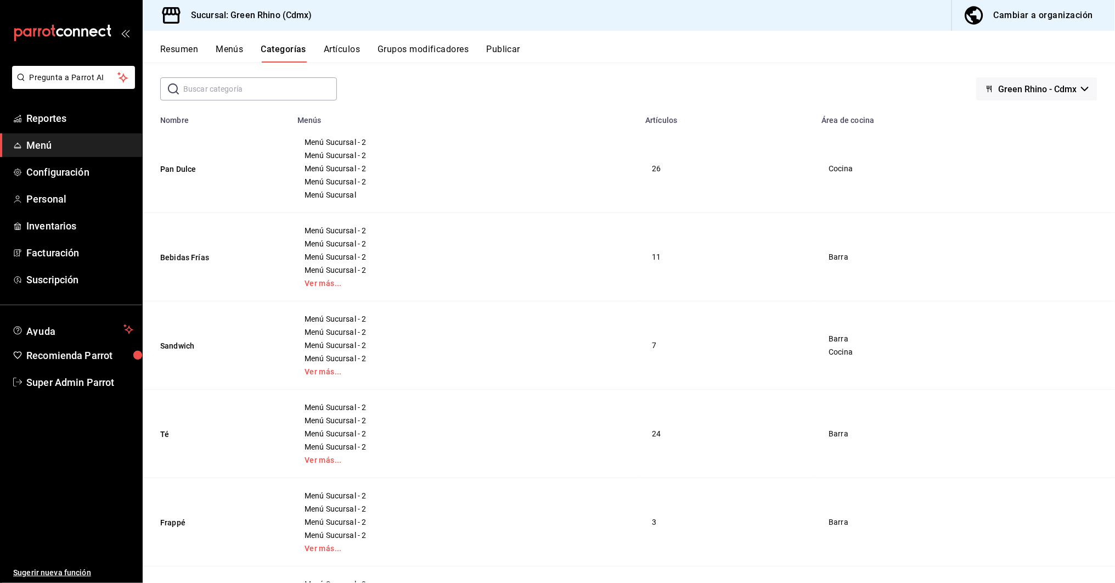
scroll to position [48, 0]
click at [231, 48] on button "Menús" at bounding box center [229, 53] width 27 height 19
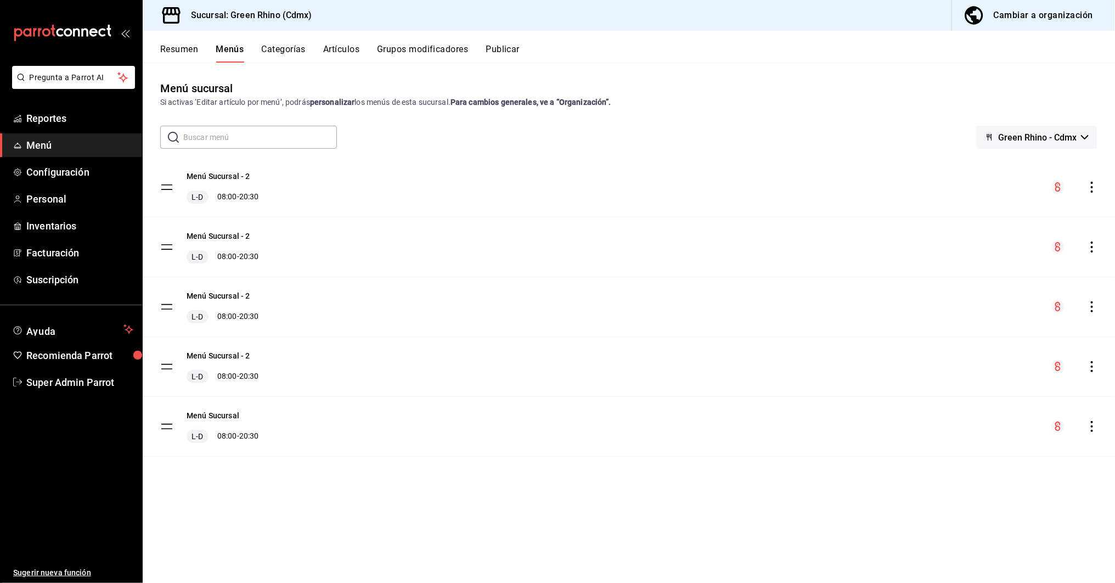
click at [174, 46] on button "Resumen" at bounding box center [179, 53] width 38 height 19
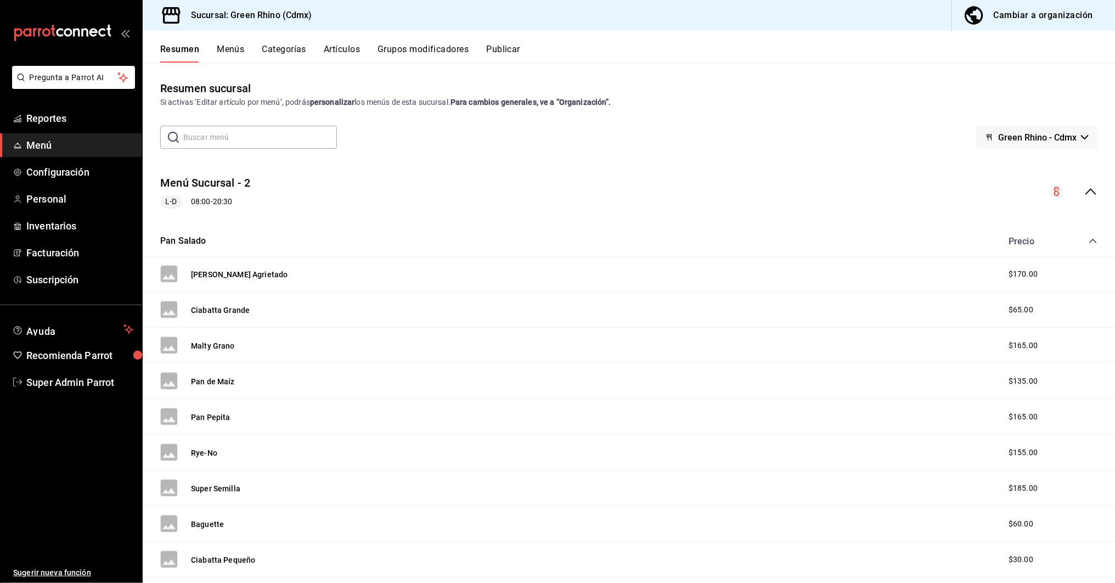
click at [1096, 246] on div "Pan Salado Precio" at bounding box center [629, 241] width 973 height 31
click at [1095, 241] on icon "collapse-category-row" at bounding box center [1092, 241] width 7 height 4
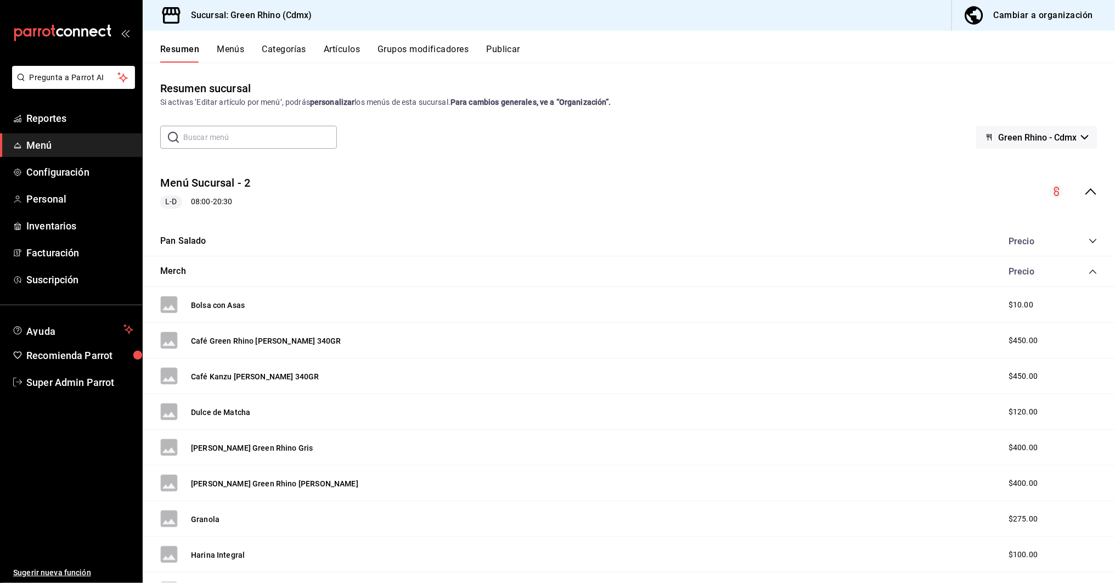
click at [1092, 274] on icon "collapse-category-row" at bounding box center [1093, 271] width 9 height 9
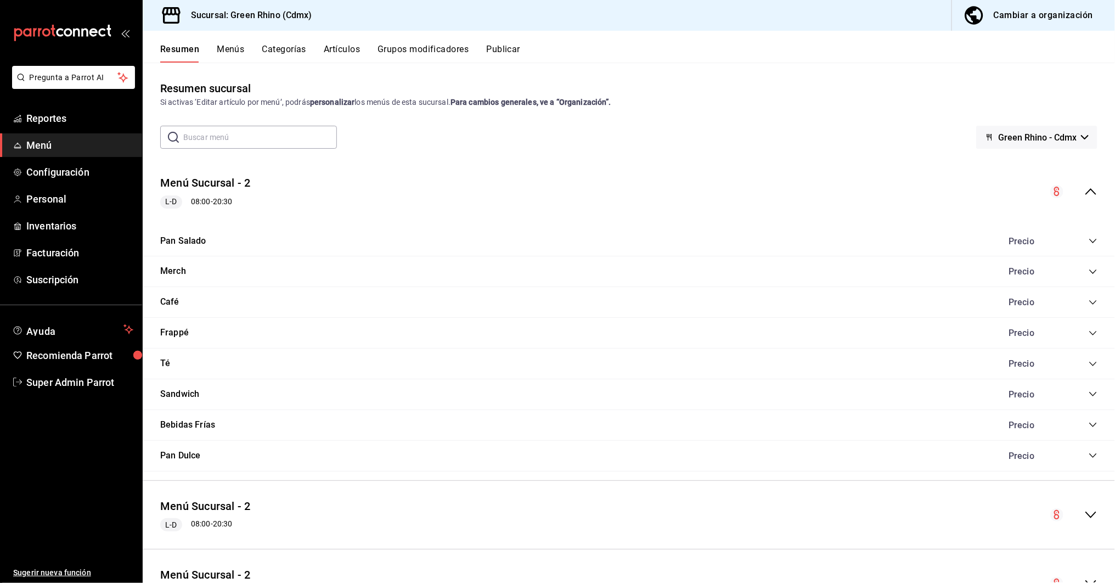
click at [1098, 190] on div "collapse-menu-row" at bounding box center [1073, 191] width 47 height 13
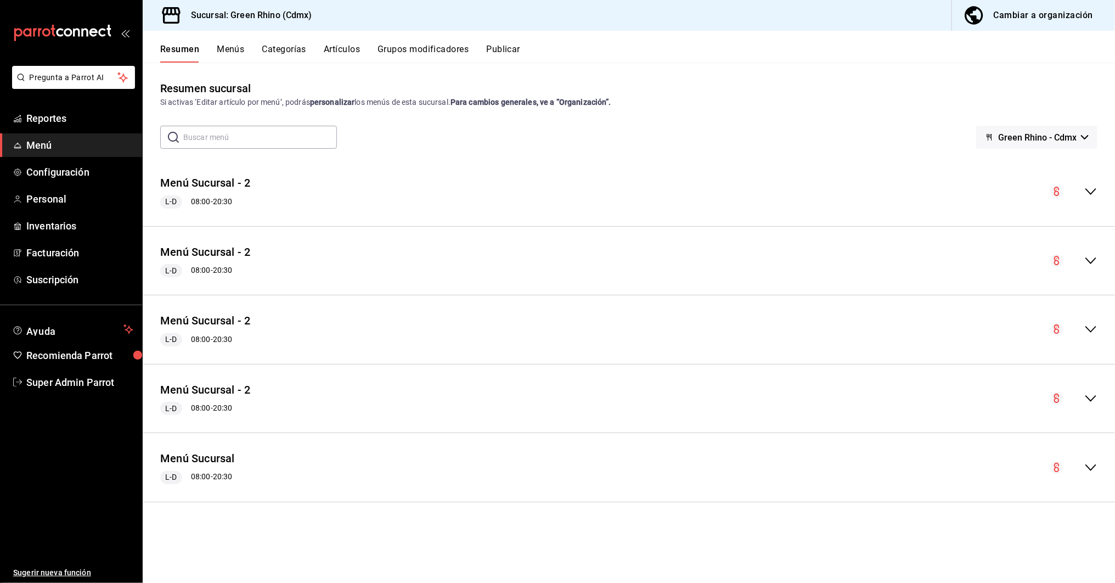
click at [238, 47] on button "Menús" at bounding box center [230, 53] width 27 height 19
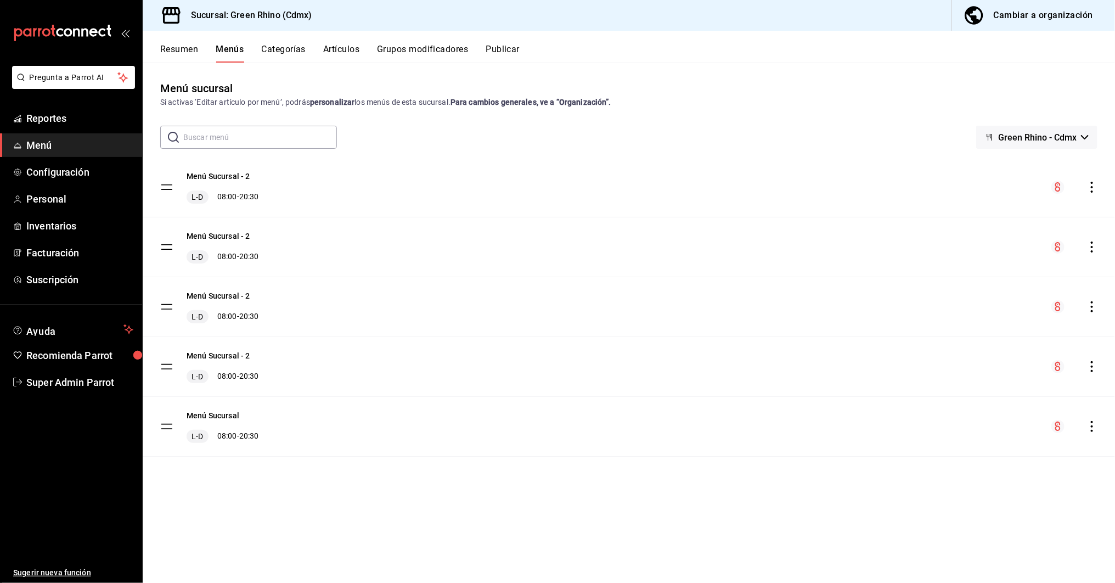
click at [294, 44] on button "Categorías" at bounding box center [284, 53] width 44 height 19
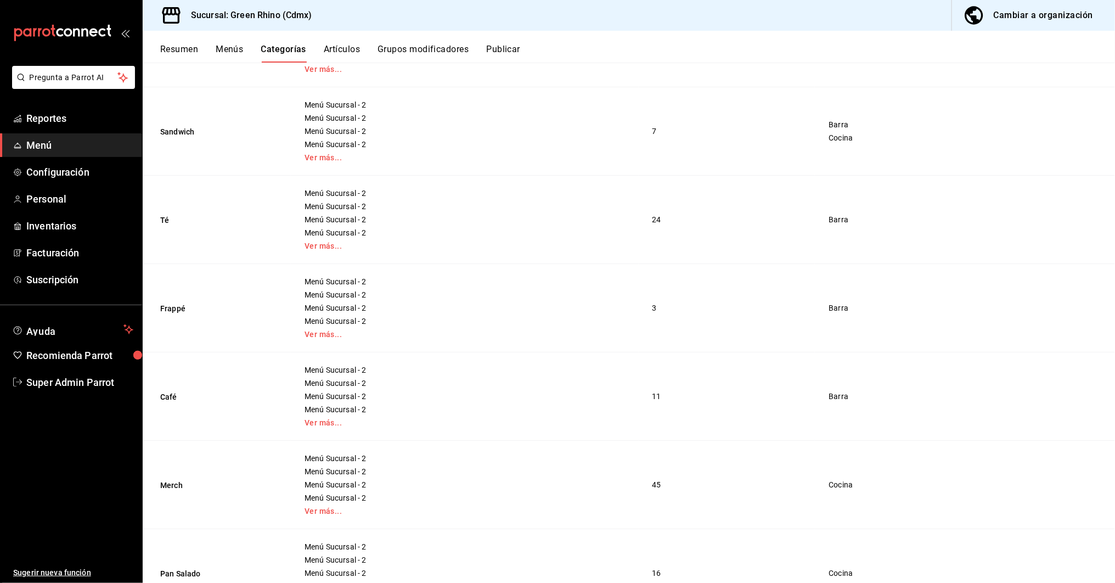
scroll to position [324, 0]
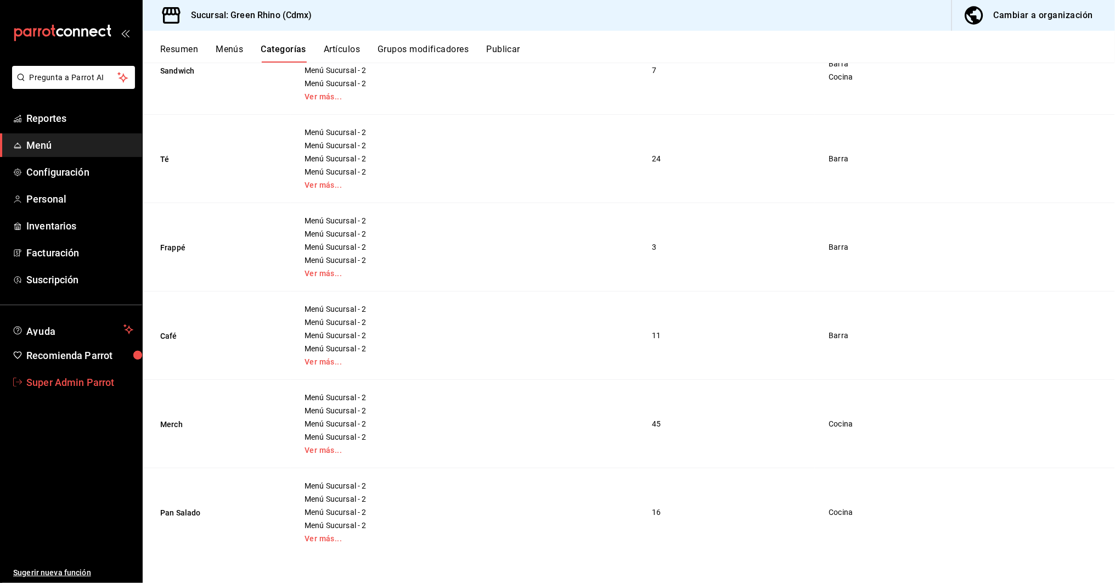
click at [64, 390] on link "Super Admin Parrot" at bounding box center [71, 382] width 142 height 24
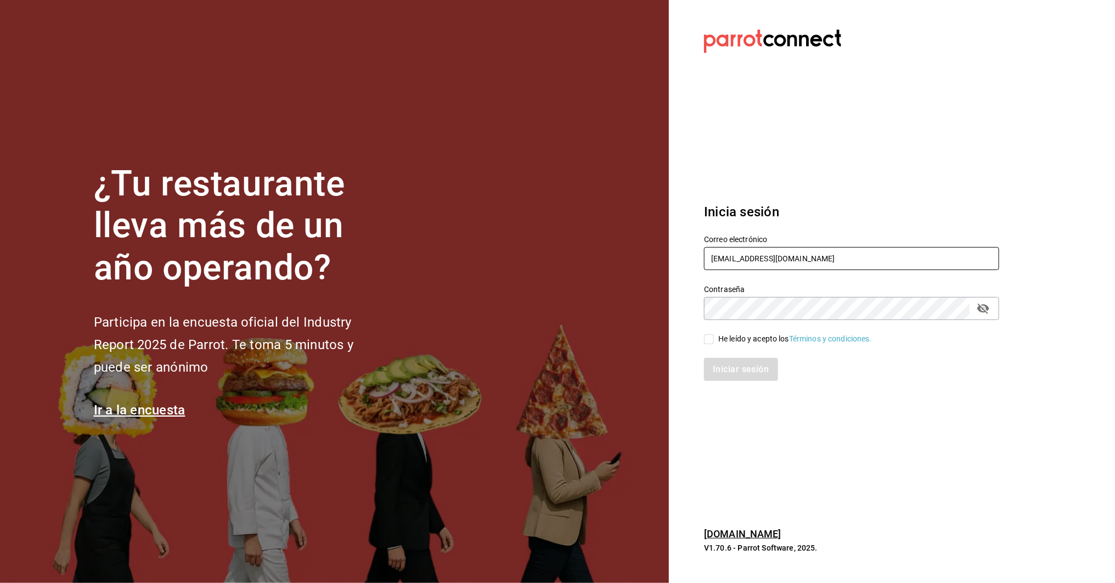
click at [728, 262] on input "[EMAIL_ADDRESS][DOMAIN_NAME]" at bounding box center [851, 258] width 295 height 23
click at [717, 260] on input "maple" at bounding box center [851, 258] width 295 height 23
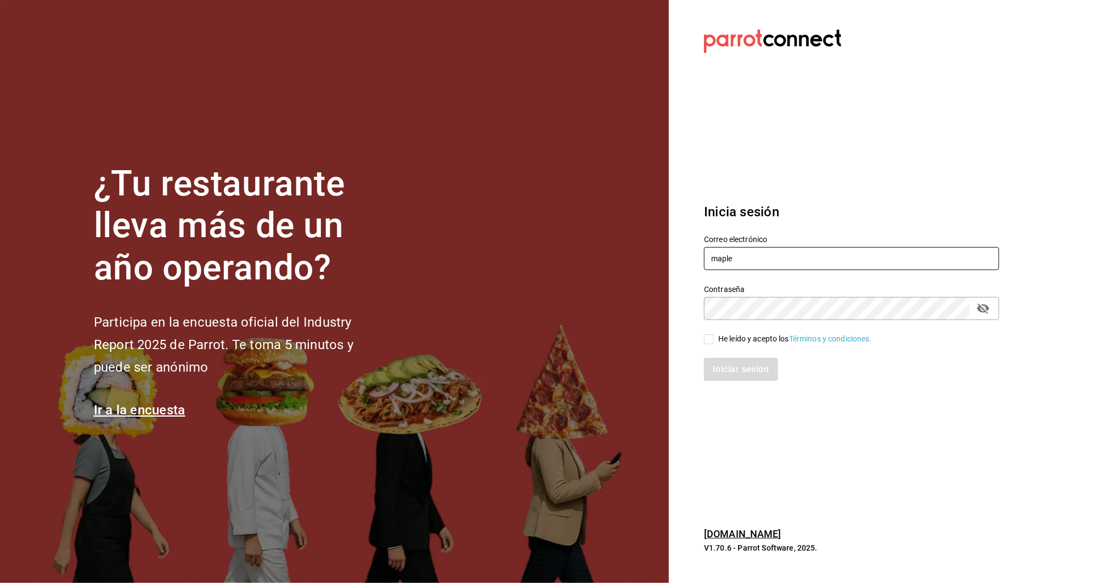
click at [717, 260] on input "maple" at bounding box center [851, 258] width 295 height 23
type input "[EMAIL_ADDRESS][DOMAIN_NAME]"
click at [724, 340] on div "He leído y acepto los Términos y condiciones." at bounding box center [795, 339] width 154 height 12
click at [714, 340] on input "He leído y acepto los Términos y condiciones." at bounding box center [709, 339] width 10 height 10
checkbox input "true"
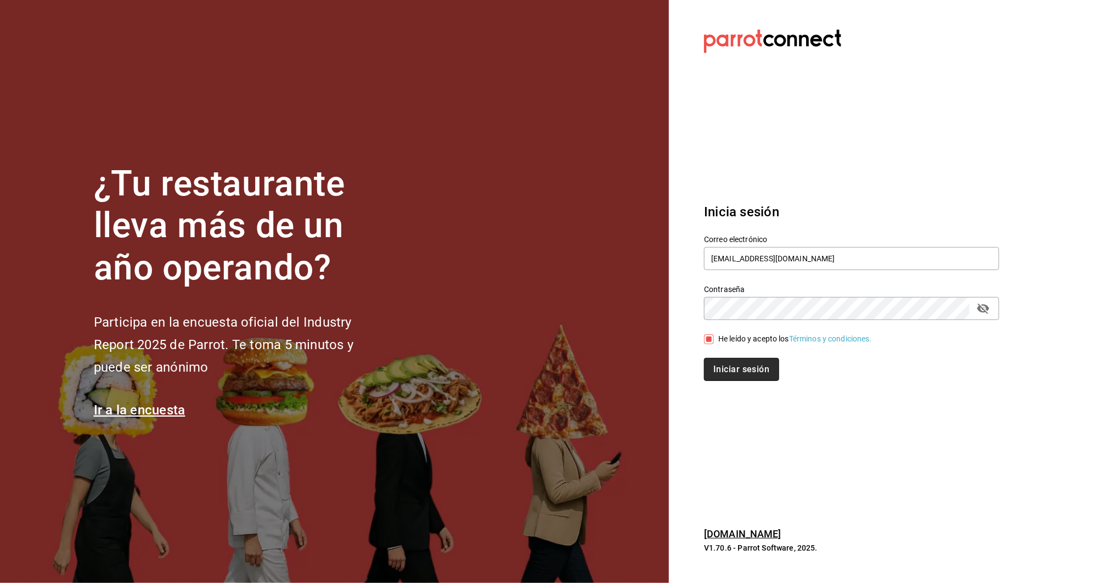
click at [724, 361] on button "Iniciar sesión" at bounding box center [741, 369] width 75 height 23
